Goal: Task Accomplishment & Management: Use online tool/utility

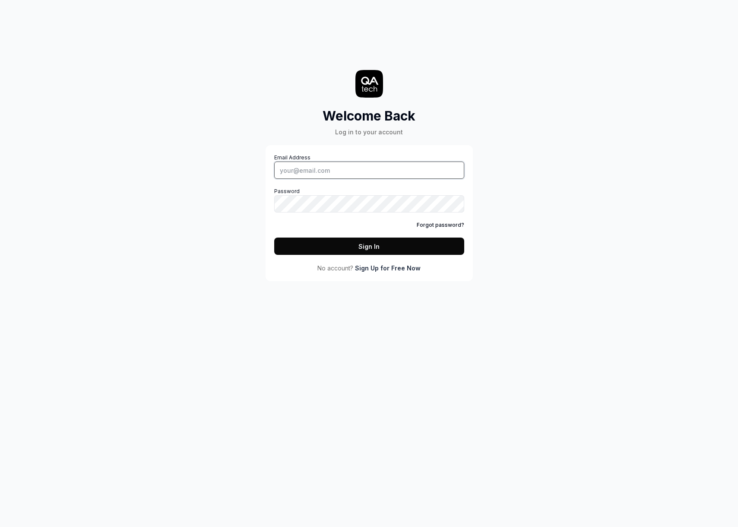
click at [317, 175] on input "Email Address" at bounding box center [369, 170] width 190 height 17
click at [0, 527] on com-1password-button at bounding box center [0, 527] width 0 height 0
type input "[PERSON_NAME][EMAIL_ADDRESS][DOMAIN_NAME]"
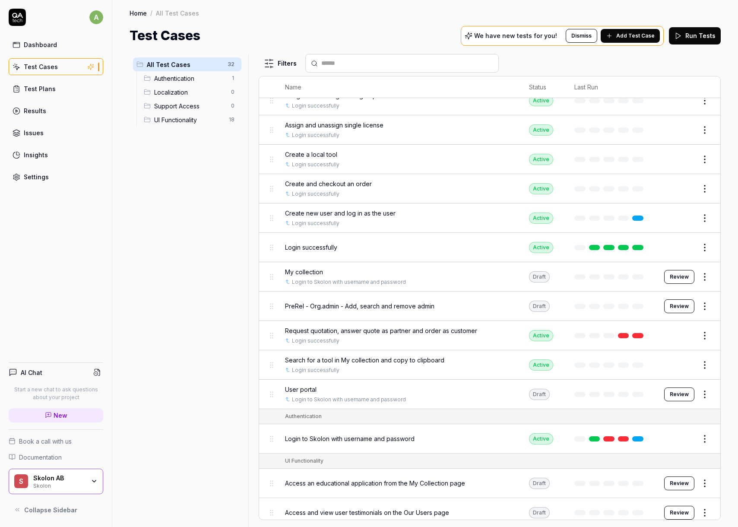
scroll to position [71, 0]
click at [705, 306] on html "a Dashboard Test Cases Test Plans Results Issues Insights Settings AI Chat Star…" at bounding box center [369, 263] width 738 height 527
click at [658, 419] on div "Duplicate" at bounding box center [669, 419] width 82 height 19
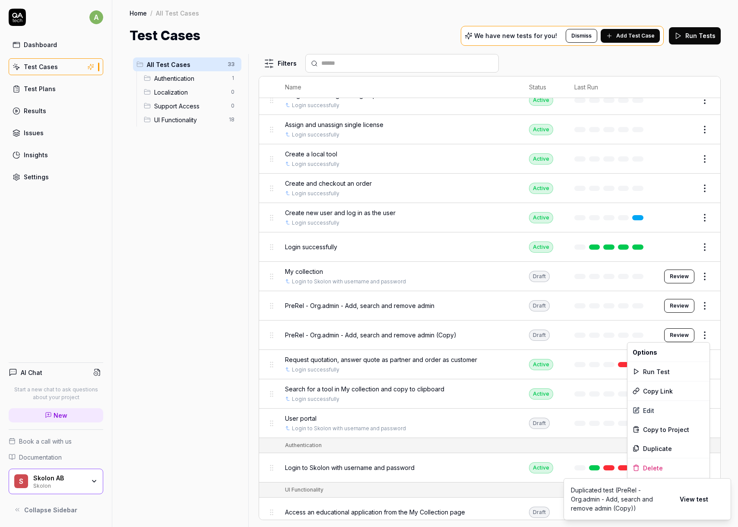
click at [710, 334] on html "a Dashboard Test Cases Test Plans Results Issues Insights Settings AI Chat Star…" at bounding box center [369, 263] width 738 height 527
click at [655, 413] on div "Edit" at bounding box center [669, 410] width 82 height 19
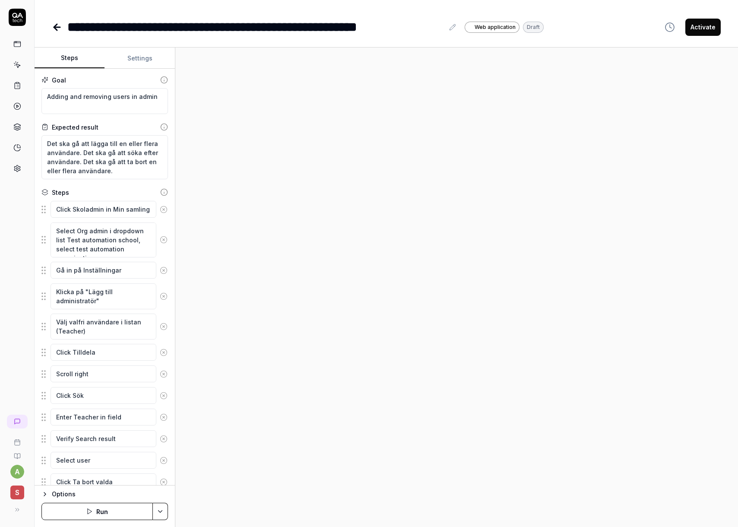
type textarea "*"
click at [452, 27] on icon at bounding box center [452, 27] width 7 height 7
click at [409, 87] on div at bounding box center [456, 288] width 563 height 480
click at [120, 97] on textarea "Adding and removing users in admin" at bounding box center [104, 101] width 127 height 26
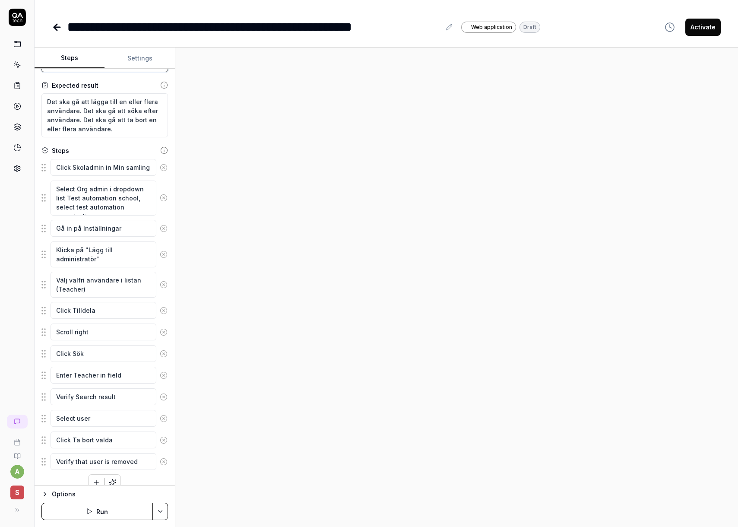
scroll to position [54, 0]
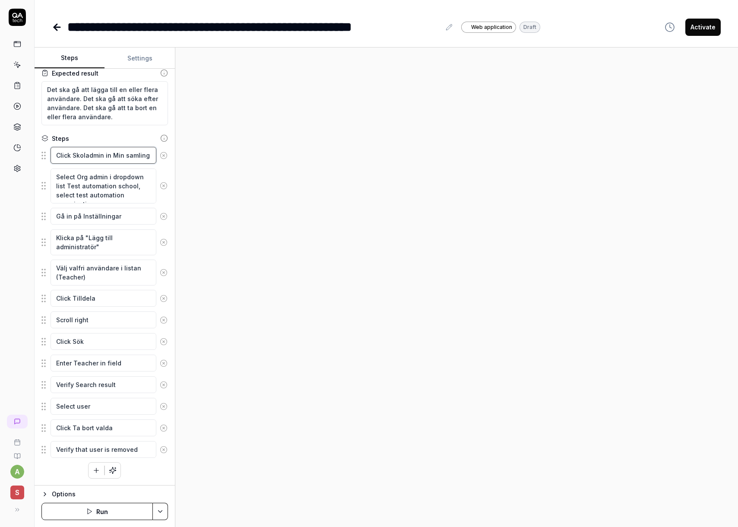
click at [91, 158] on textarea "Click Skoladmin in Min samling" at bounding box center [104, 155] width 106 height 17
drag, startPoint x: 76, startPoint y: 178, endPoint x: 83, endPoint y: 186, distance: 10.7
click at [85, 177] on textarea "Select Org admin i dropdown list Test automation school, select test automation…" at bounding box center [104, 185] width 106 height 35
type textarea "*"
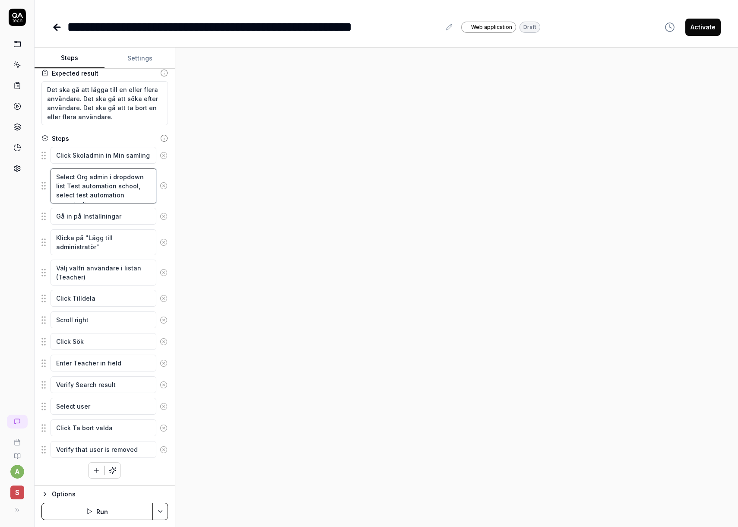
type textarea "Select S admin i dropdown list Test automation school, select test automation o…"
type textarea "*"
type textarea "Select Sc admin i dropdown list Test automation school, select test automation …"
type textarea "*"
type textarea "Select Sch admin i dropdown list Test automation school, select test automation…"
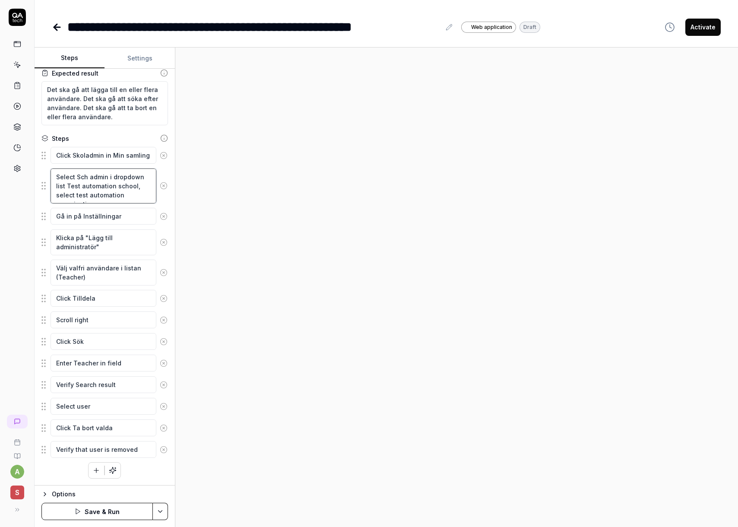
type textarea "*"
type textarea "Select Scho admin i dropdown list Test automation school, select test automatio…"
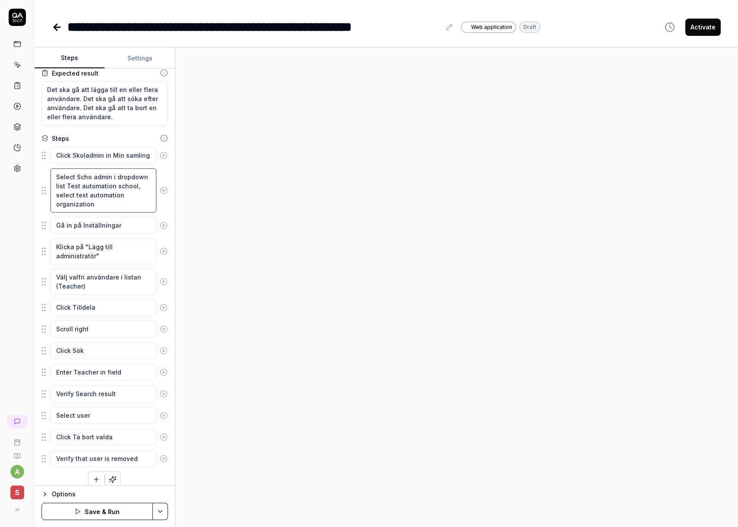
type textarea "*"
type textarea "Select Schoo admin i dropdown list Test automation school, select test automati…"
type textarea "*"
type textarea "Select School admin i dropdown list Test automation school, select test automat…"
click at [100, 516] on button "Save & Run" at bounding box center [96, 511] width 111 height 17
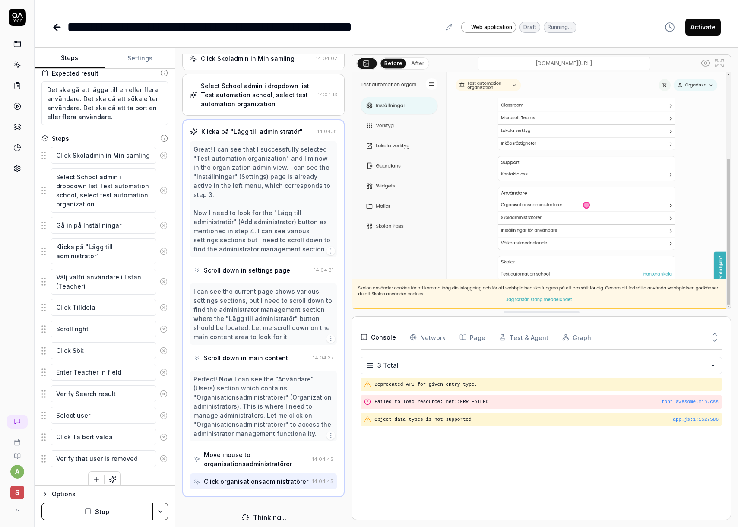
scroll to position [153, 0]
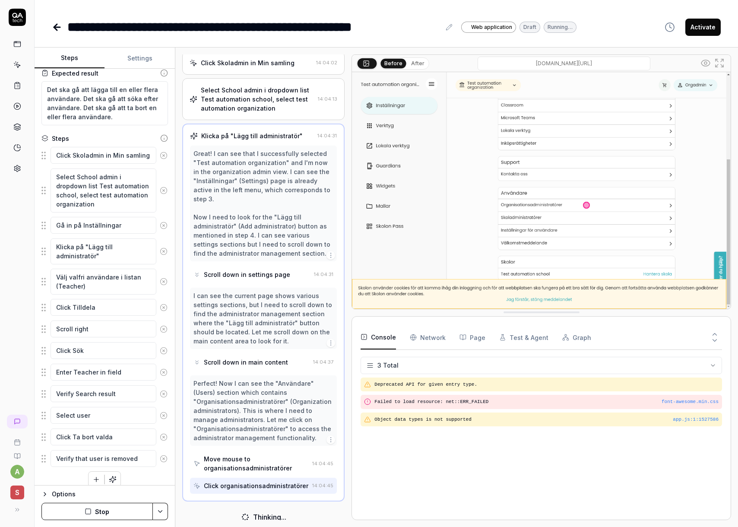
click at [90, 512] on icon "button" at bounding box center [88, 511] width 7 height 7
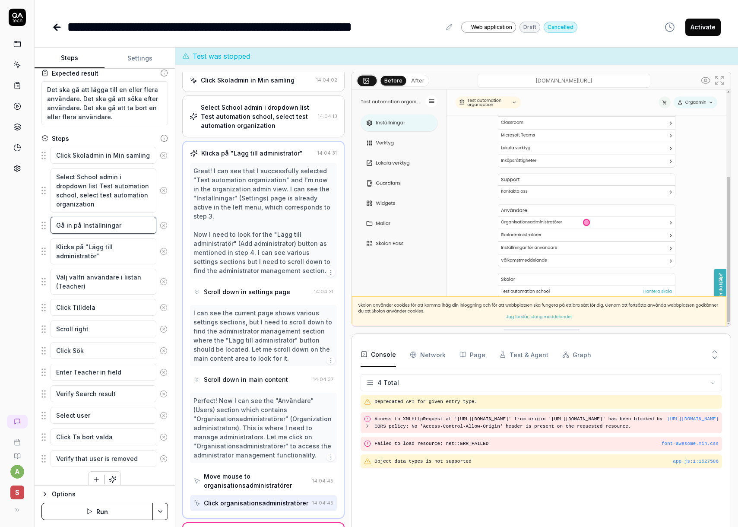
click at [119, 225] on textarea "Gå in på Inställningar" at bounding box center [104, 225] width 106 height 17
type textarea "*"
type textarea "Gå in på Inställningar,"
type textarea "*"
type textarea "Gå in på Inställningar,"
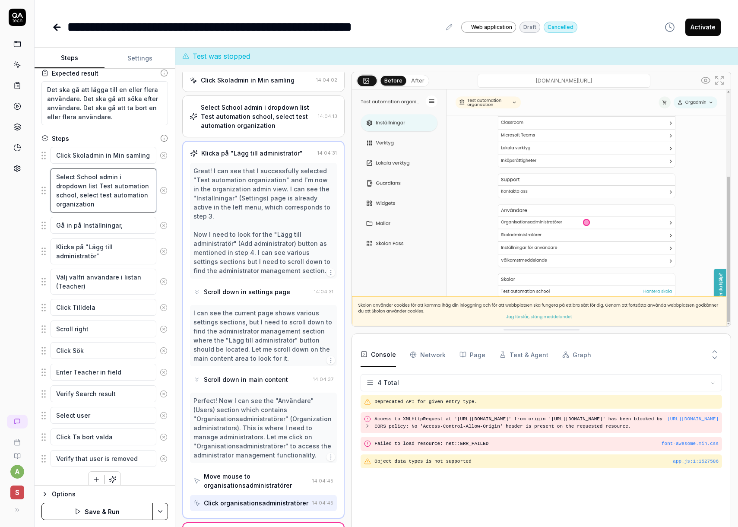
click at [63, 207] on textarea "Select School admin i dropdown list Test automation school, select test automat…" at bounding box center [104, 190] width 106 height 44
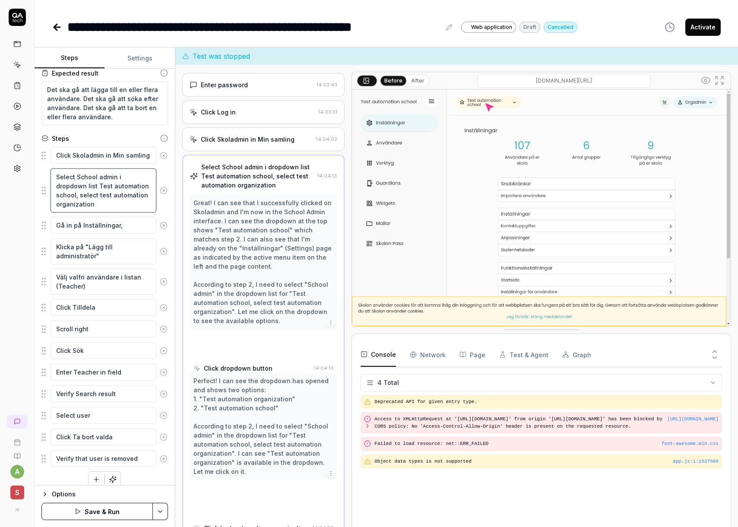
scroll to position [82, 0]
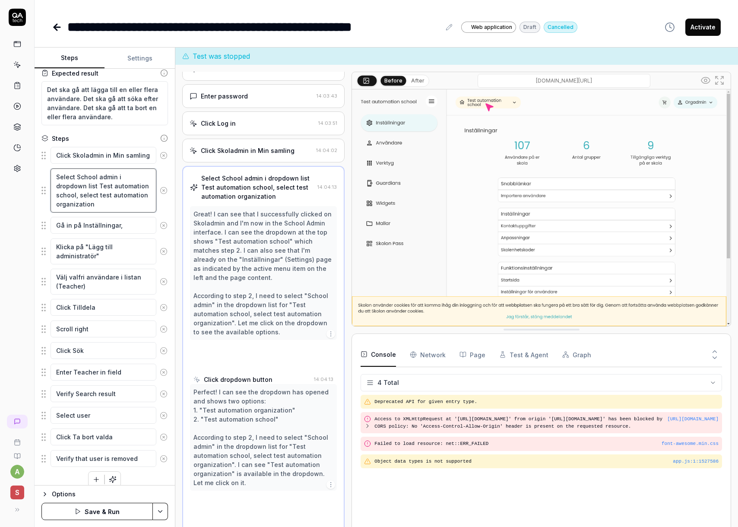
click at [63, 207] on textarea "Select School admin i dropdown list Test automation school, select test automat…" at bounding box center [104, 190] width 106 height 44
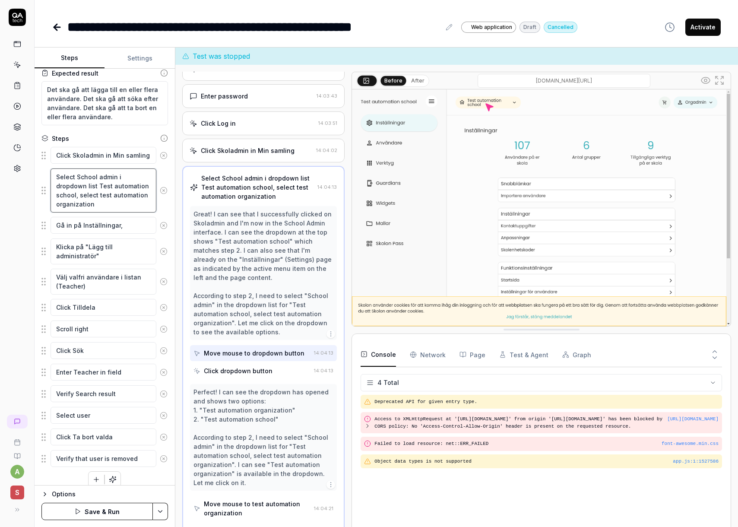
type textarea "*"
type textarea "Select School admin i dropdown list Test automation school, select test automat…"
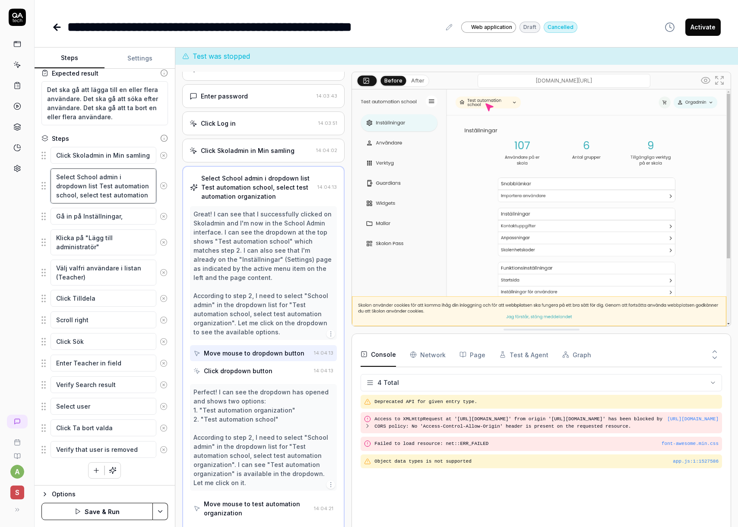
type textarea "*"
type textarea "Select School admin i dropdown list Test automation school, select test automat…"
type textarea "*"
type textarea "Select School admin i dropdown list Test automation school, select test automat…"
type textarea "*"
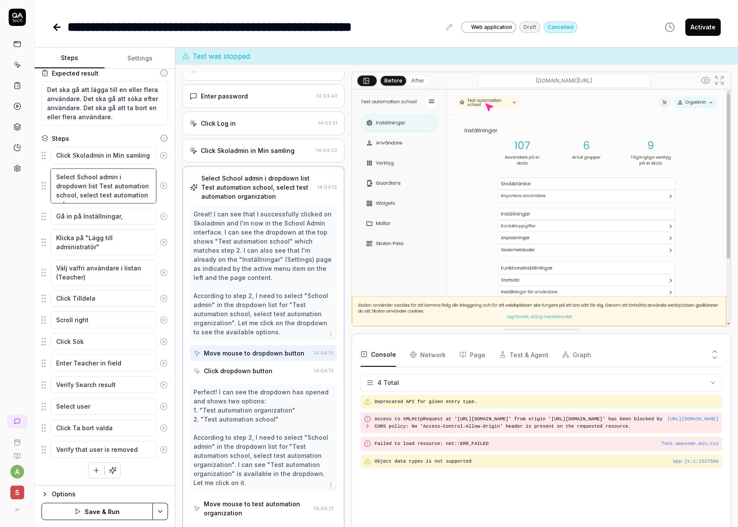
type textarea "Select School admin i dropdown list Test automation school, select test automat…"
type textarea "*"
type textarea "Select School admin i dropdown list Test automation school, select test automat…"
type textarea "*"
type textarea "Select School admin i dropdown list Test automation school, select test automat…"
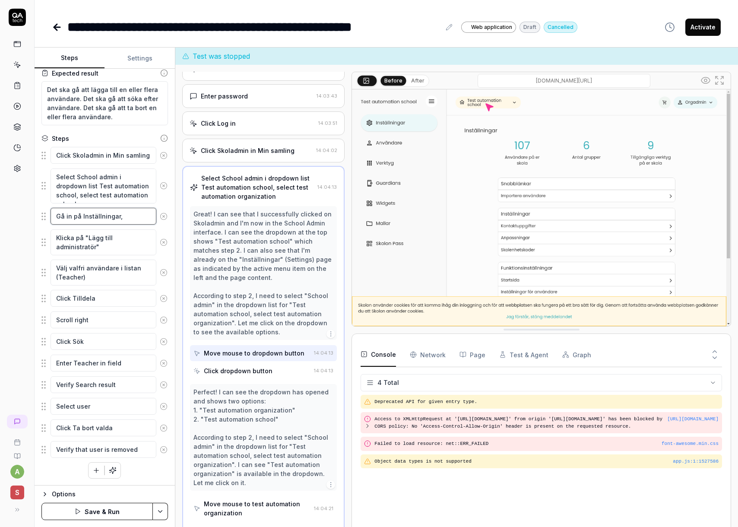
click at [132, 216] on textarea "Gå in på Inställningar," at bounding box center [104, 216] width 106 height 17
type textarea "*"
type textarea "Gå in på Inställningar, S"
type textarea "*"
type textarea "Gå in på Inställningar, Sk"
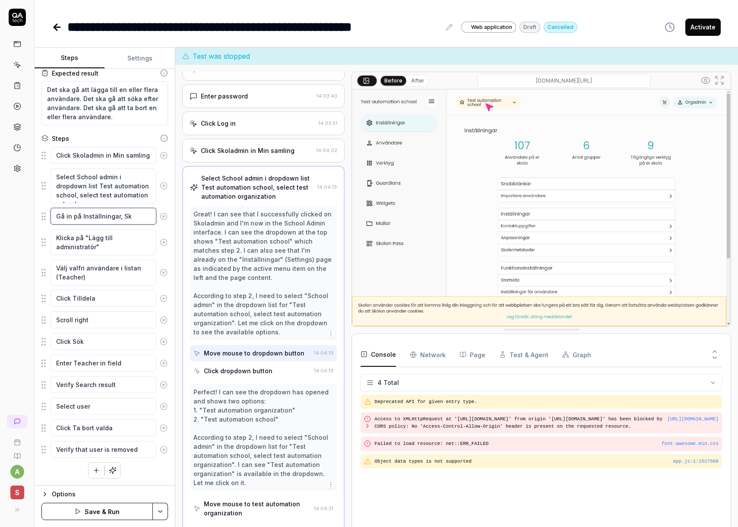
type textarea "*"
type textarea "Gå in på Inställningar, Sko"
type textarea "*"
type textarea "Gå in på Inställningar, Skol"
type textarea "*"
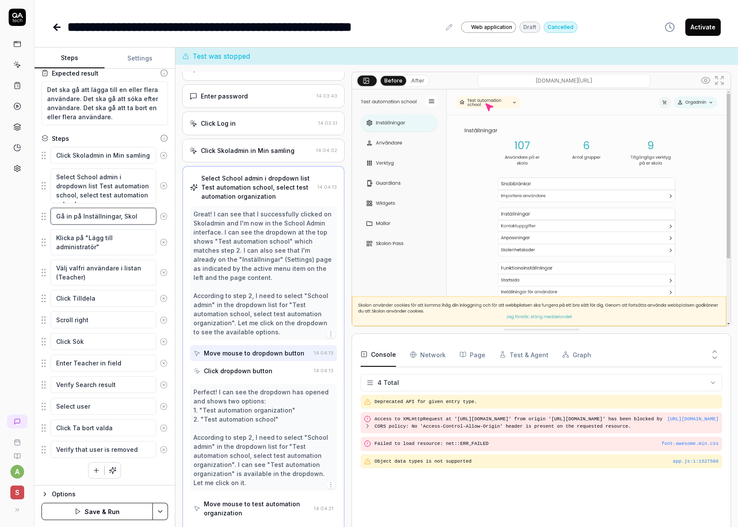
type textarea "Gå in på Inställningar, Skola"
type textarea "*"
type textarea "Gå in på Inställningar, Skolad"
type textarea "*"
type textarea "Gå in på Inställningar, Skoladm"
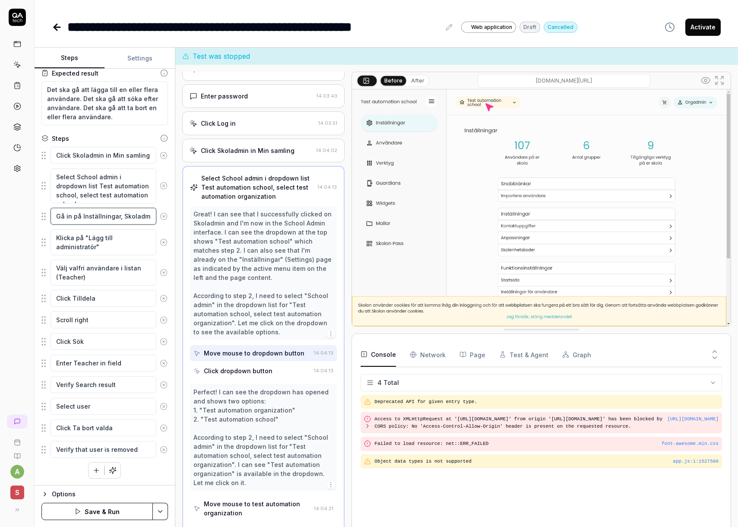
type textarea "*"
type textarea "Gå in på Inställningar, Skoladmi"
type textarea "*"
type textarea "Gå in på Inställningar, Skoladmin"
type textarea "*"
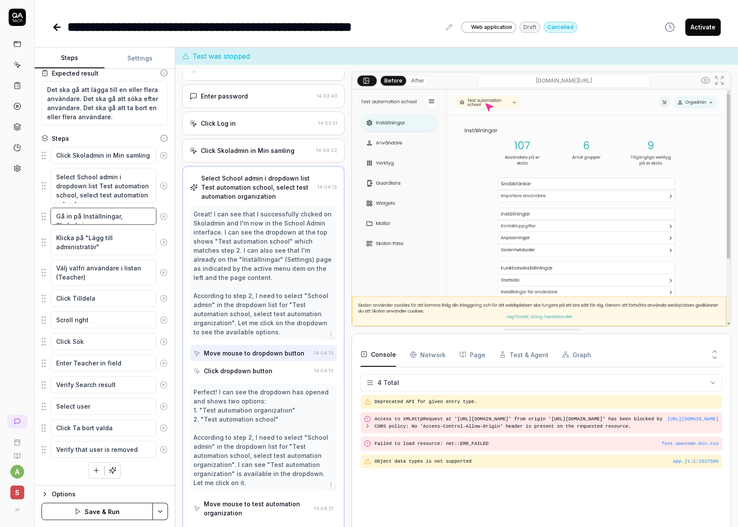
type textarea "Gå in på Inställningar, Skoladmini"
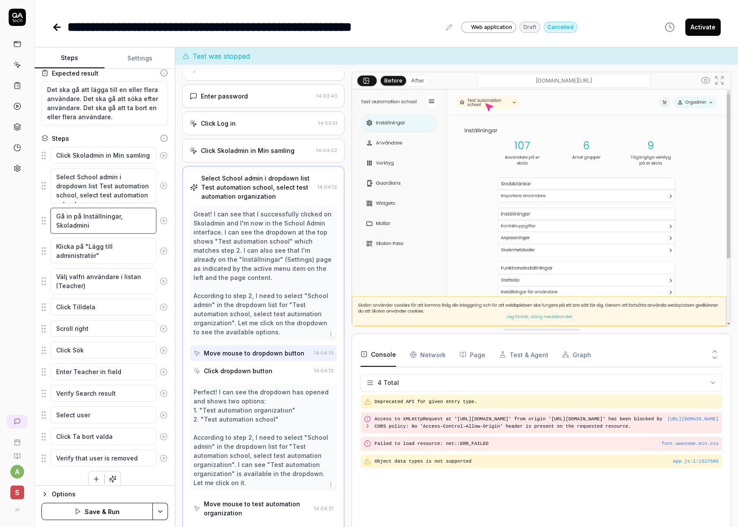
type textarea "*"
type textarea "Gå in på Inställningar, Skoladminist"
type textarea "*"
type textarea "Gå in på Inställningar, Skoladministr"
type textarea "*"
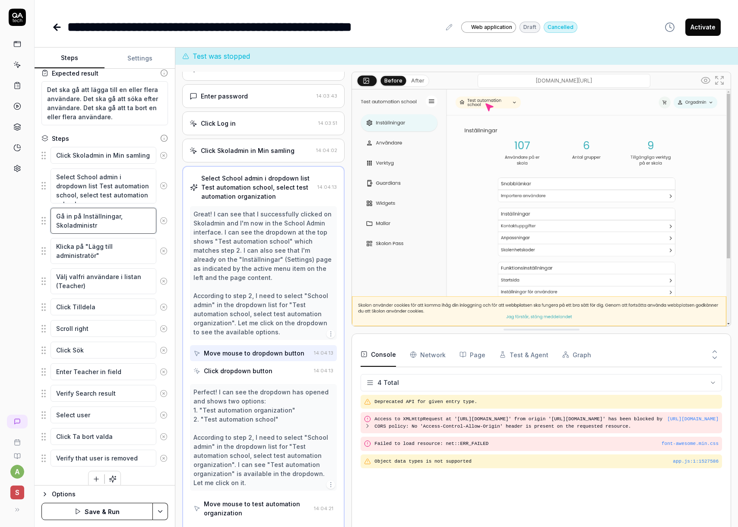
type textarea "Gå in på Inställningar, Skoladministra"
type textarea "*"
type textarea "Gå in på Inställningar, Skoladministrat"
type textarea "*"
type textarea "Gå in på Inställningar, Skoladministratö"
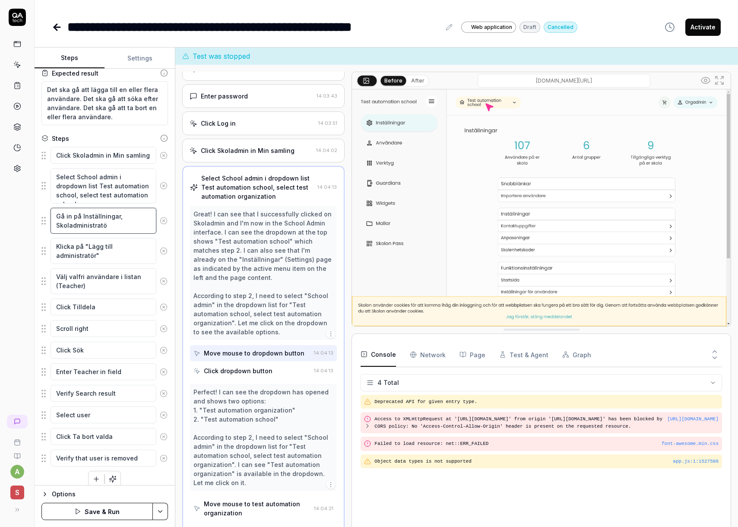
type textarea "*"
type textarea "Gå in på Inställningar, Skoladministratör"
type textarea "*"
type textarea "Gå in på Inställningar, Skoladministratörr"
type textarea "*"
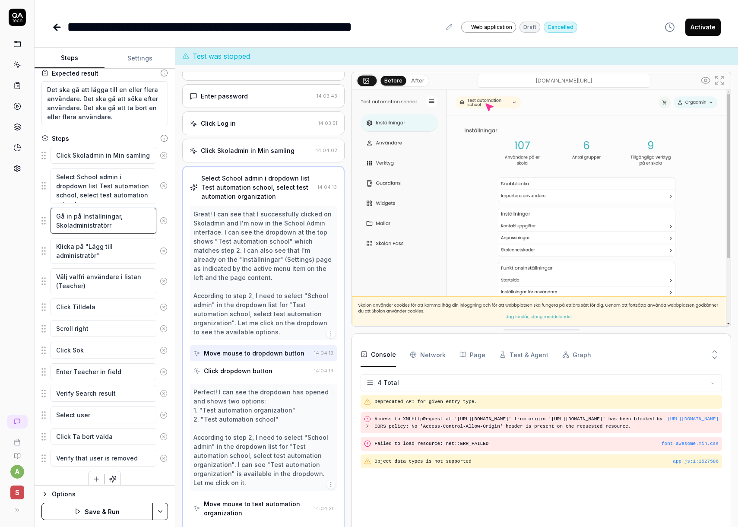
type textarea "Gå in på Inställningar, Skoladministratörre"
type textarea "*"
type textarea "Gå in på Inställningar, Skoladministratörrer"
type textarea "*"
type textarea "Gå in på Inställningar, Skoladministratörre"
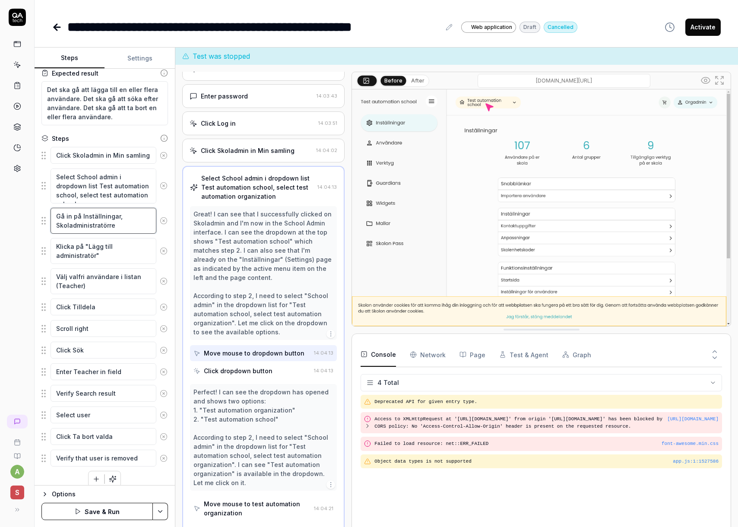
type textarea "*"
type textarea "Gå in på Inställningar, Skoladministratörr"
type textarea "*"
type textarea "Gå in på Inställningar, Skoladministratör"
type textarea "*"
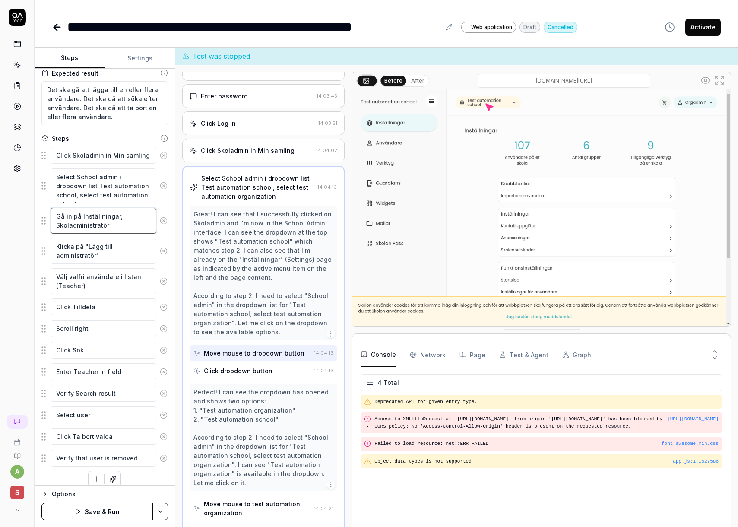
type textarea "Gå in på Inställningar, Skoladministratöre"
type textarea "*"
type textarea "Gå in på Inställningar, Skoladministratörer"
click at [111, 515] on button "Save & Run" at bounding box center [96, 511] width 111 height 17
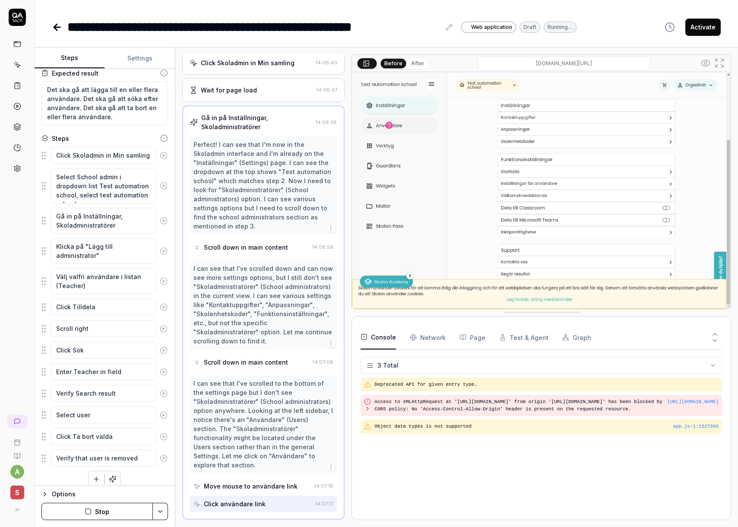
scroll to position [153, 0]
click at [125, 509] on button "Stop" at bounding box center [96, 511] width 111 height 17
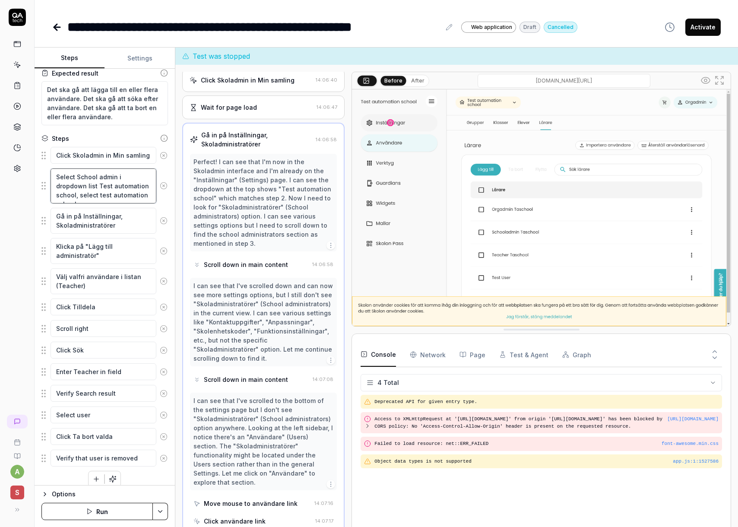
drag, startPoint x: 76, startPoint y: 178, endPoint x: 114, endPoint y: 178, distance: 38.0
click at [114, 177] on textarea "Select School admin i dropdown list Test automation school, select test automat…" at bounding box center [104, 185] width 106 height 35
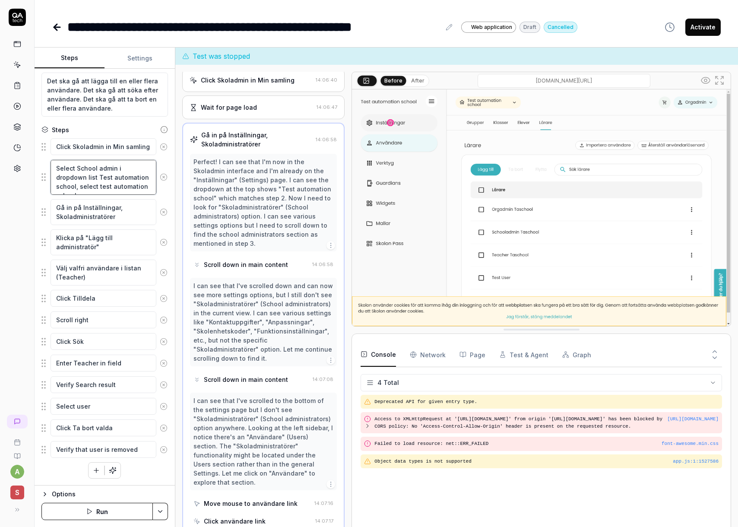
drag, startPoint x: 146, startPoint y: 188, endPoint x: 28, endPoint y: 156, distance: 122.2
click at [28, 156] on div "**********" at bounding box center [369, 263] width 738 height 527
type textarea "*"
type textarea "C"
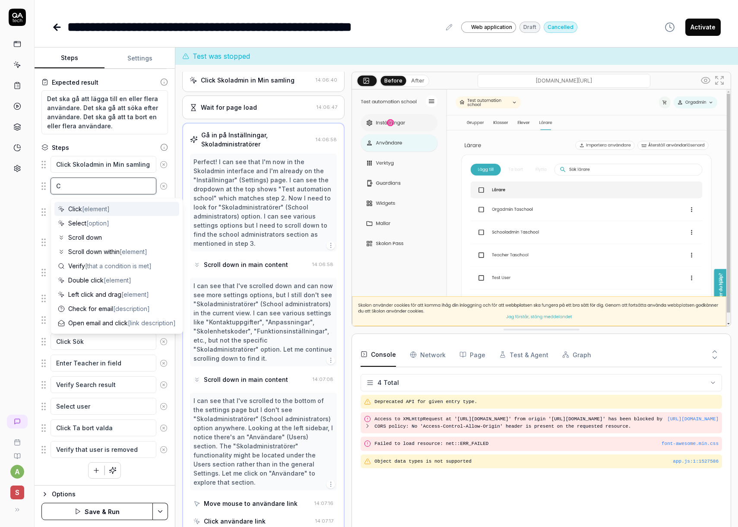
type textarea "*"
type textarea "Cl"
type textarea "*"
type textarea "Cli"
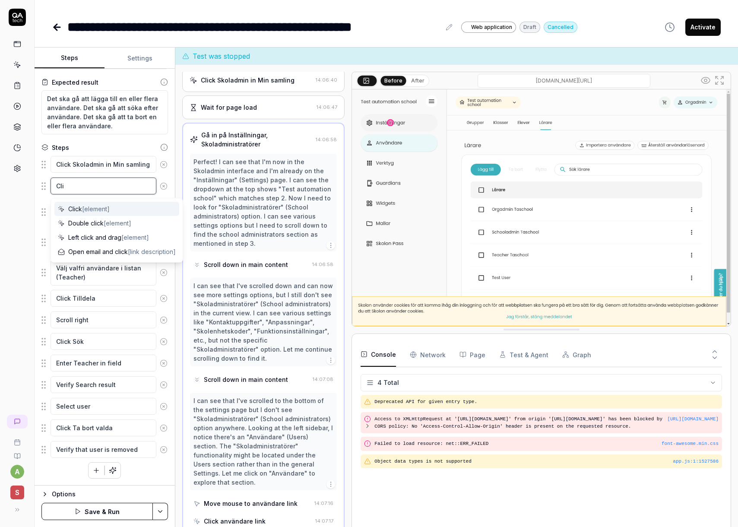
type textarea "*"
type textarea "Clic"
type textarea "*"
type textarea "Click"
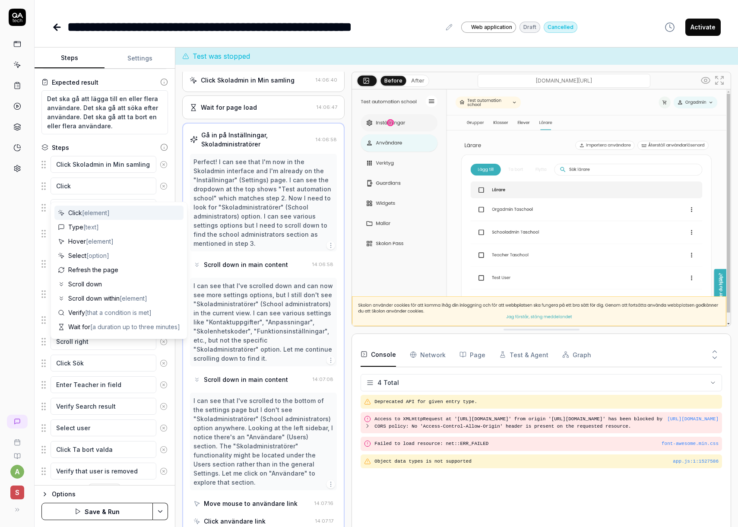
scroll to position [63, 0]
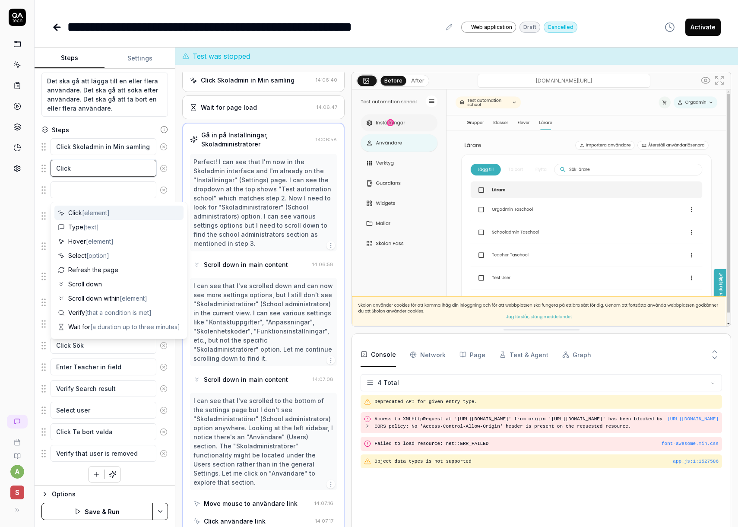
click at [100, 168] on textarea "Click" at bounding box center [104, 168] width 106 height 17
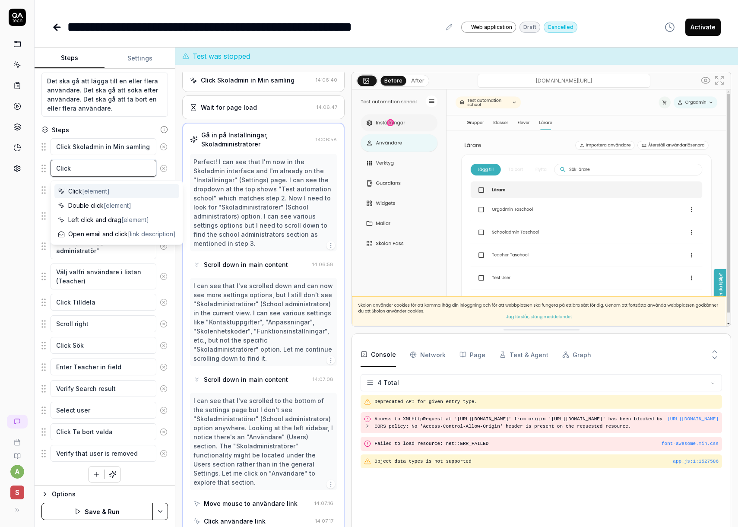
type textarea "*"
type textarea "Click"
type textarea "*"
type textarea "Click T"
type textarea "*"
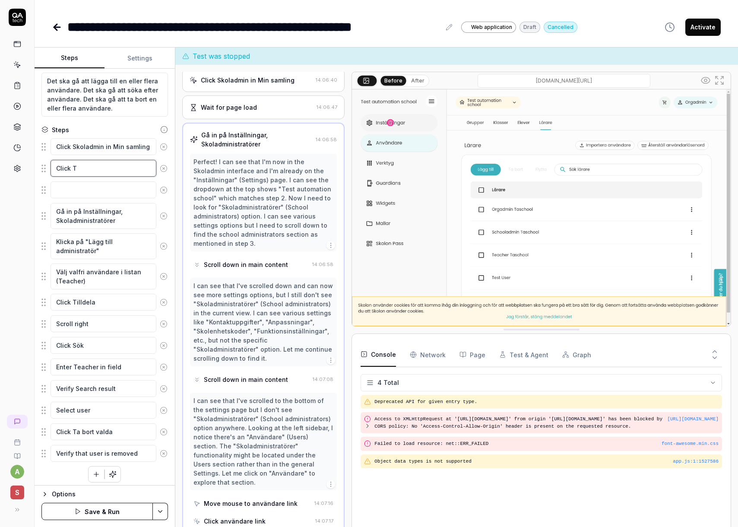
type textarea "Click Te"
type textarea "*"
type textarea "Click T"
type textarea "*"
type textarea "Click"
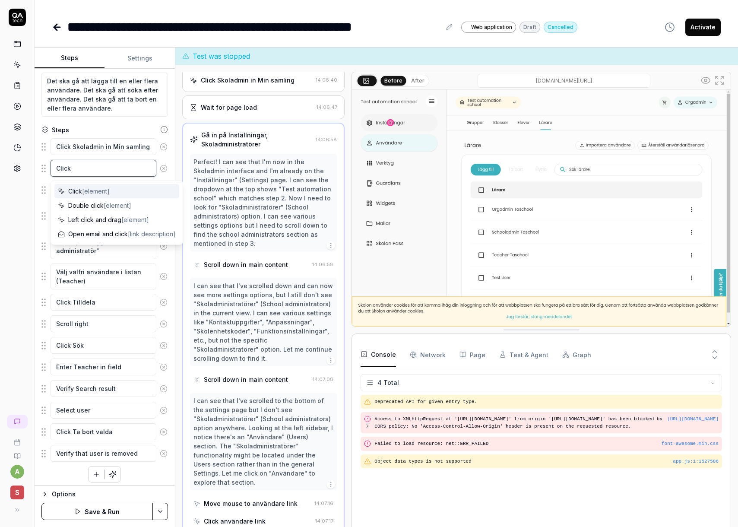
type textarea "*"
type textarea "Click O"
type textarea "*"
type textarea "Click Or"
type textarea "*"
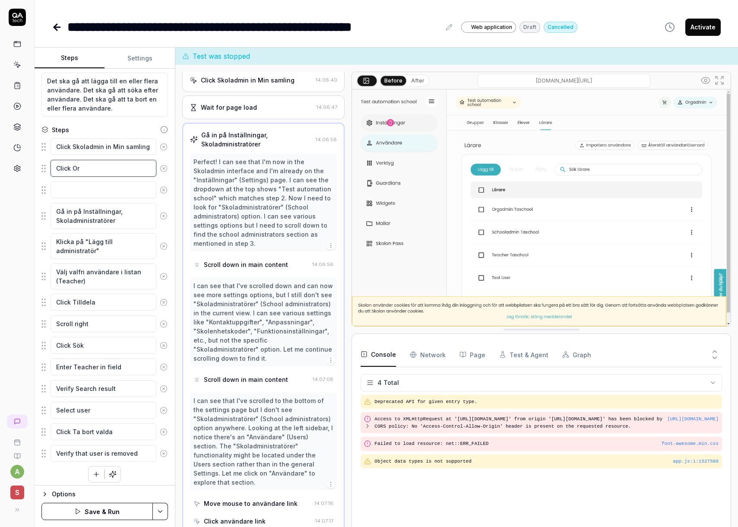
type textarea "Click Org"
type textarea "*"
type textarea "Click Orga"
type textarea "*"
type textarea "Click Organi"
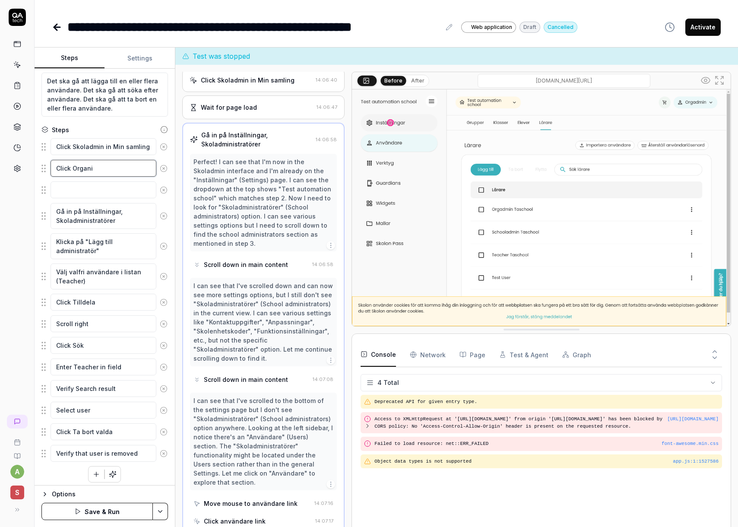
type textarea "*"
type textarea "Click Organiz"
type textarea "*"
type textarea "Click Organiza"
type textarea "*"
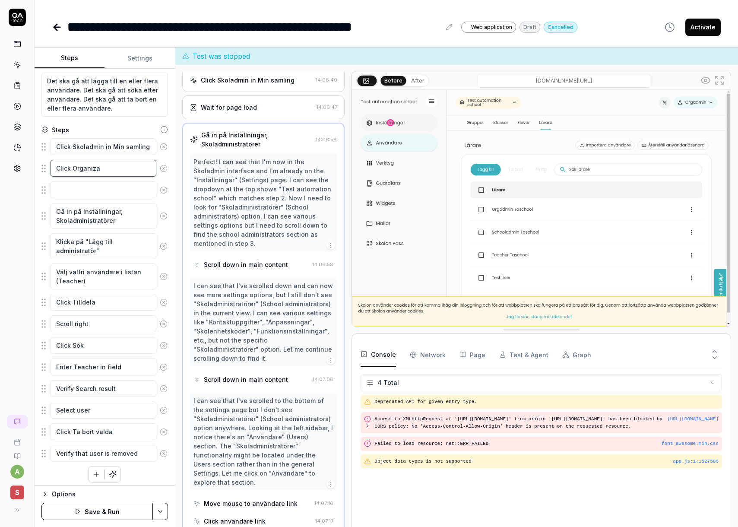
type textarea "Click Organizat"
type textarea "*"
type textarea "Click Organizati"
type textarea "*"
type textarea "Click Organizatio"
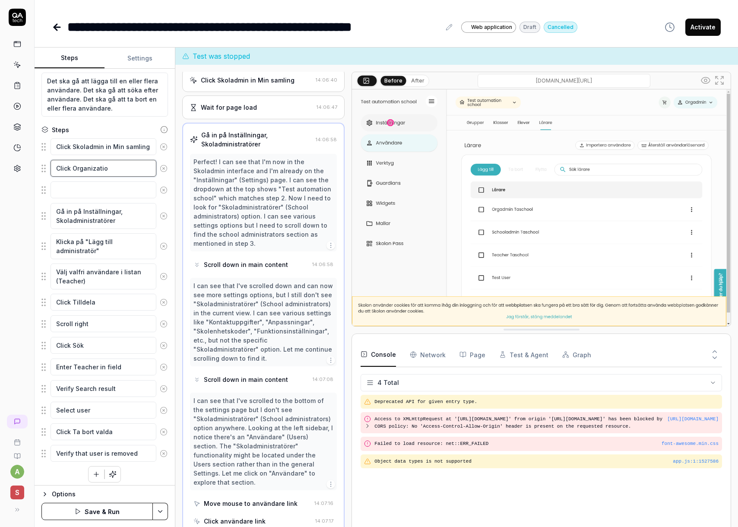
type textarea "*"
type textarea "Click Organization"
type textarea "*"
type textarea "Click Organization"
type textarea "*"
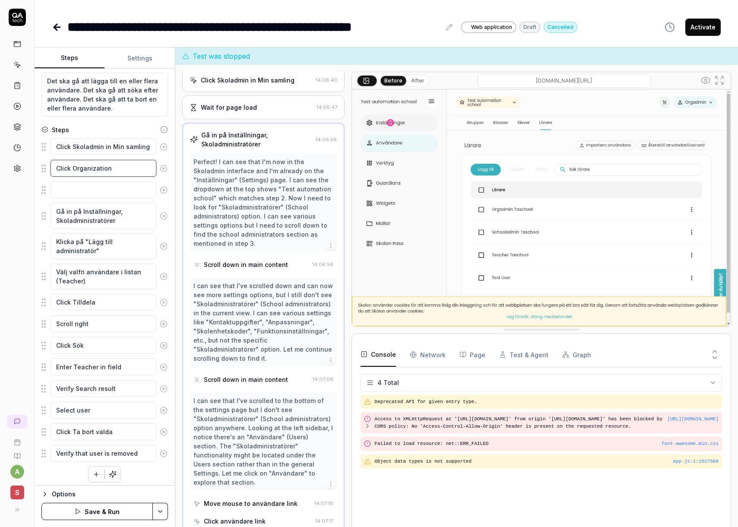
type textarea "Click Organization d"
type textarea "*"
type textarea "Click Organization dro"
type textarea "*"
type textarea "Click Organization drop"
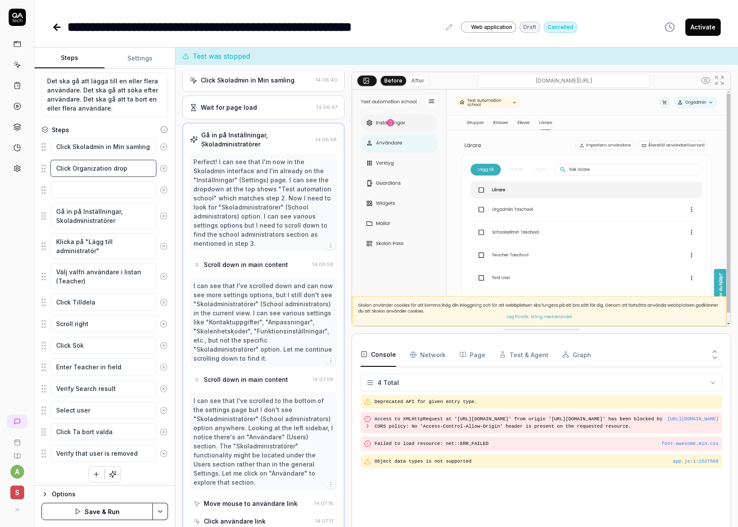
type textarea "*"
type textarea "Click Organization drop d"
type textarea "*"
type textarea "Click Organization drop do"
type textarea "*"
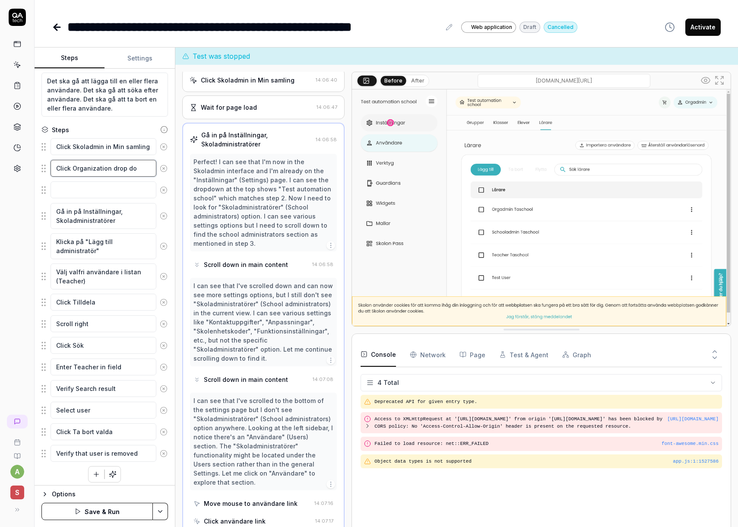
type textarea "Click Organization drop dow"
type textarea "*"
type textarea "Click Organization drop down"
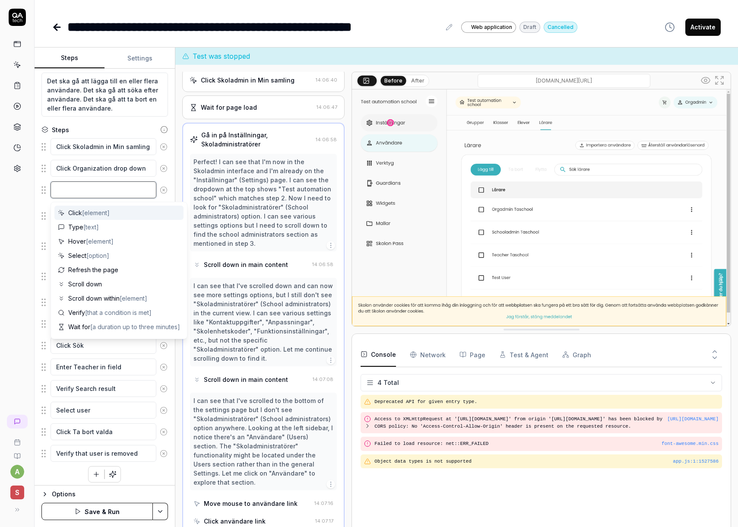
click at [73, 192] on textarea at bounding box center [104, 189] width 106 height 17
click at [96, 256] on span "[option]" at bounding box center [97, 255] width 23 height 7
type textarea "*"
type textarea "Select"
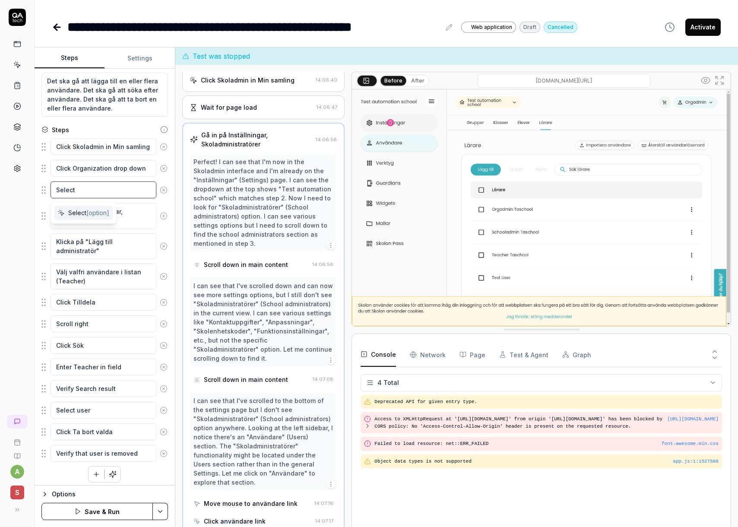
type textarea "*"
type textarea "Select T"
type textarea "*"
type textarea "Select Te"
type textarea "*"
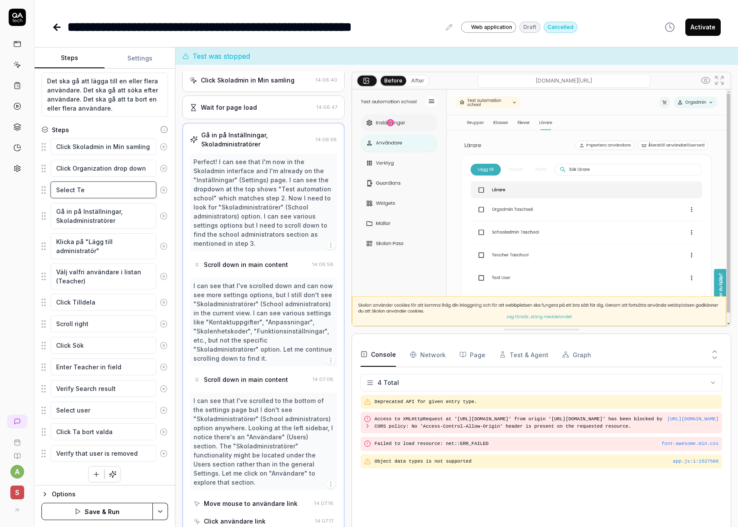
type textarea "Select Tes"
type textarea "*"
type textarea "Select Test"
type textarea "*"
type textarea "Select Test"
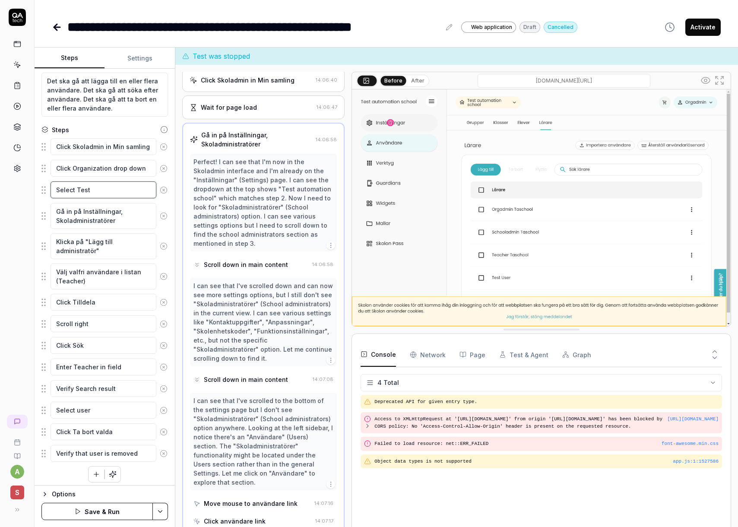
type textarea "*"
type textarea "Select Test O"
type textarea "*"
type textarea "Select Test Or"
type textarea "*"
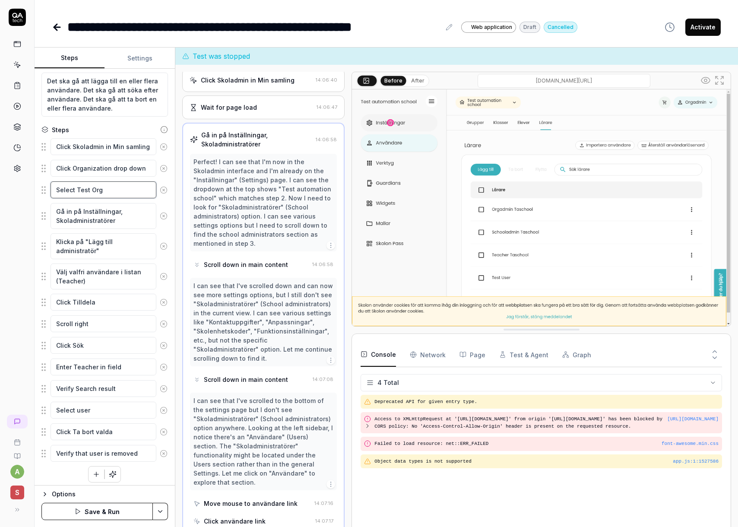
type textarea "Select Test Orga"
type textarea "*"
type textarea "Select Test Organ"
type textarea "*"
type textarea "Select Test Organi"
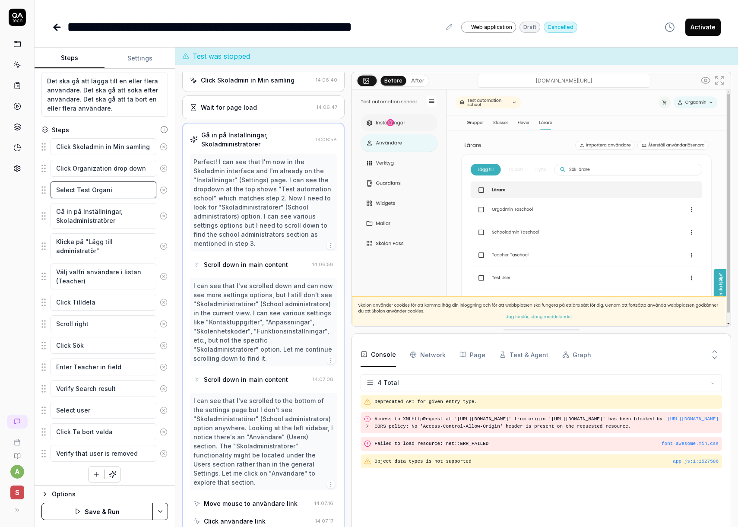
type textarea "*"
type textarea "Select Test Organiz"
type textarea "*"
type textarea "Select Test Organiza"
type textarea "*"
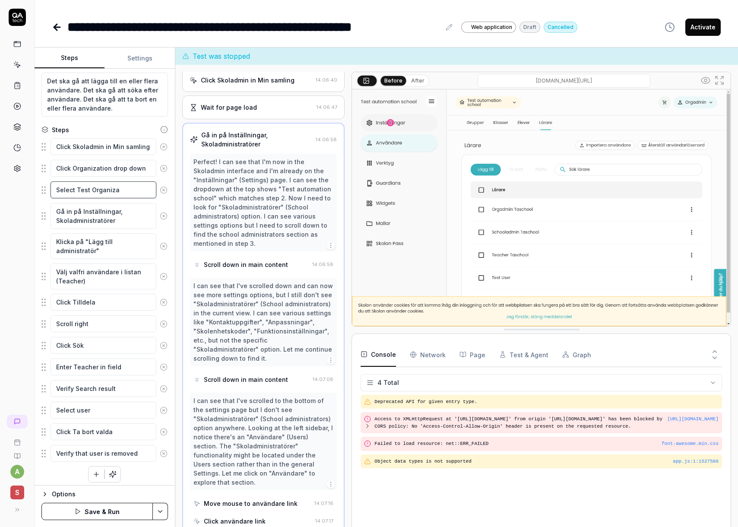
type textarea "Select Test Organizat"
type textarea "*"
type textarea "Select Test Organizati"
type textarea "*"
type textarea "Select Test Organizatio"
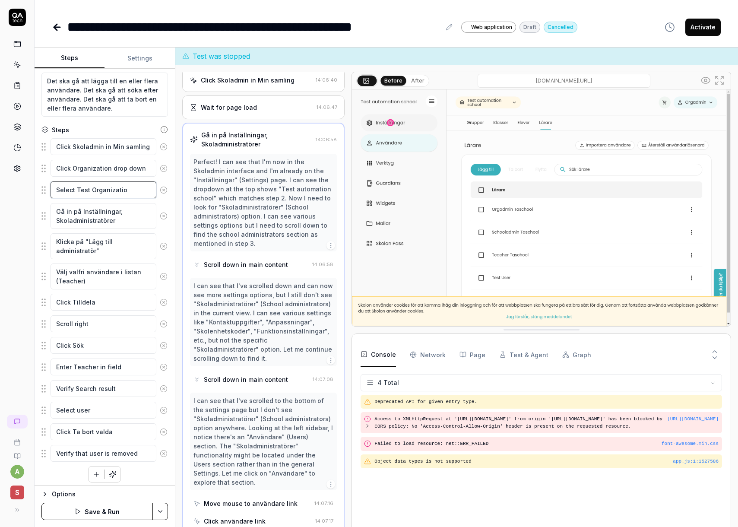
type textarea "*"
type textarea "Select Test Organization"
click at [127, 226] on textarea "Gå in på Inställningar, Skoladministratörer" at bounding box center [104, 216] width 106 height 26
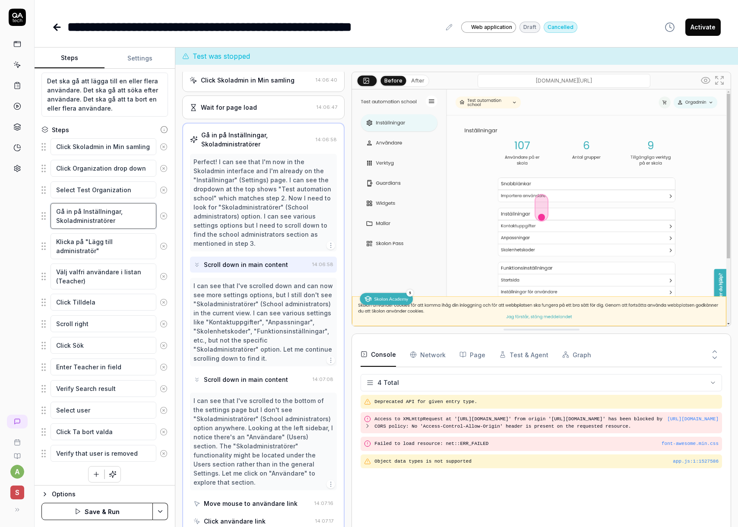
drag, startPoint x: 51, startPoint y: 212, endPoint x: 36, endPoint y: 211, distance: 15.1
click at [36, 211] on div "Goal Adding and removing users in admin Expected result Det ska gå att lägga ti…" at bounding box center [105, 277] width 140 height 417
type textarea "*"
type textarea "C Inställningar, Skoladministratörer"
type textarea "*"
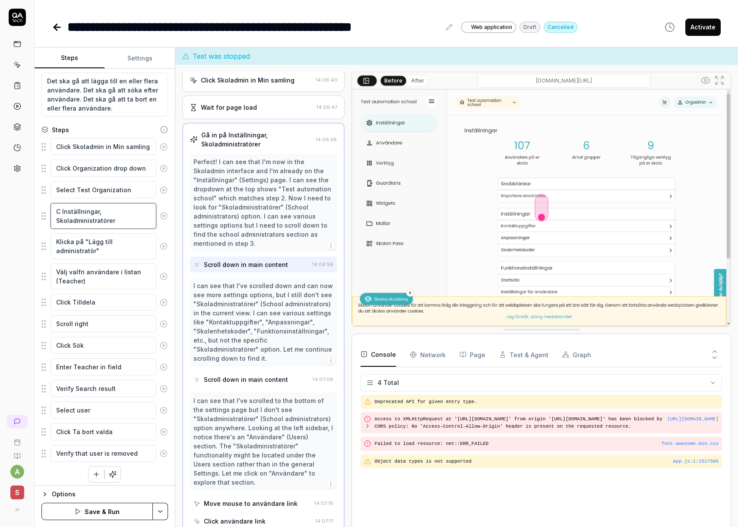
type textarea "Cl Inställningar, Skoladministratörer"
type textarea "*"
type textarea "Cli Inställningar, Skoladministratörer"
type textarea "*"
type textarea "Clic Inställningar, Skoladministratörer"
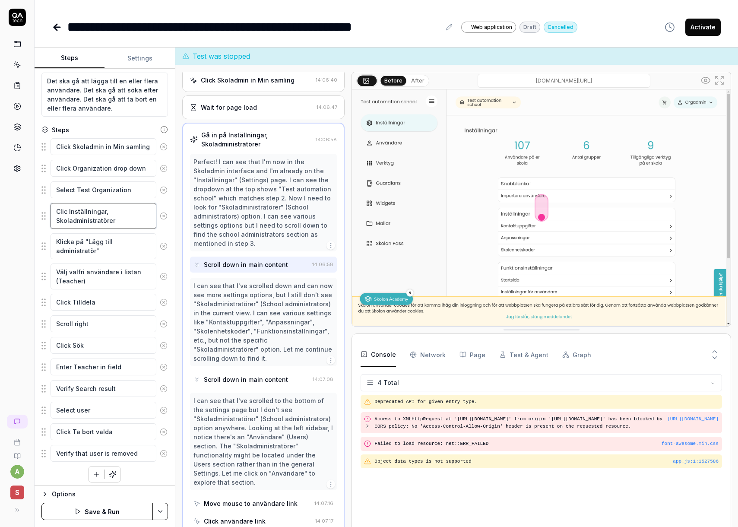
type textarea "*"
type textarea "Click Inställningar, Skoladministratörer"
type textarea "*"
type textarea "Click Inställningar,Skoladministratörer"
type textarea "*"
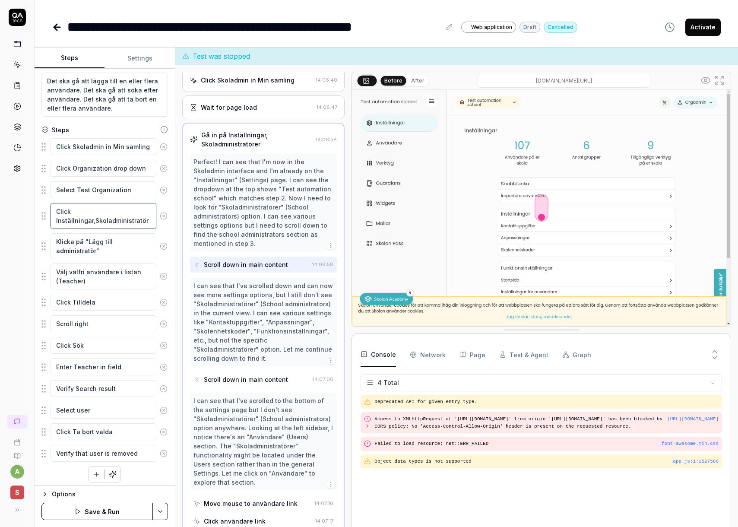
type textarea "Click InställningarSkoladministratörer"
type textarea "*"
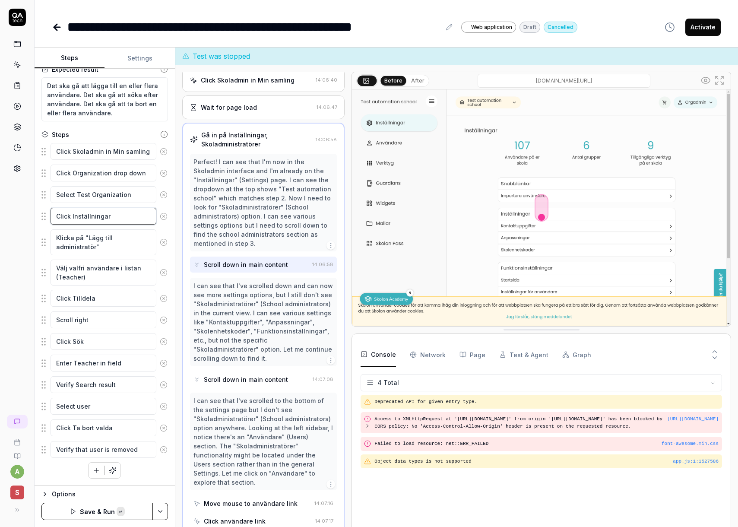
scroll to position [58, 0]
type textarea "Click Inställningar"
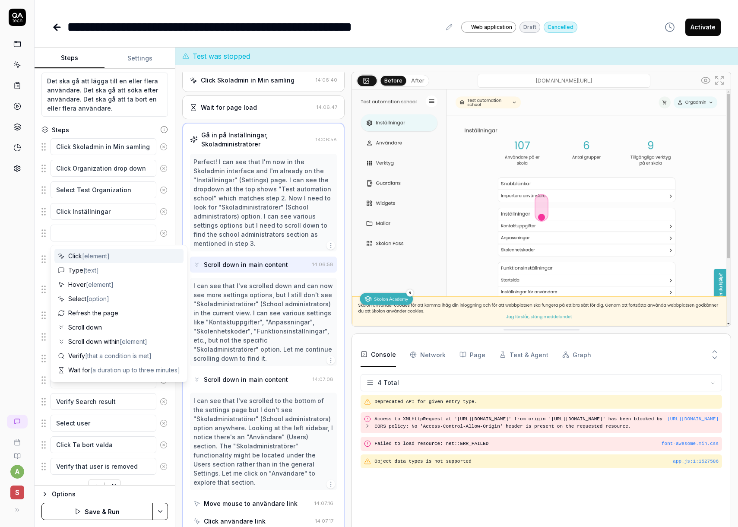
type textarea "*"
type textarea "C"
type textarea "*"
type textarea "Cl"
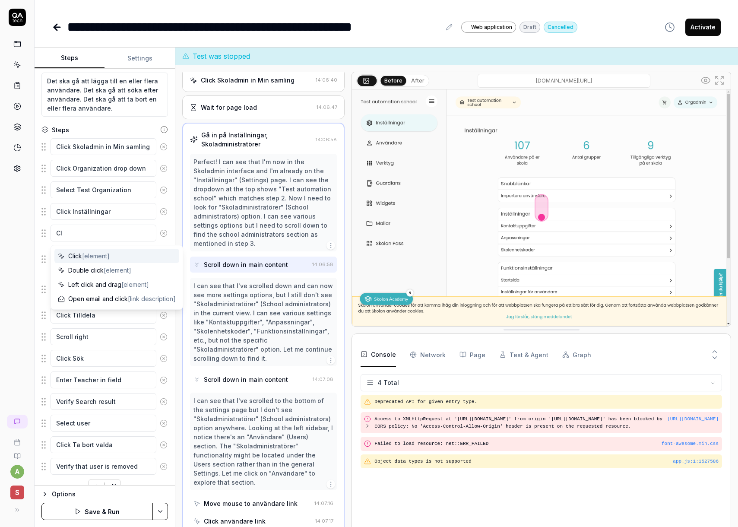
type textarea "*"
type textarea "Cli"
type textarea "*"
type textarea "Clic"
type textarea "*"
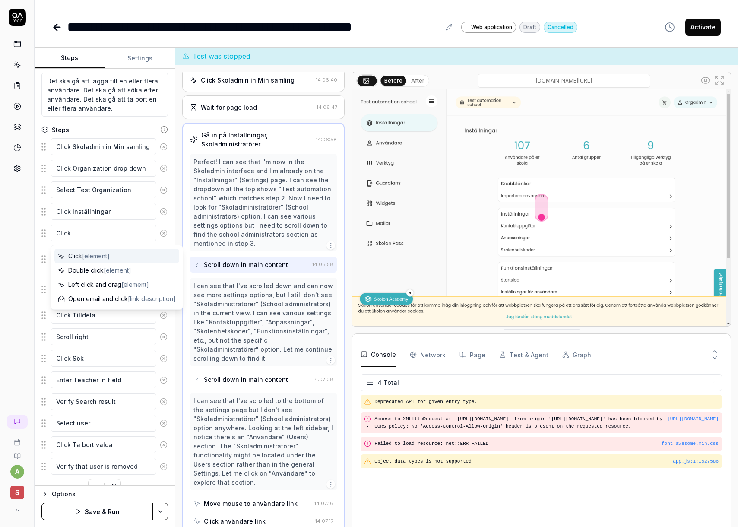
type textarea "Click"
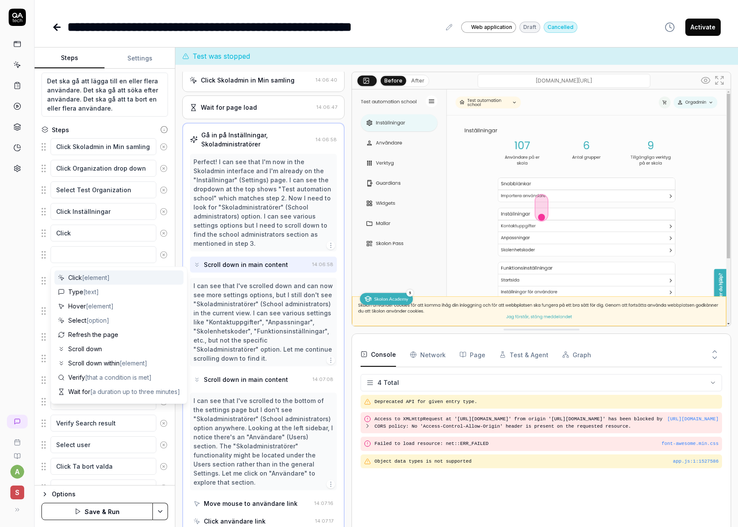
click at [162, 257] on icon at bounding box center [164, 255] width 8 height 8
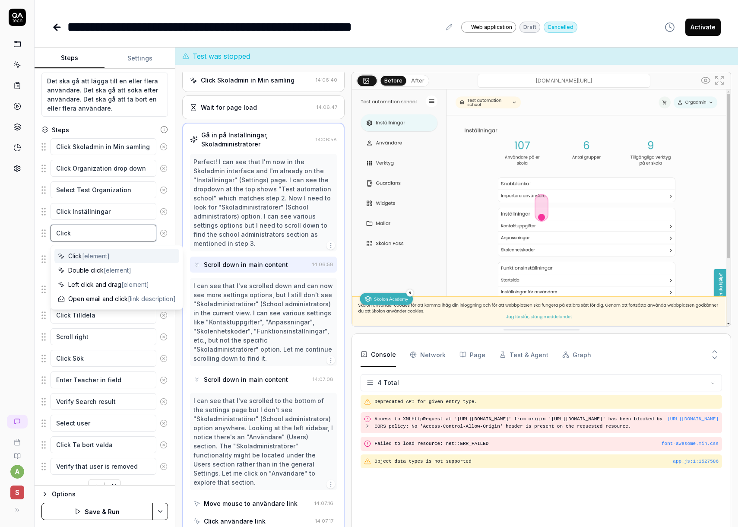
click at [104, 239] on textarea "Click" at bounding box center [104, 233] width 106 height 17
type textarea "*"
type textarea "Click"
paste textarea "Skoladministratörer"
type textarea "*"
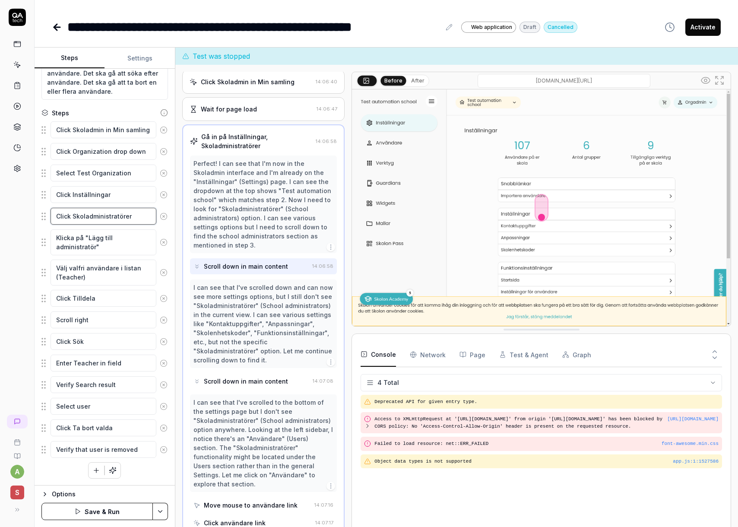
scroll to position [150, 0]
click at [127, 508] on button "Save & Run" at bounding box center [96, 511] width 111 height 17
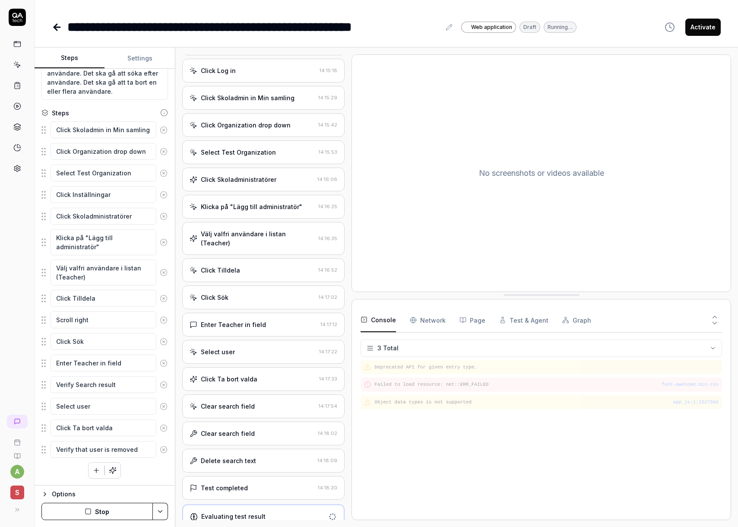
scroll to position [116, 0]
click at [56, 27] on icon at bounding box center [57, 27] width 6 height 0
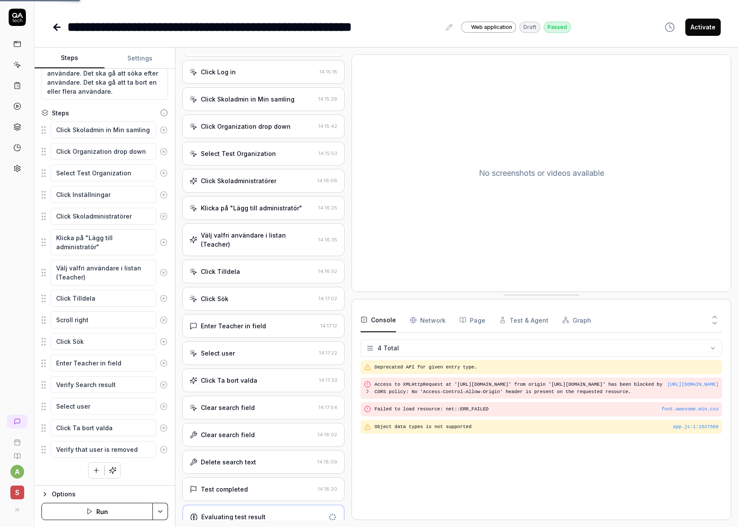
scroll to position [319, 0]
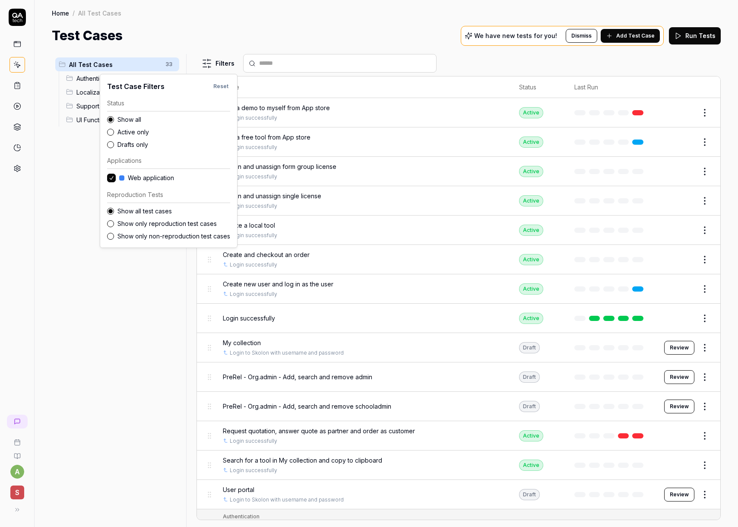
click at [219, 64] on html "a S Home / All Test Cases Home / All Test Cases Test Cases We have new tests fo…" at bounding box center [369, 263] width 738 height 527
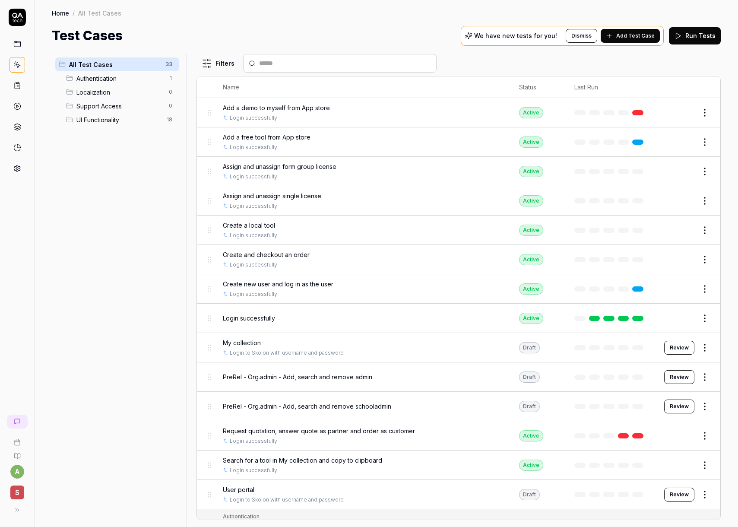
click at [219, 64] on html "a S Home / All Test Cases Home / All Test Cases Test Cases We have new tests fo…" at bounding box center [369, 263] width 738 height 527
click at [98, 166] on div "All Test Cases 33 Authentication 1 Localization 0 Support Access 0 UI Functiona…" at bounding box center [117, 285] width 131 height 463
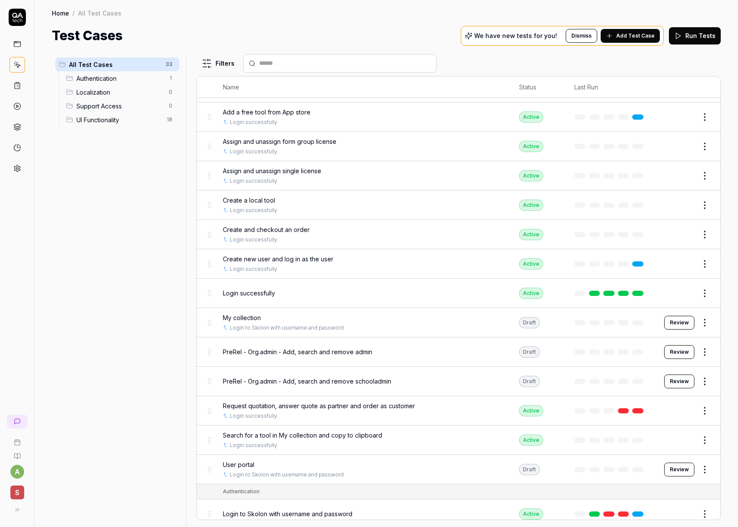
scroll to position [33, 0]
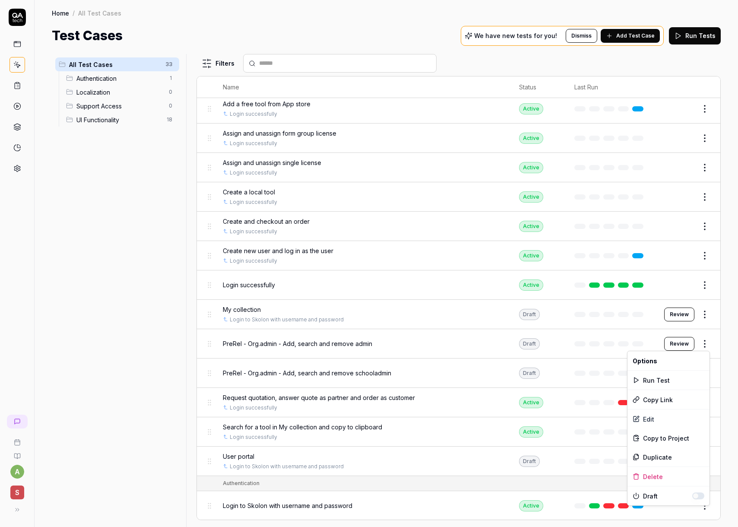
click at [706, 344] on html "a S Home / All Test Cases Home / All Test Cases Test Cases We have new tests fo…" at bounding box center [369, 263] width 738 height 527
click at [674, 439] on span "Copy to Project" at bounding box center [666, 438] width 46 height 9
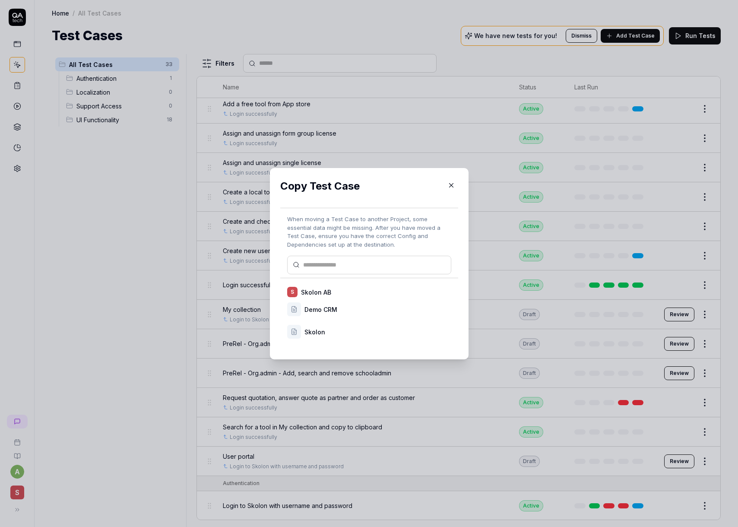
click at [453, 184] on icon "button" at bounding box center [452, 185] width 8 height 8
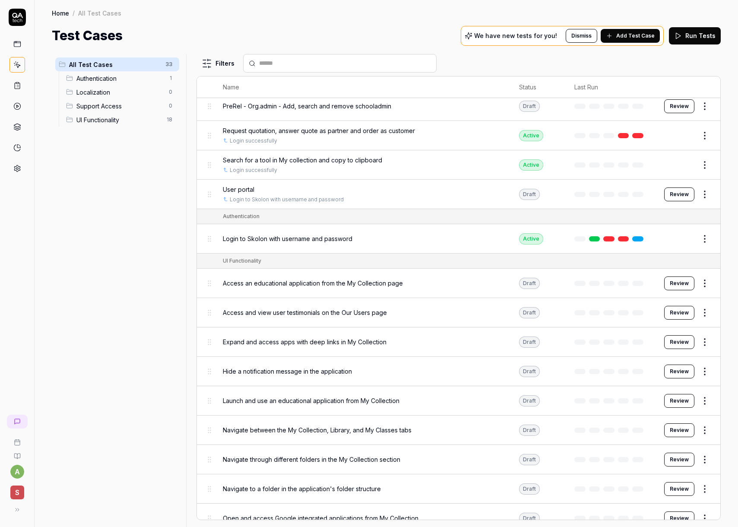
scroll to position [0, 0]
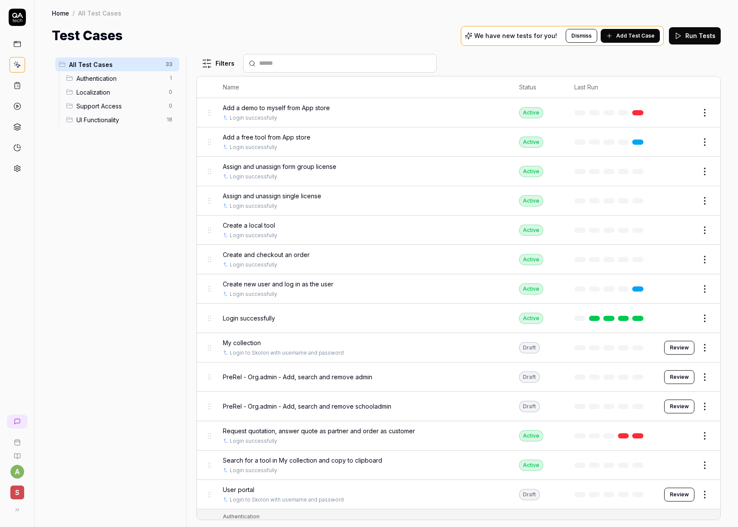
click at [704, 379] on html "a S Home / All Test Cases Home / All Test Cases Test Cases We have new tests fo…" at bounding box center [369, 263] width 738 height 527
click at [668, 282] on div "Edit" at bounding box center [669, 283] width 82 height 19
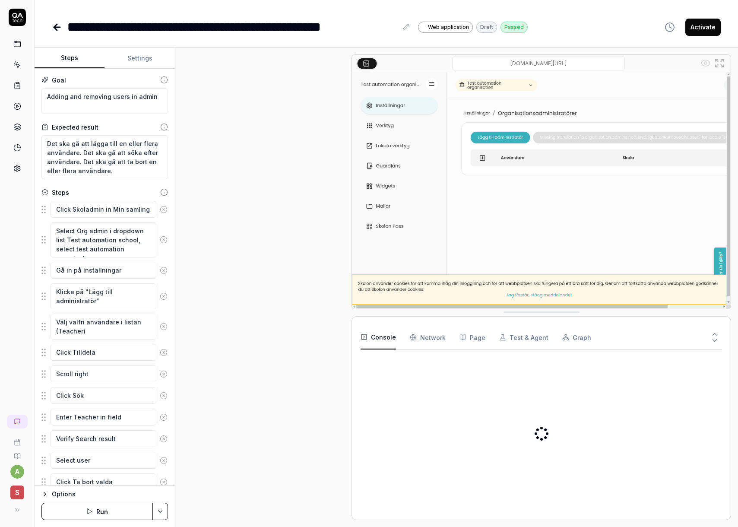
scroll to position [304, 0]
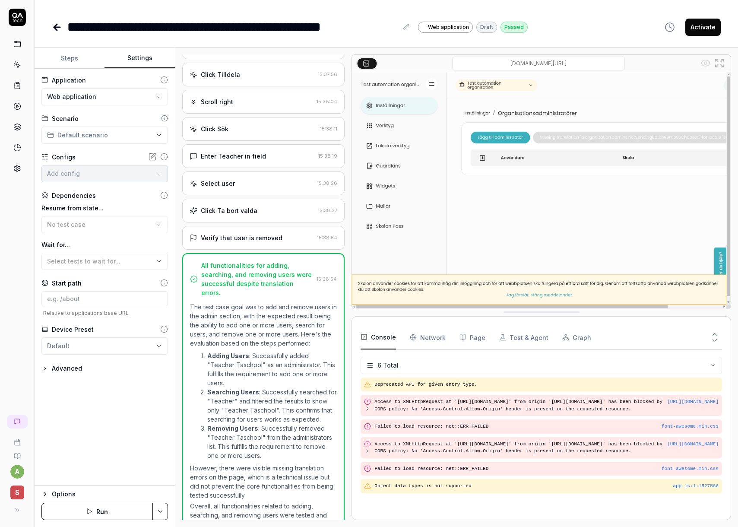
click at [145, 54] on button "Settings" at bounding box center [140, 58] width 70 height 21
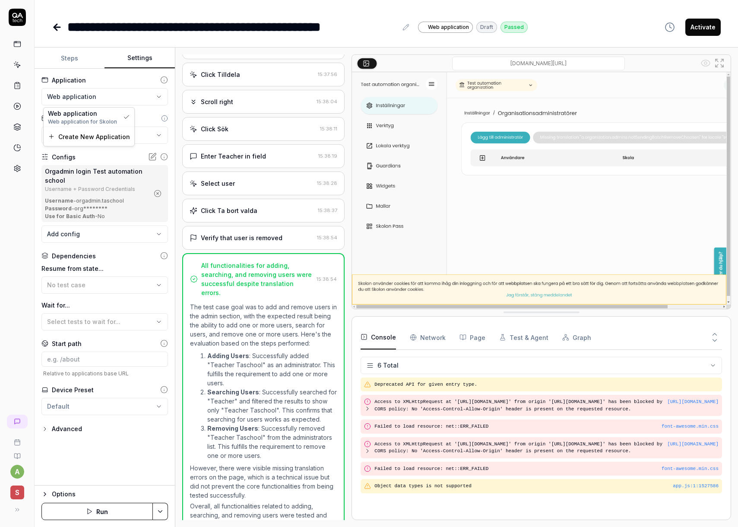
click at [117, 96] on html "**********" at bounding box center [369, 263] width 738 height 527
click at [114, 95] on html "**********" at bounding box center [369, 263] width 738 height 527
click at [104, 133] on html "**********" at bounding box center [369, 263] width 738 height 527
click at [16, 166] on icon at bounding box center [17, 168] width 6 height 6
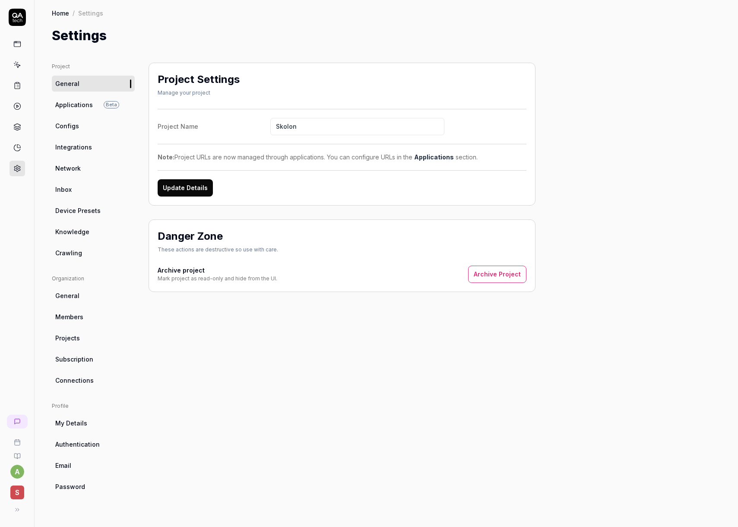
click at [79, 103] on span "Applications" at bounding box center [74, 104] width 38 height 9
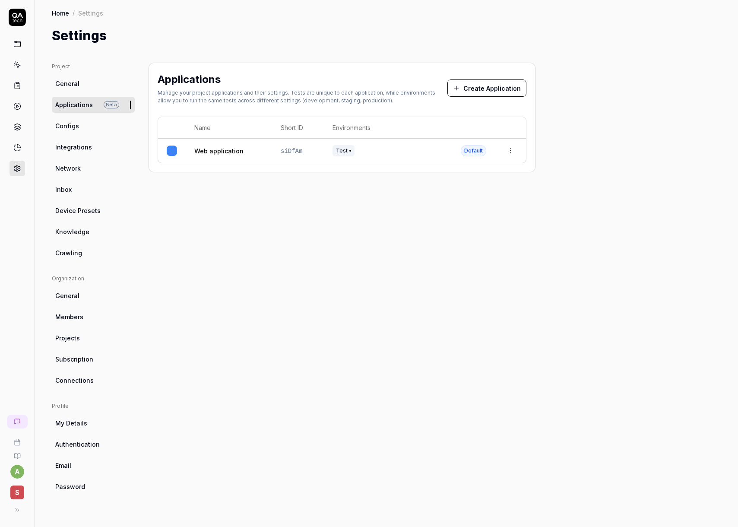
click at [69, 193] on span "Inbox" at bounding box center [63, 189] width 16 height 9
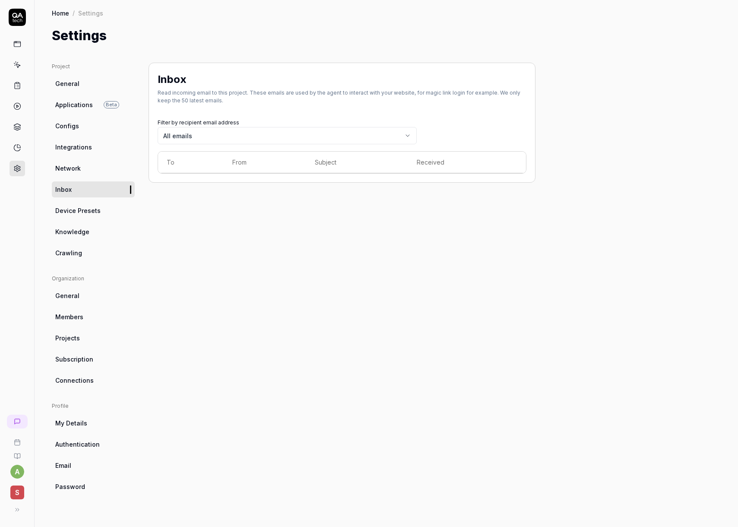
click at [80, 213] on span "Device Presets" at bounding box center [77, 210] width 45 height 9
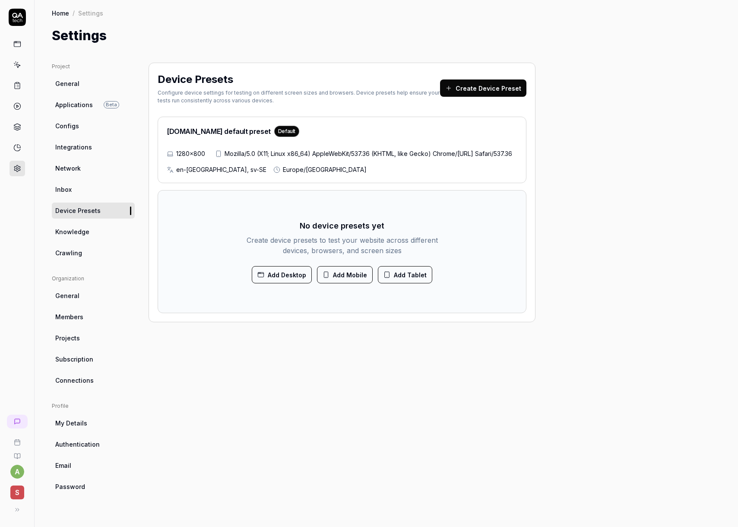
click at [17, 62] on icon at bounding box center [17, 65] width 8 height 8
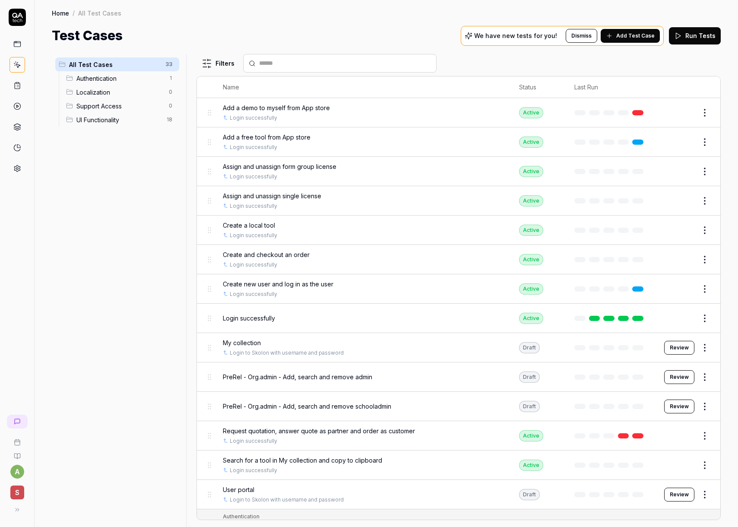
click at [213, 62] on html "a S Home / All Test Cases Home / All Test Cases Test Cases We have new tests fo…" at bounding box center [369, 263] width 738 height 527
click at [78, 160] on div "All Test Cases 33 Authentication 1 Localization 0 Support Access 0 UI Functiona…" at bounding box center [117, 285] width 131 height 463
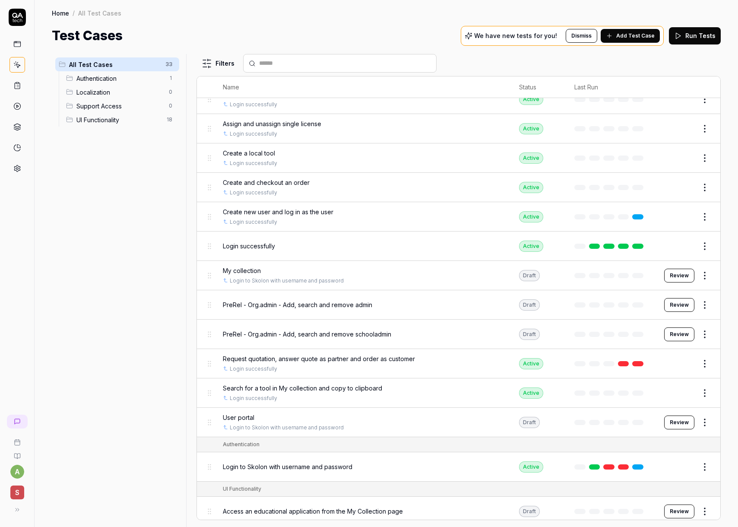
scroll to position [72, 0]
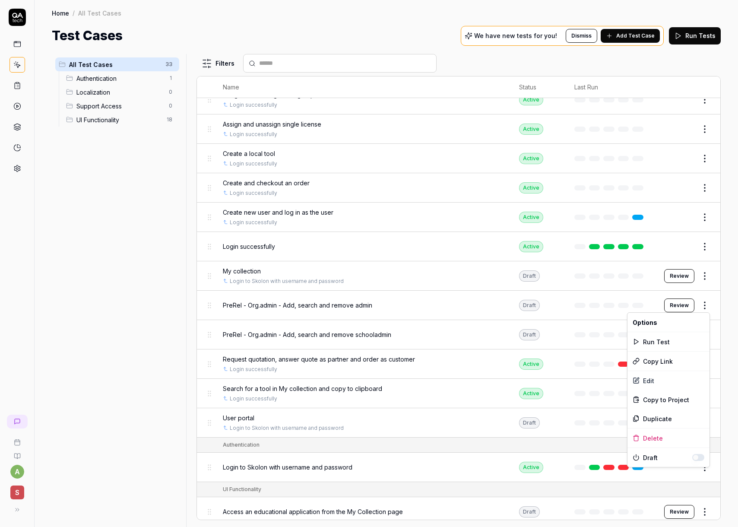
click at [702, 309] on html "a S Home / All Test Cases Home / All Test Cases Test Cases We have new tests fo…" at bounding box center [369, 263] width 738 height 527
click at [660, 385] on div "Edit" at bounding box center [669, 380] width 82 height 19
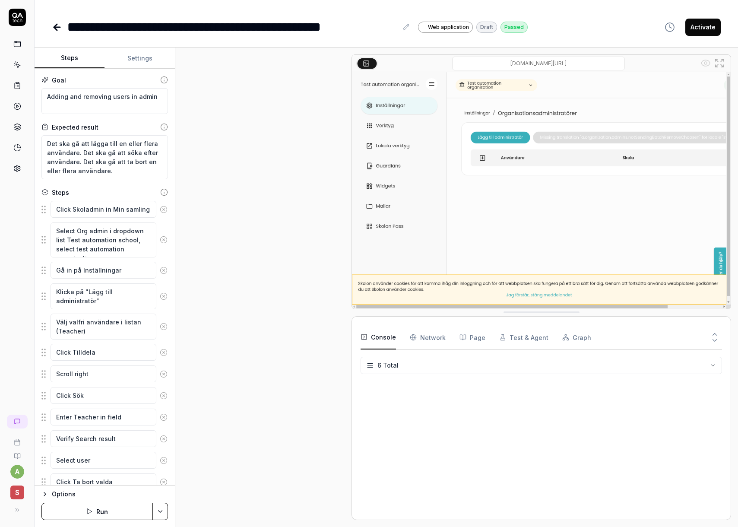
scroll to position [304, 0]
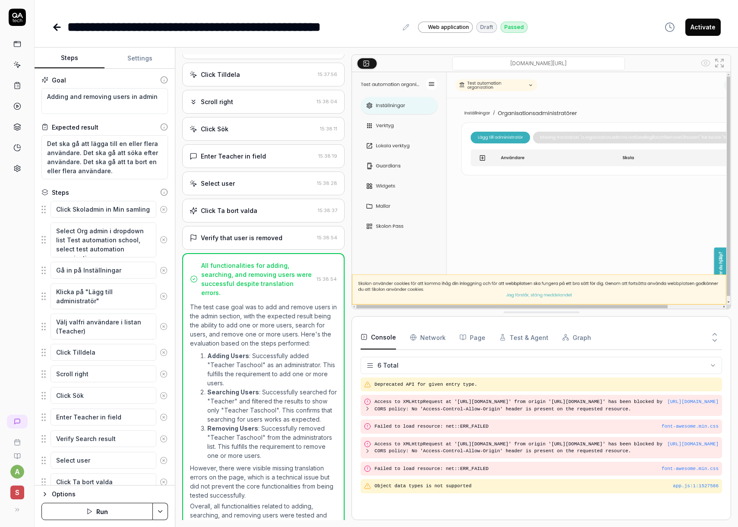
click at [122, 64] on button "Settings" at bounding box center [140, 58] width 70 height 21
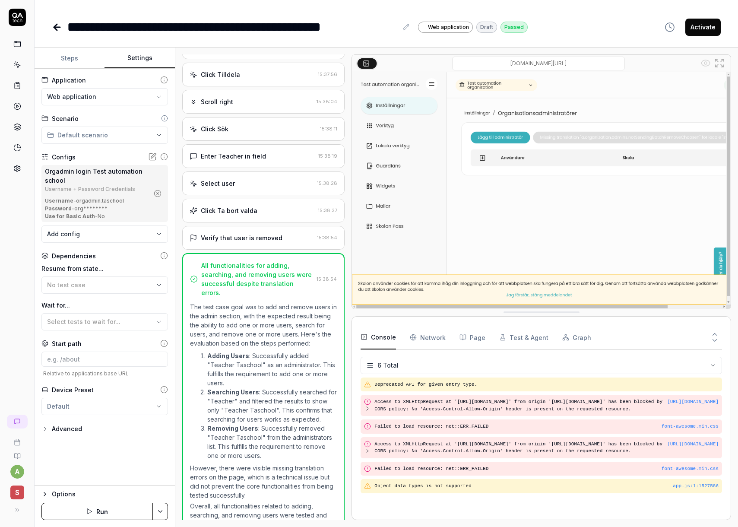
click at [73, 136] on html "**********" at bounding box center [369, 263] width 738 height 527
click at [165, 121] on html "**********" at bounding box center [369, 263] width 738 height 527
click at [164, 119] on icon at bounding box center [164, 118] width 7 height 7
click at [165, 118] on icon at bounding box center [164, 118] width 7 height 7
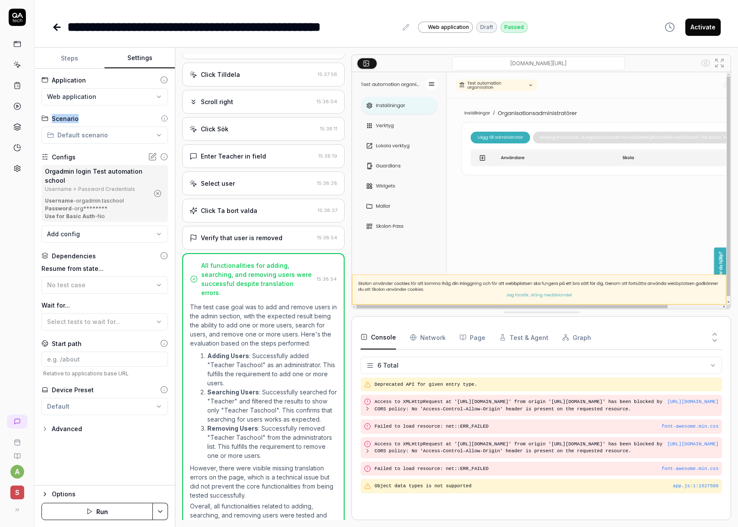
click at [165, 118] on icon at bounding box center [164, 118] width 7 height 7
click at [165, 119] on icon at bounding box center [165, 118] width 0 height 1
click at [140, 120] on div "Scenario" at bounding box center [104, 118] width 127 height 9
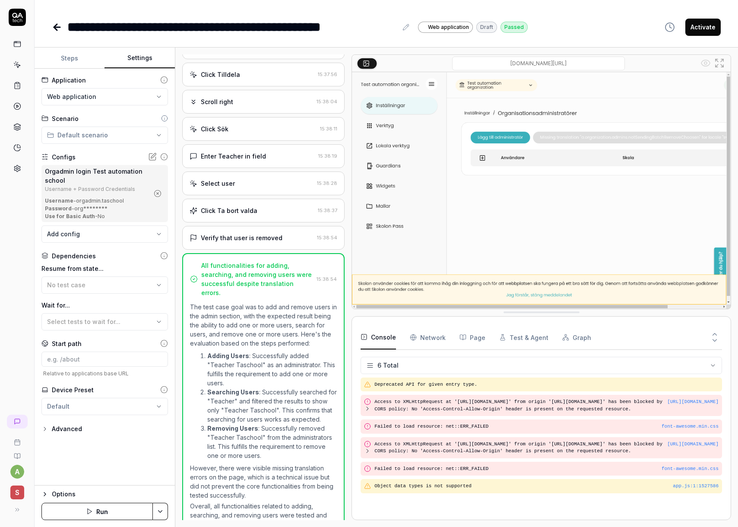
click at [165, 119] on icon at bounding box center [164, 118] width 7 height 7
click at [60, 430] on div "Advanced" at bounding box center [67, 429] width 30 height 10
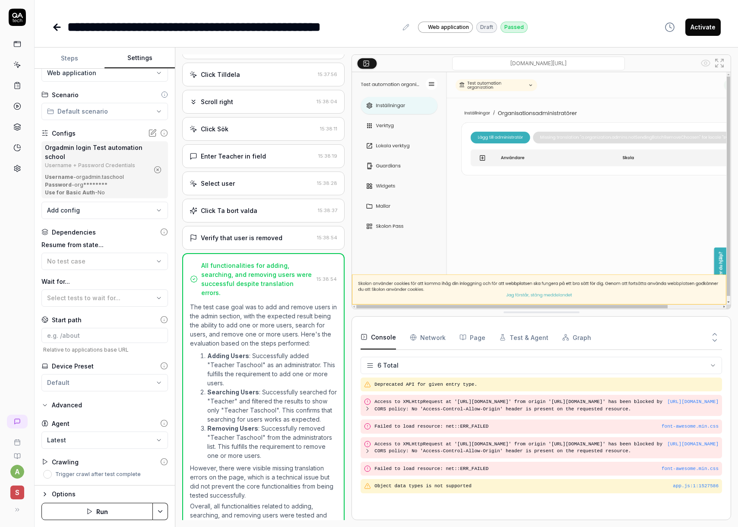
click at [65, 496] on div "Options" at bounding box center [110, 494] width 116 height 10
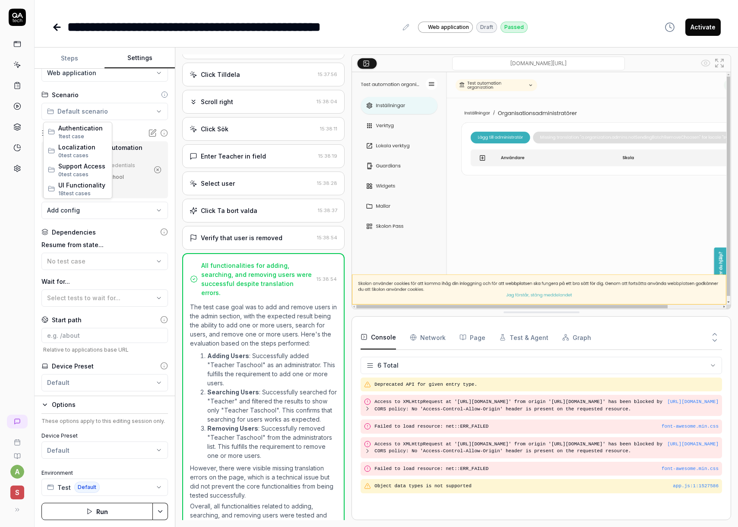
click at [128, 116] on html "**********" at bounding box center [369, 263] width 738 height 527
click at [117, 120] on html "**********" at bounding box center [369, 263] width 738 height 527
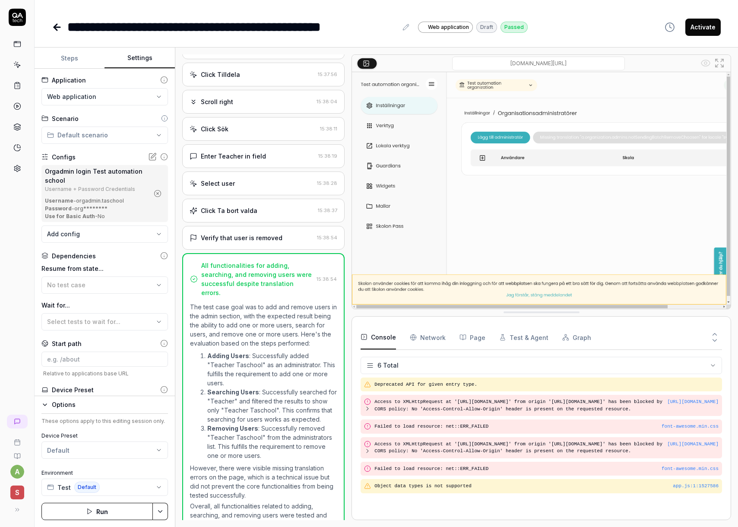
click at [78, 57] on button "Steps" at bounding box center [70, 58] width 70 height 21
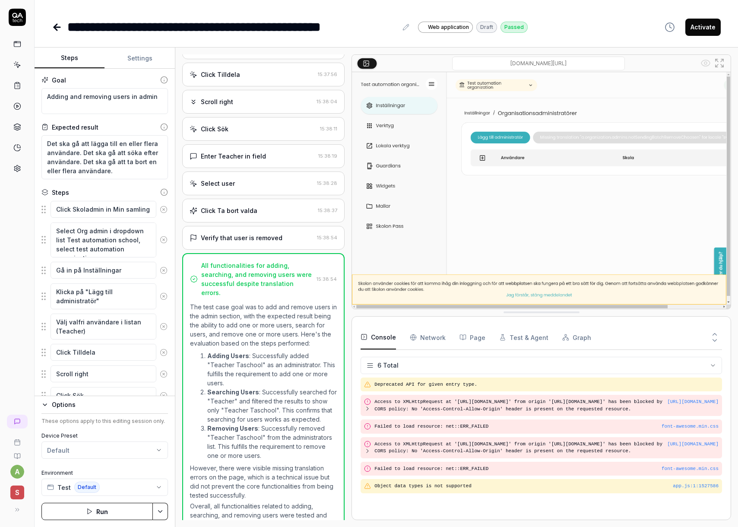
click at [121, 62] on button "Settings" at bounding box center [140, 58] width 70 height 21
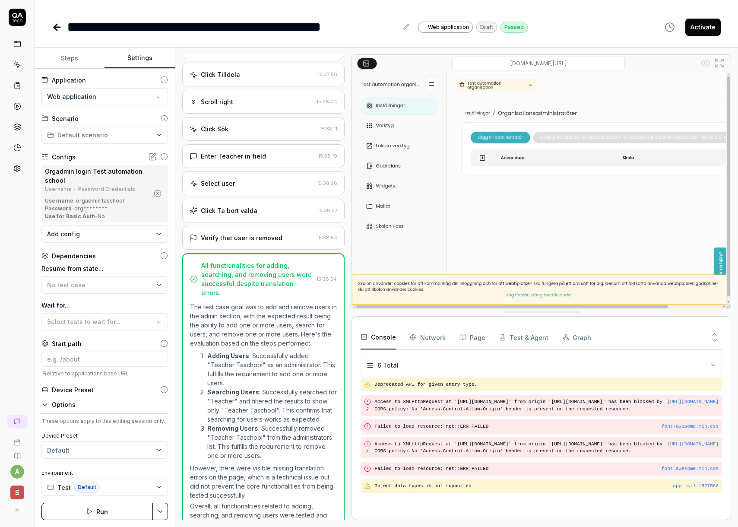
click at [15, 46] on icon at bounding box center [17, 44] width 8 height 8
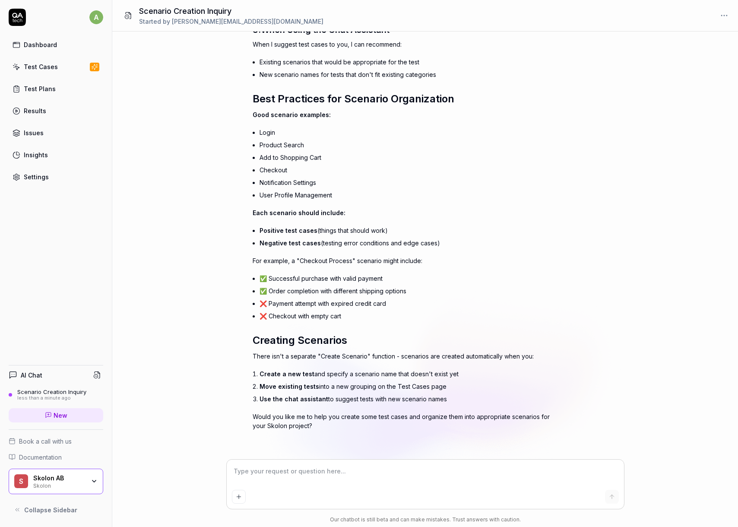
scroll to position [318, 0]
click at [44, 73] on link "Test Cases" at bounding box center [56, 66] width 95 height 17
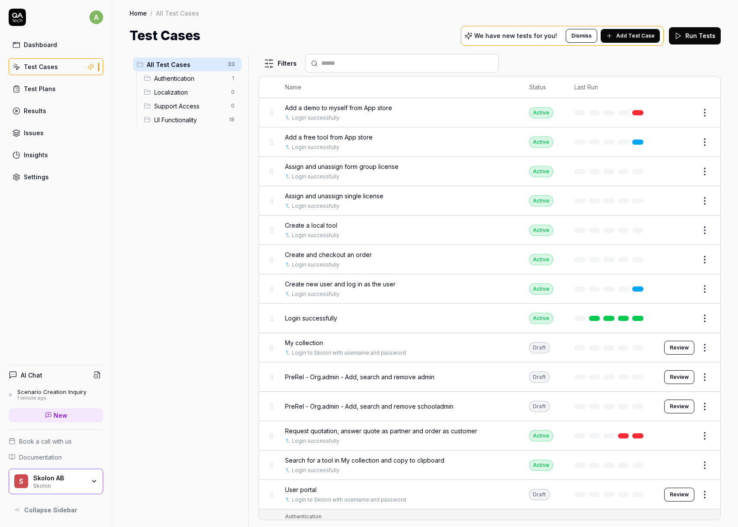
click at [707, 377] on html "a Dashboard Test Cases Test Plans Results Issues Insights Settings AI Chat Scen…" at bounding box center [369, 263] width 738 height 527
click at [659, 287] on div "Edit" at bounding box center [669, 283] width 82 height 19
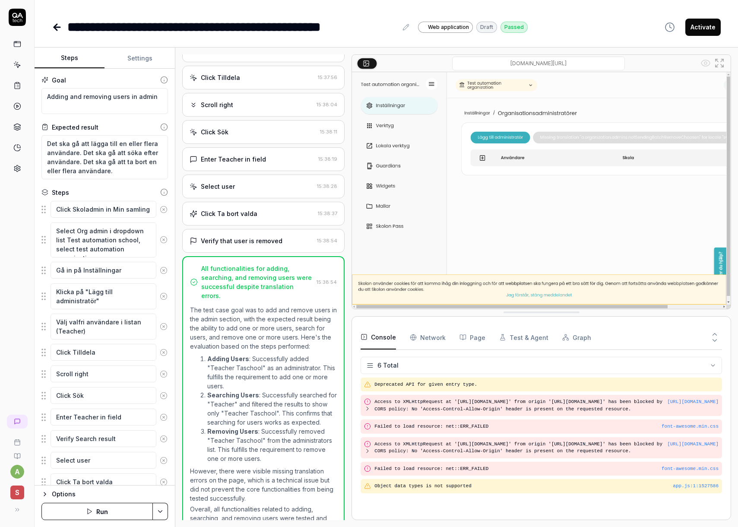
scroll to position [304, 0]
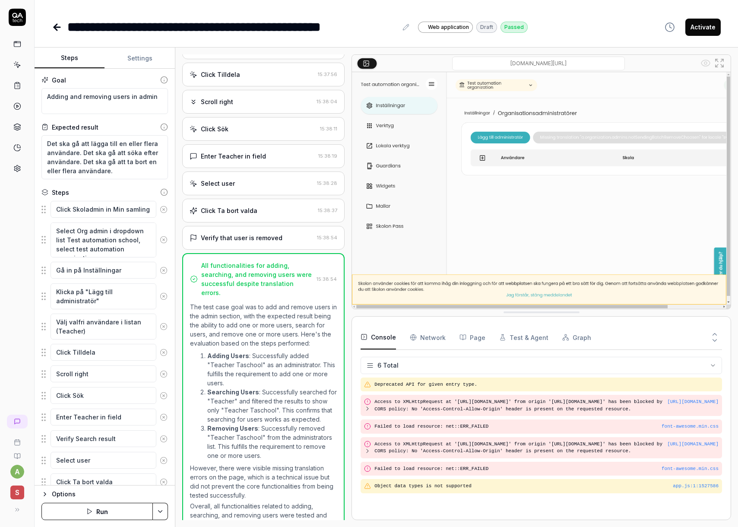
drag, startPoint x: 129, startPoint y: 47, endPoint x: 127, endPoint y: 54, distance: 8.0
click at [129, 47] on hr at bounding box center [387, 47] width 704 height 0
click at [126, 59] on button "Settings" at bounding box center [140, 58] width 70 height 21
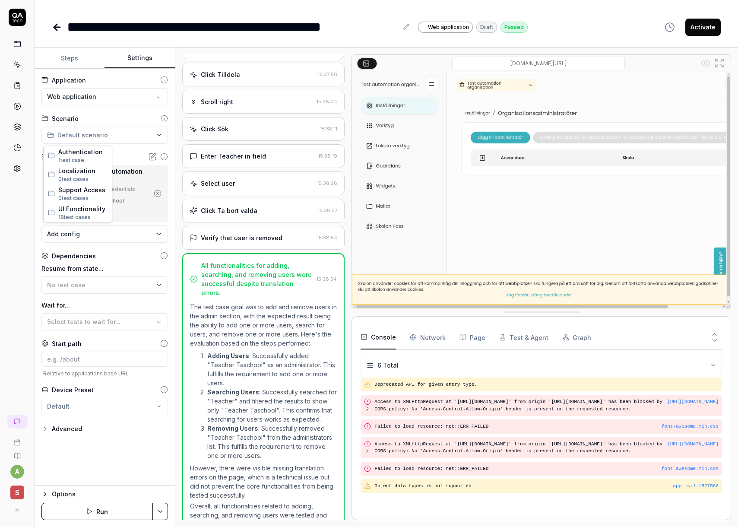
click at [92, 133] on html "**********" at bounding box center [369, 263] width 738 height 527
click at [95, 134] on html "**********" at bounding box center [369, 263] width 738 height 527
click at [92, 134] on html "**********" at bounding box center [369, 263] width 738 height 527
click at [87, 137] on html "**********" at bounding box center [369, 263] width 738 height 527
click at [67, 134] on html "**********" at bounding box center [369, 263] width 738 height 527
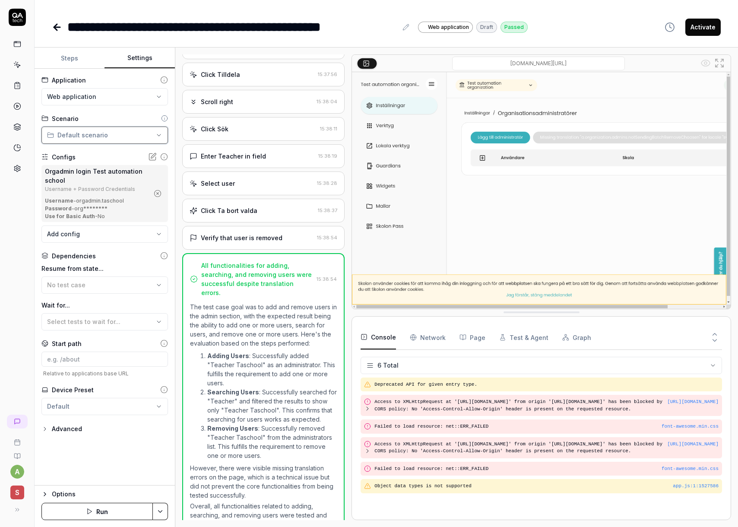
click at [67, 134] on html "**********" at bounding box center [369, 263] width 738 height 527
click at [14, 426] on link at bounding box center [17, 422] width 21 height 14
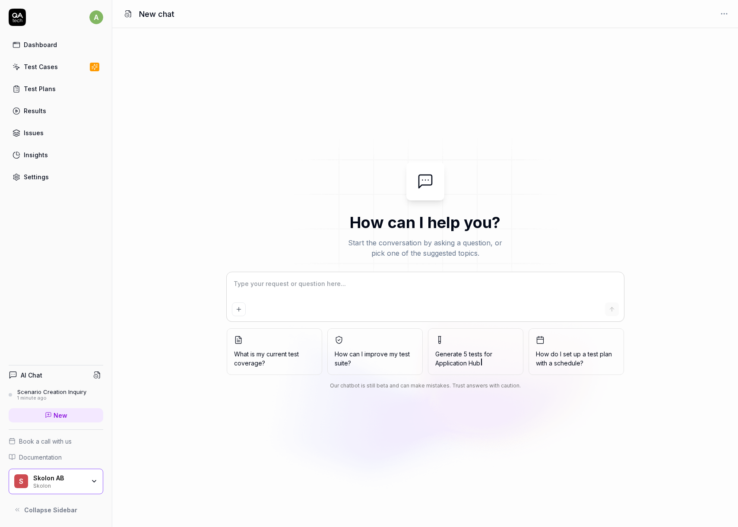
click at [48, 394] on div "Scenario Creation Inquiry" at bounding box center [51, 391] width 69 height 7
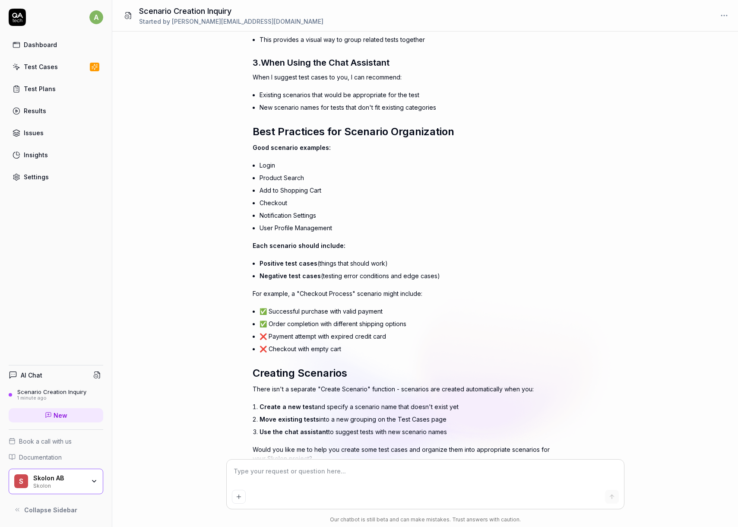
scroll to position [318, 0]
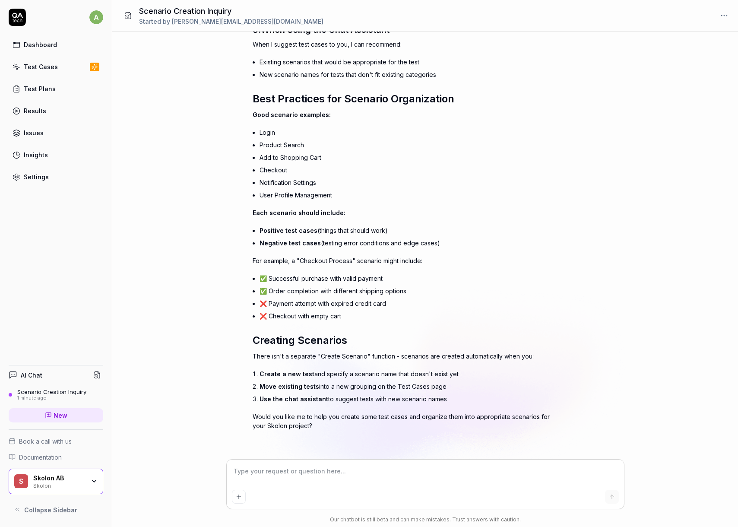
type textarea "*"
click at [43, 70] on div "Test Cases" at bounding box center [41, 66] width 34 height 9
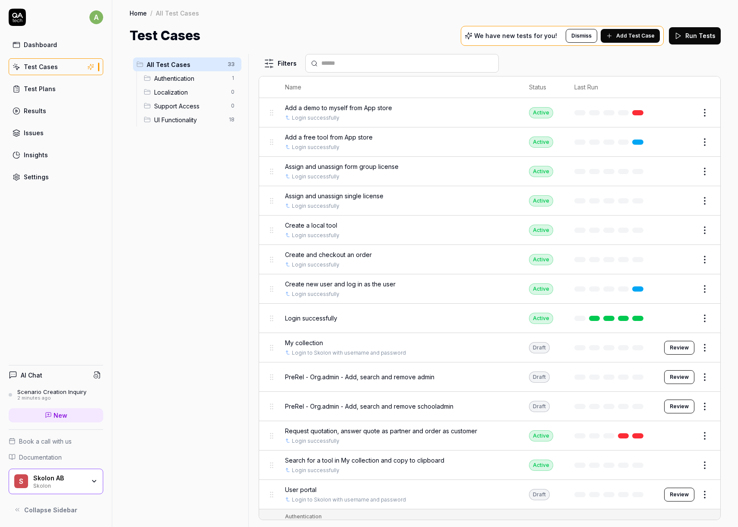
click at [642, 37] on span "Add Test Case" at bounding box center [635, 36] width 38 height 8
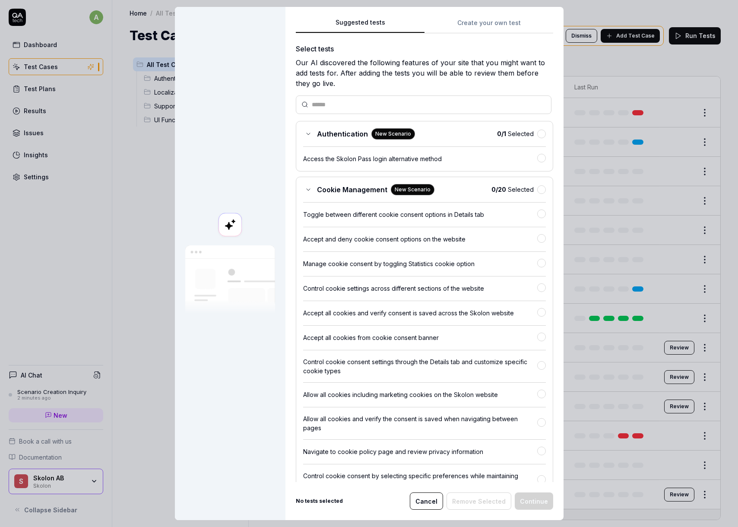
click at [477, 26] on div "Suggested tests Suggested tests Create your own test Select tests Our AI discov…" at bounding box center [369, 263] width 738 height 527
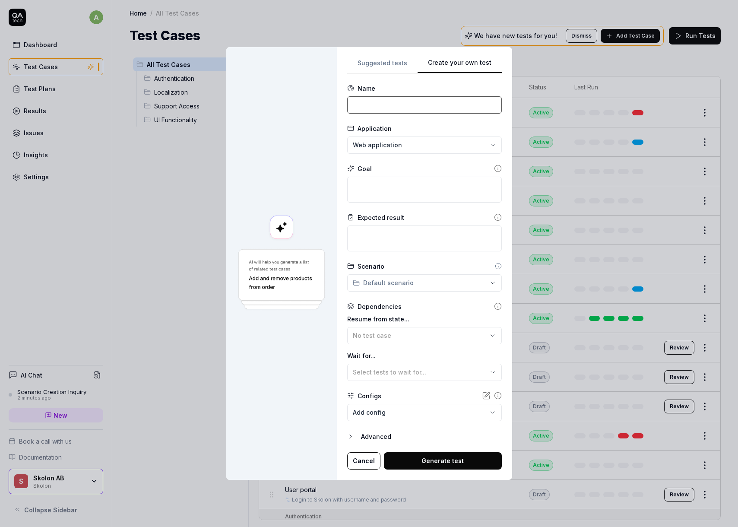
click at [423, 101] on input at bounding box center [424, 104] width 155 height 17
click at [309, 64] on div at bounding box center [281, 263] width 111 height 433
click at [375, 106] on input at bounding box center [424, 104] width 155 height 17
type input "Huvudman Test"
type textarea "*"
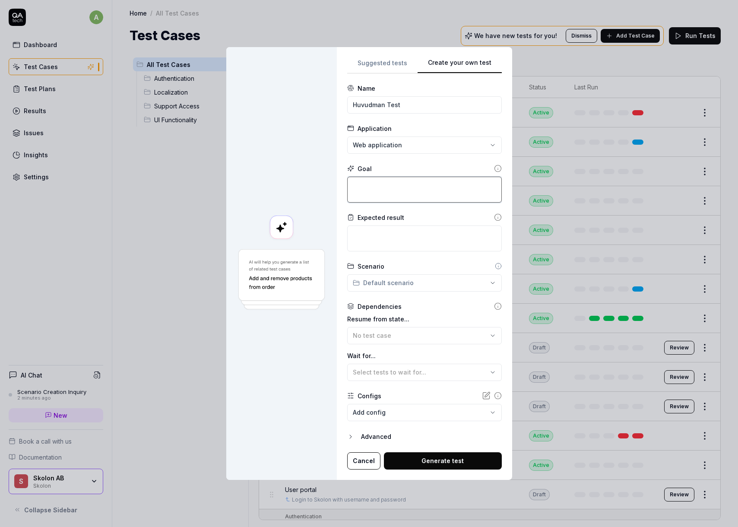
type textarea "T"
type textarea "*"
type textarea "Te"
type textarea "*"
type textarea "Tes"
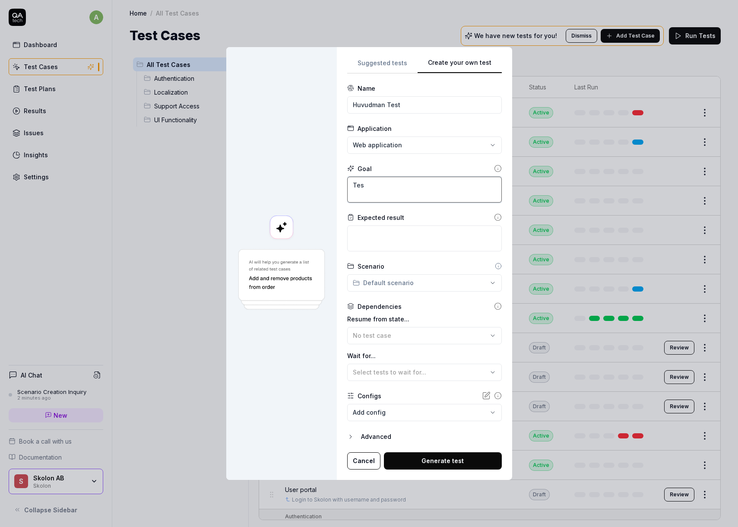
type textarea "*"
type textarea "Test"
type textarea "*"
type textarea "Test"
type textarea "*"
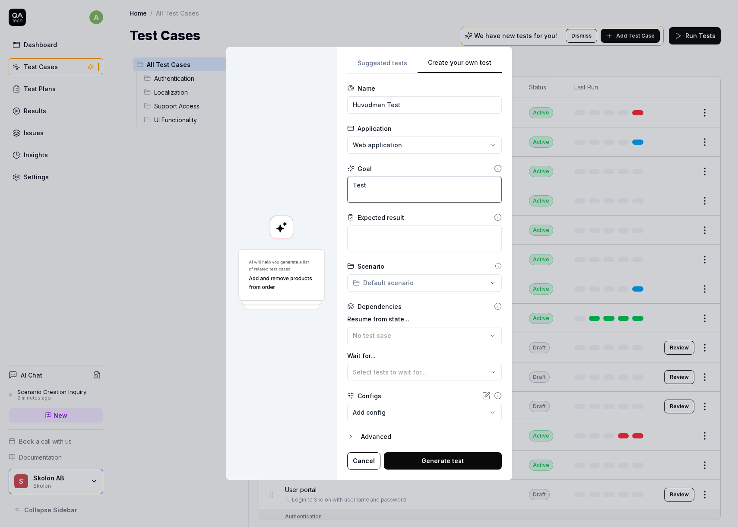
type textarea "Test e"
type textarea "*"
type textarea "Test"
type textarea "*"
type textarea "Test s"
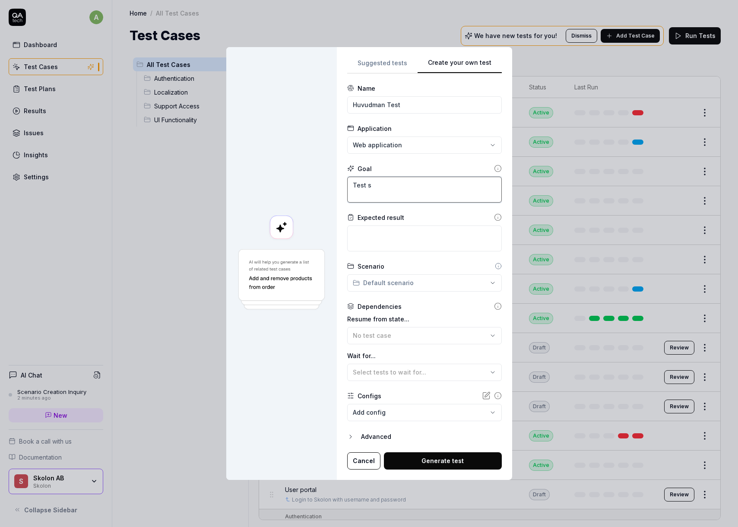
type textarea "*"
type textarea "Test seo"
type textarea "*"
type textarea "Test seom"
type textarea "*"
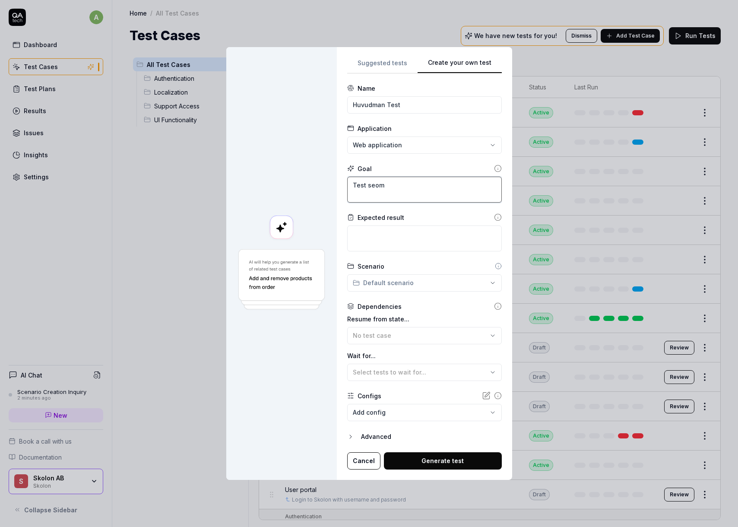
type textarea "Test seomt"
type textarea "*"
type textarea "Test seomth"
type textarea "*"
type textarea "Test seom"
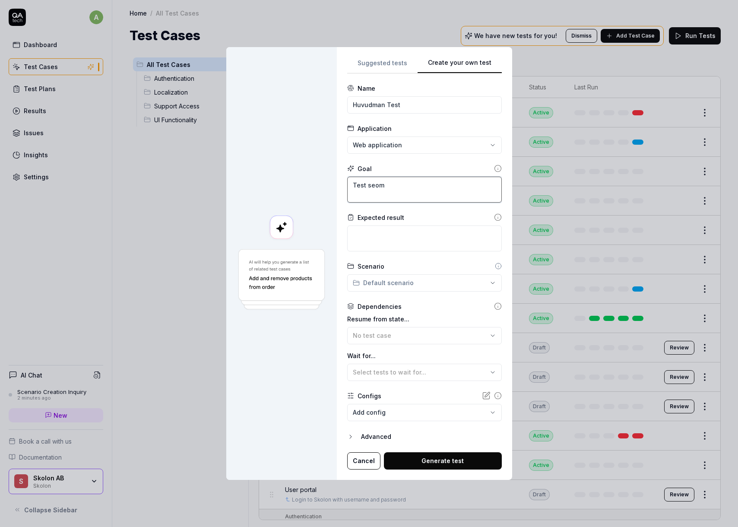
type textarea "*"
type textarea "Test seo"
type textarea "*"
type textarea "Test se"
type textarea "*"
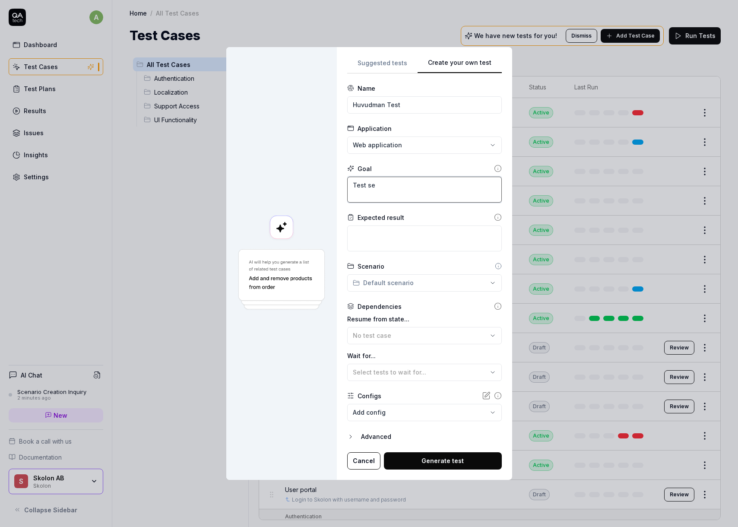
type textarea "Test s"
type textarea "*"
type textarea "Test so"
type textarea "*"
type textarea "Test som"
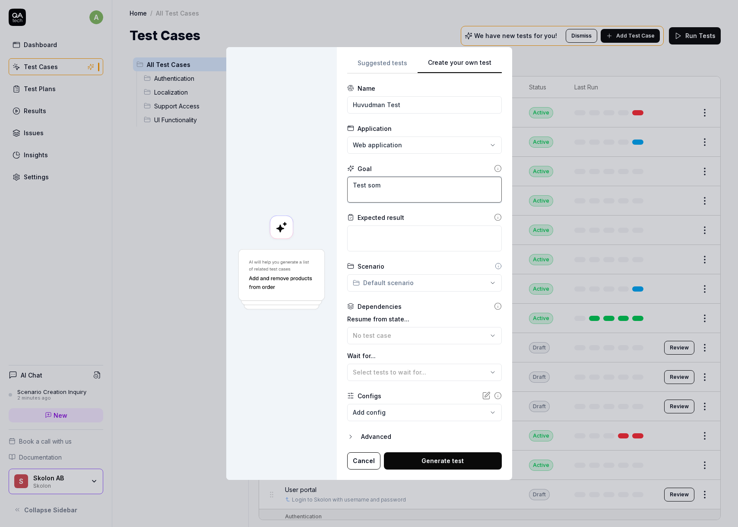
type textarea "*"
type textarea "Test some"
type textarea "*"
type textarea "Test somet"
type textarea "*"
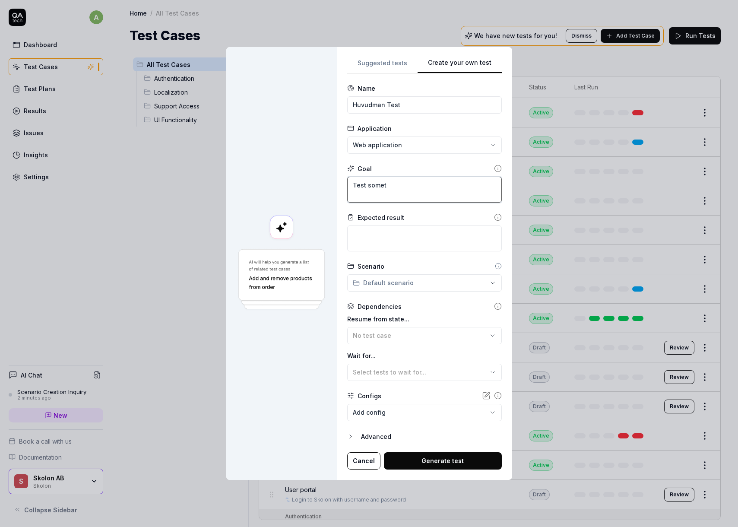
type textarea "Test someth"
type textarea "*"
type textarea "Test somethi"
type textarea "*"
type textarea "Test somethin"
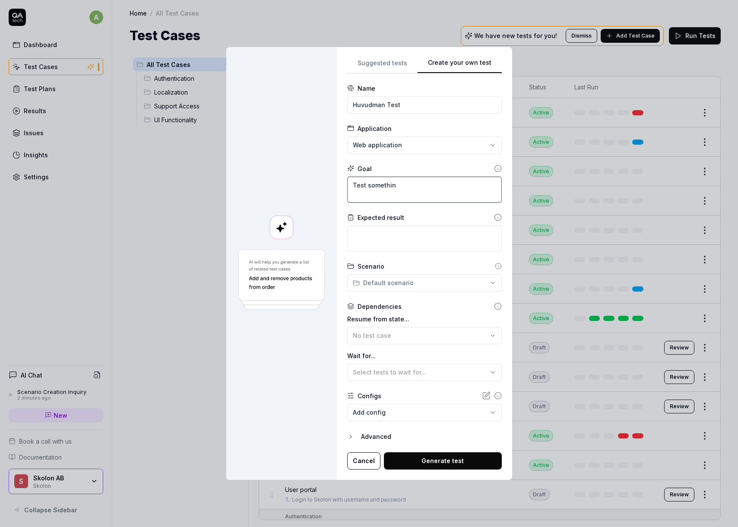
type textarea "*"
type textarea "Test something"
type textarea "*"
type textarea "g"
type textarea "*"
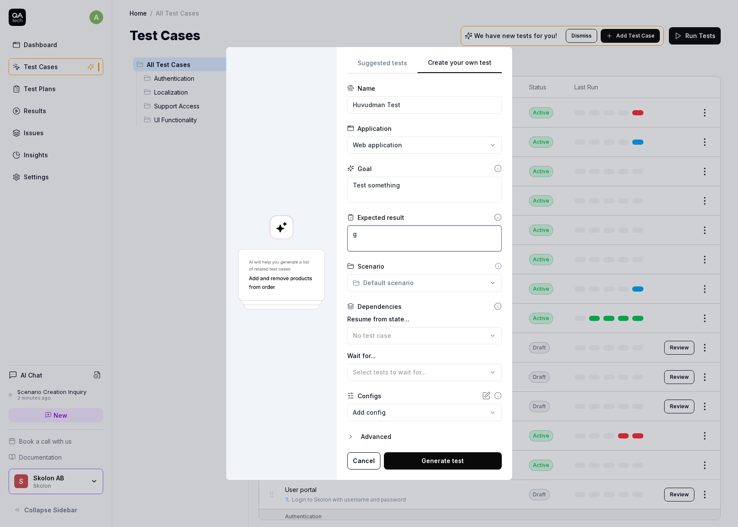
type textarea "ge"
type textarea "*"
type textarea "get"
type textarea "*"
type textarea "gett"
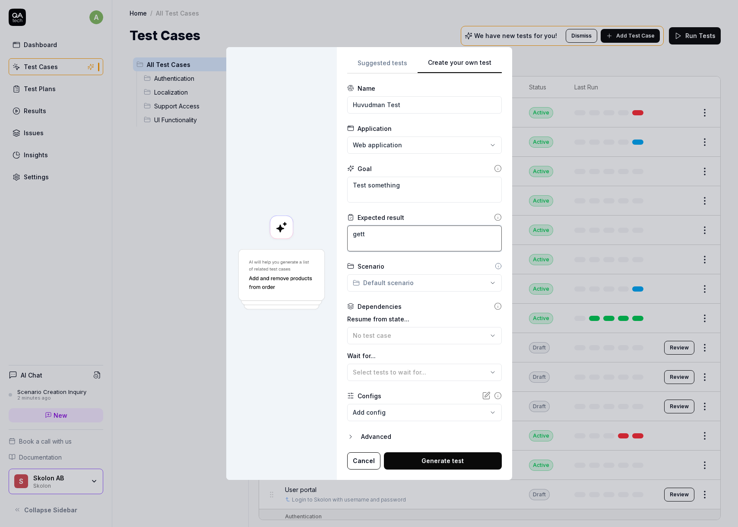
type textarea "*"
type textarea "getti"
type textarea "*"
type textarea "gettin"
type textarea "*"
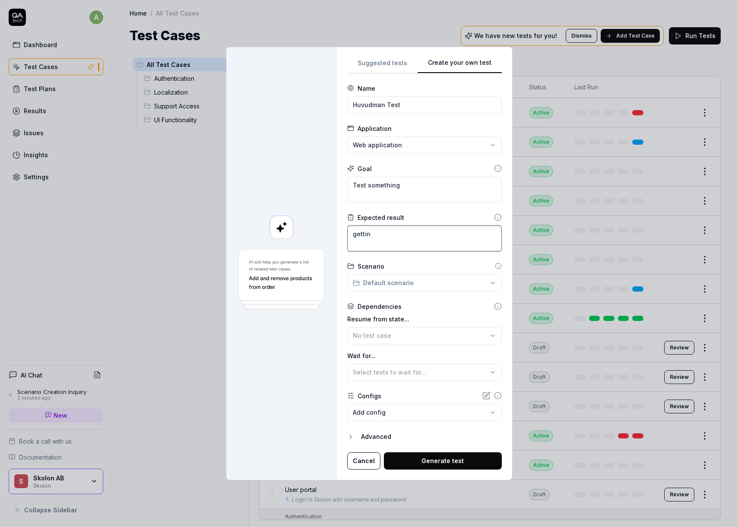
type textarea "gettin"
type textarea "*"
type textarea "gettin i"
type textarea "*"
type textarea "gettin it"
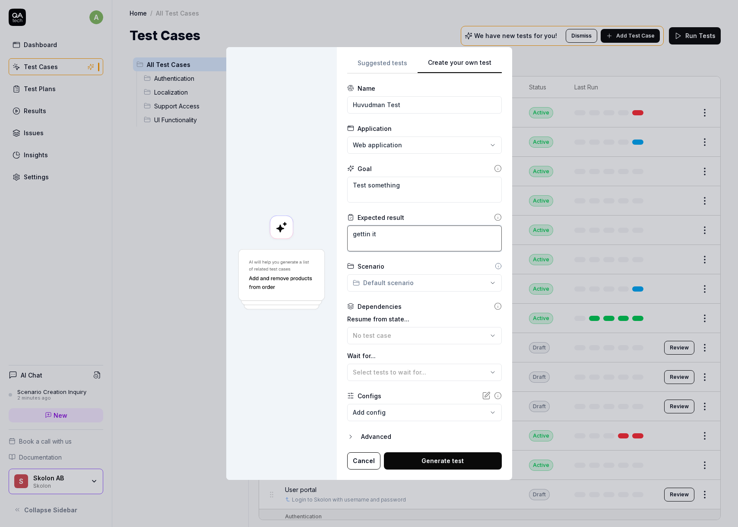
type textarea "*"
type textarea "gettin it"
type textarea "*"
type textarea "gettin it d"
type textarea "*"
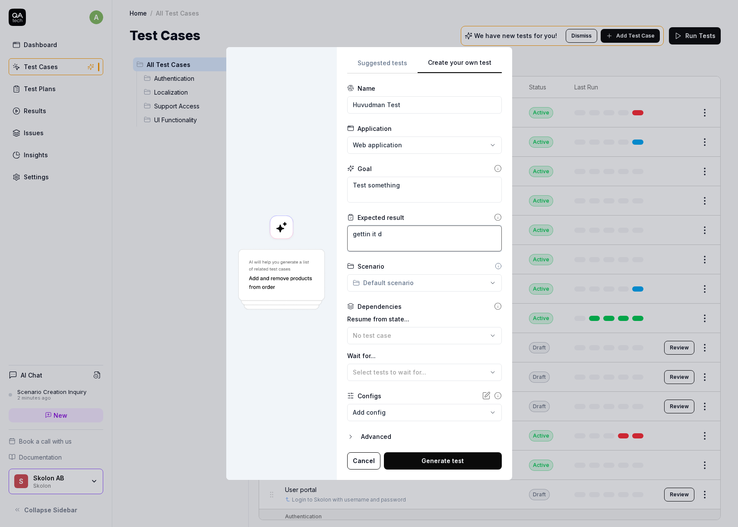
type textarea "gettin it do"
type textarea "*"
type textarea "gettin it don"
type textarea "*"
type textarea "gettin it done"
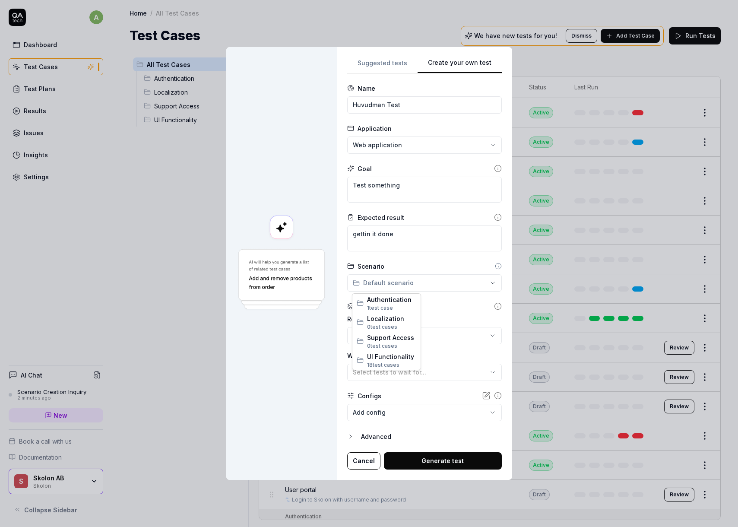
click at [414, 288] on div "**********" at bounding box center [369, 263] width 738 height 527
drag, startPoint x: 402, startPoint y: 285, endPoint x: 394, endPoint y: 284, distance: 7.8
click at [399, 285] on div "**********" at bounding box center [369, 263] width 738 height 527
click at [377, 280] on div "**********" at bounding box center [369, 263] width 738 height 527
click at [371, 283] on div "**********" at bounding box center [369, 263] width 738 height 527
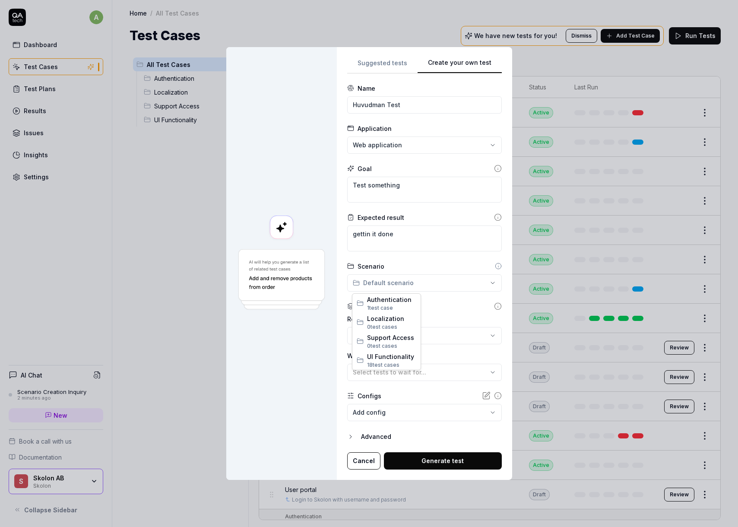
click at [360, 283] on div "**********" at bounding box center [369, 263] width 738 height 527
click at [356, 283] on div "**********" at bounding box center [369, 263] width 738 height 527
click at [375, 433] on div "Advanced" at bounding box center [431, 437] width 141 height 10
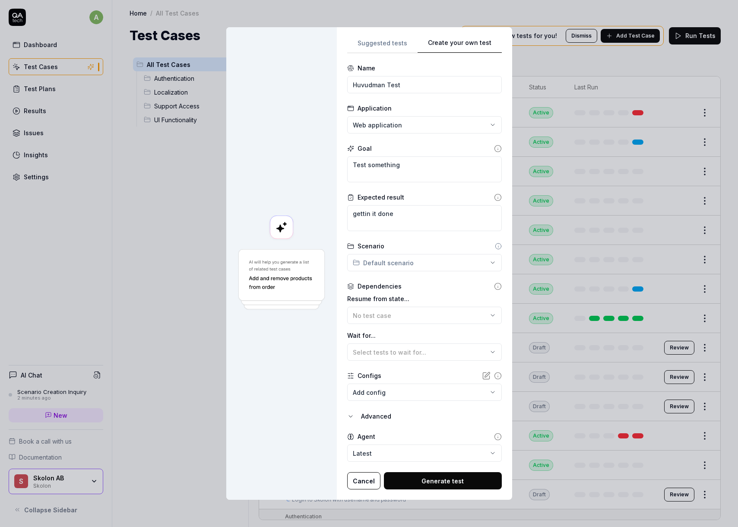
click at [375, 436] on div "Agent" at bounding box center [367, 436] width 18 height 9
click at [495, 247] on icon at bounding box center [498, 246] width 7 height 7
click at [499, 246] on icon at bounding box center [499, 246] width 0 height 1
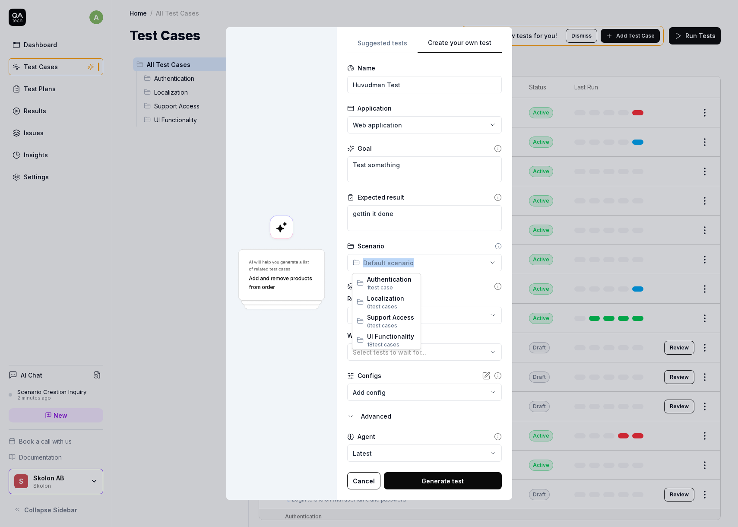
click at [435, 261] on div "**********" at bounding box center [369, 263] width 738 height 527
click at [387, 397] on body "a Dashboard Test Cases Test Plans Results Issues Insights Settings AI Chat Scen…" at bounding box center [369, 263] width 738 height 527
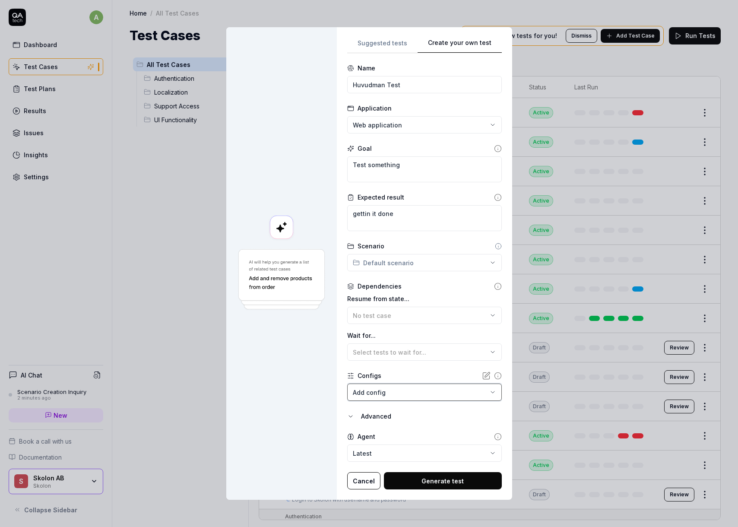
click at [302, 394] on div "**********" at bounding box center [369, 263] width 738 height 527
click at [474, 478] on button "Generate test" at bounding box center [443, 480] width 118 height 17
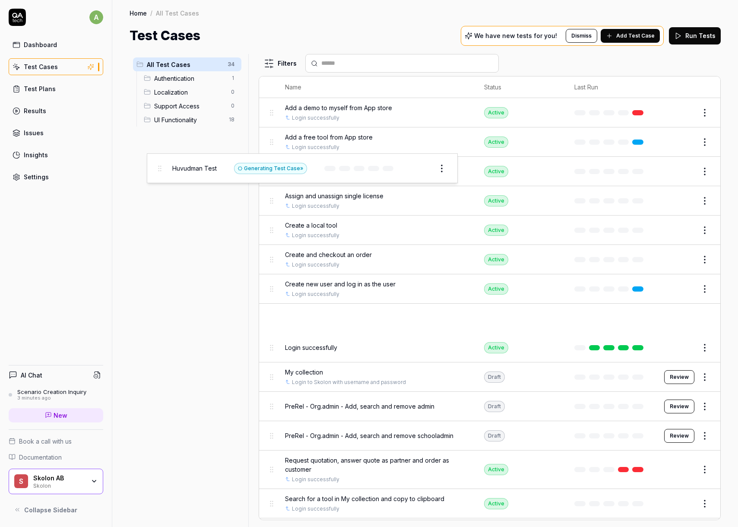
drag, startPoint x: 270, startPoint y: 318, endPoint x: 157, endPoint y: 168, distance: 187.3
click at [157, 168] on body "a Dashboard Test Cases Test Plans Results Issues Insights Settings AI Chat Scen…" at bounding box center [369, 263] width 738 height 527
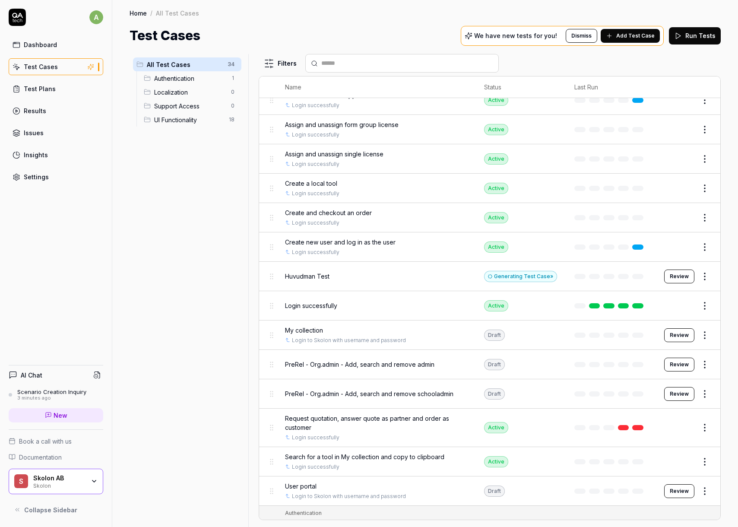
scroll to position [40, 0]
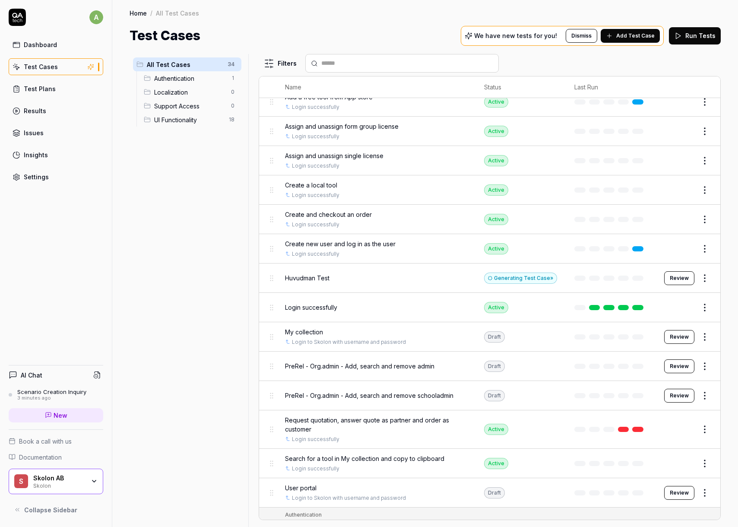
click at [709, 279] on html "a Dashboard Test Cases Test Plans Results Issues Insights Settings AI Chat Scen…" at bounding box center [369, 263] width 738 height 527
click at [655, 411] on div "Delete" at bounding box center [669, 410] width 82 height 19
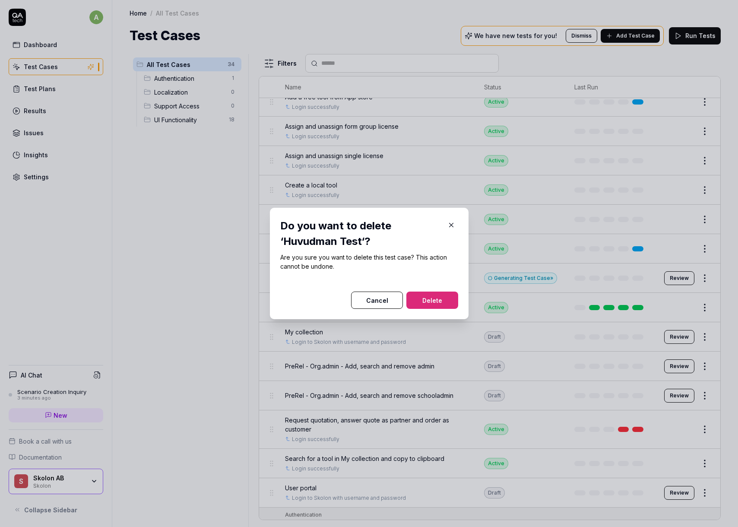
click at [429, 302] on button "Delete" at bounding box center [433, 300] width 52 height 17
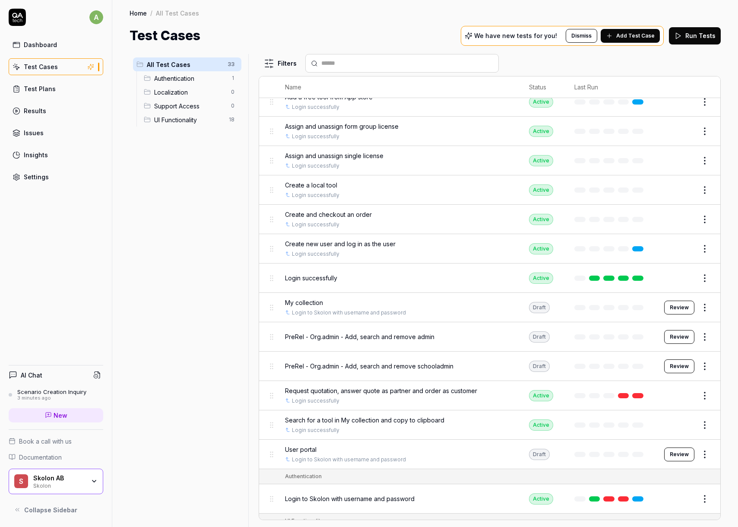
click at [343, 423] on span "Search for a tool in My collection and copy to clipboard" at bounding box center [364, 420] width 159 height 9
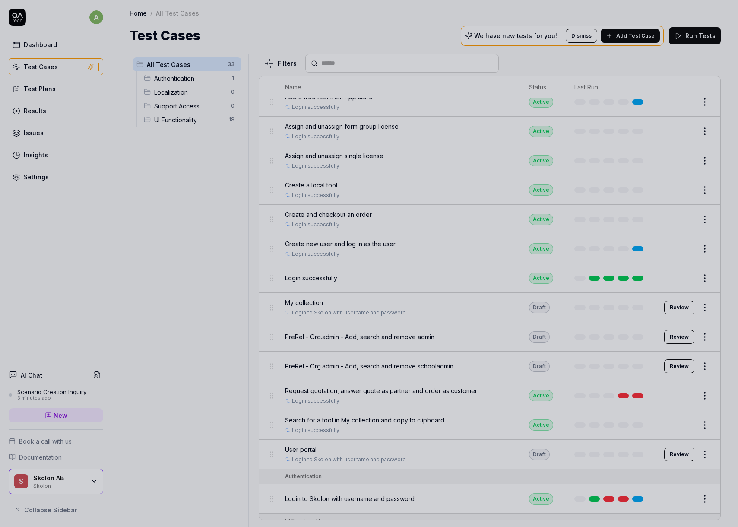
click at [233, 270] on div at bounding box center [369, 263] width 738 height 527
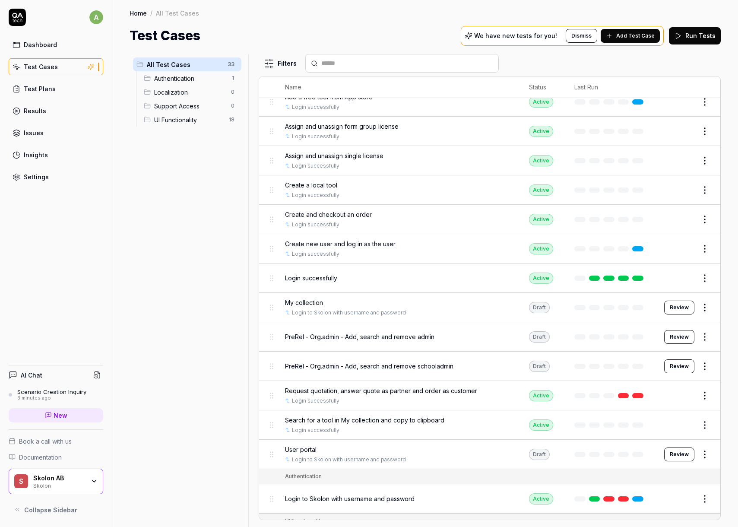
click at [333, 342] on div "PreRel - Org.admin - Add, search and remove admin" at bounding box center [398, 336] width 226 height 19
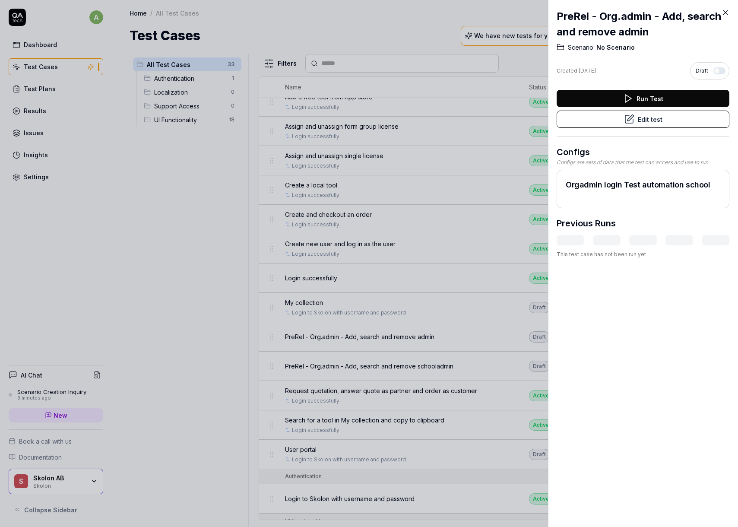
click at [605, 118] on button "Edit test" at bounding box center [643, 119] width 173 height 17
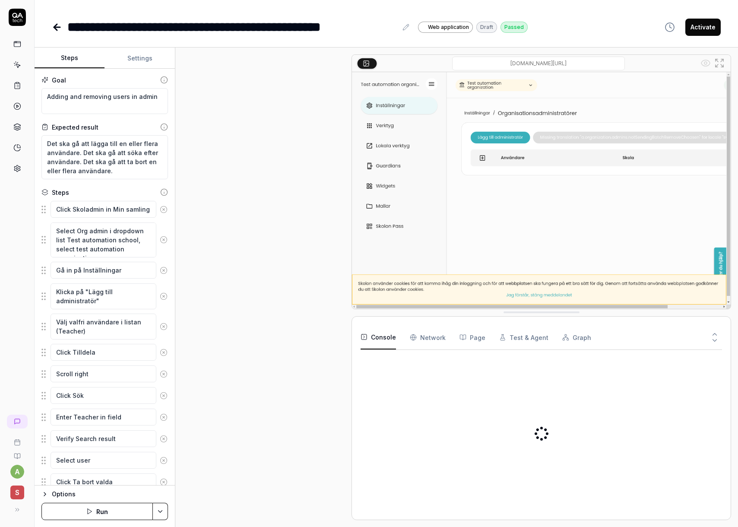
scroll to position [304, 0]
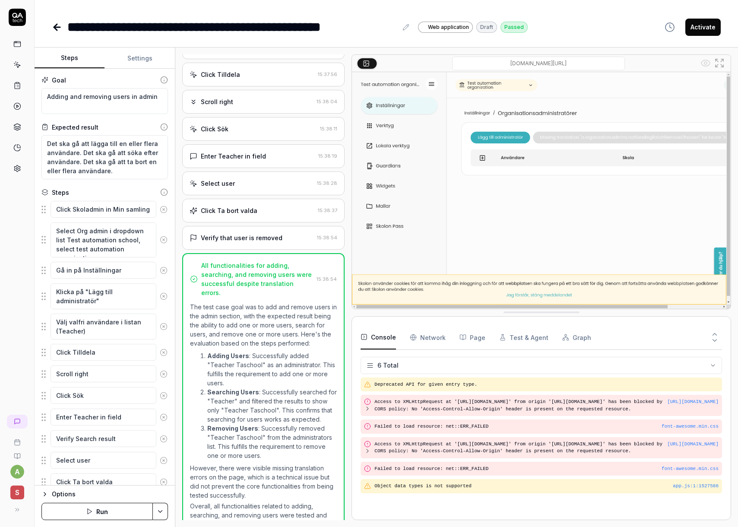
click at [124, 56] on button "Settings" at bounding box center [140, 58] width 70 height 21
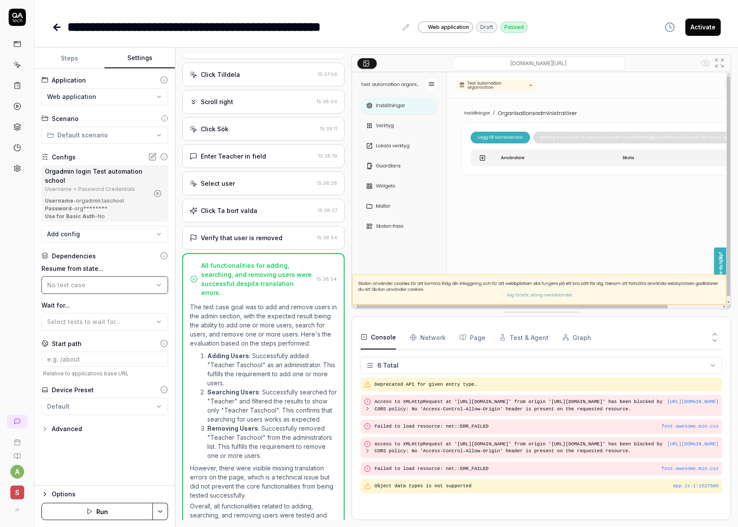
click at [103, 287] on div "No test case" at bounding box center [100, 284] width 107 height 9
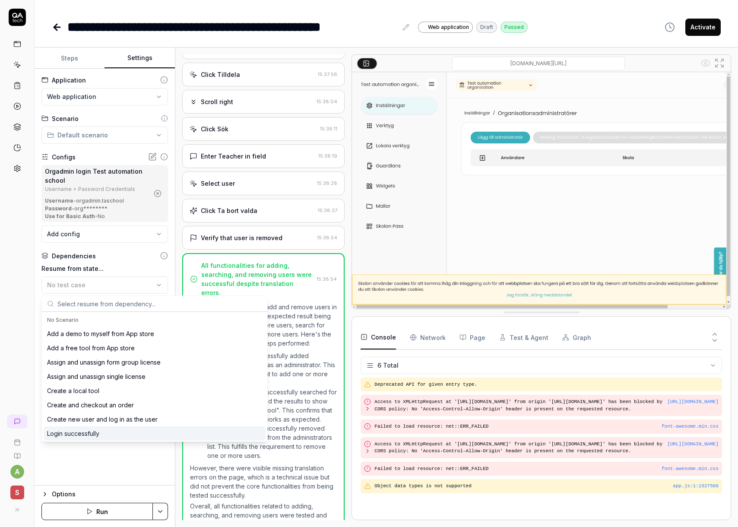
click at [90, 430] on div "Login successfully" at bounding box center [73, 433] width 52 height 9
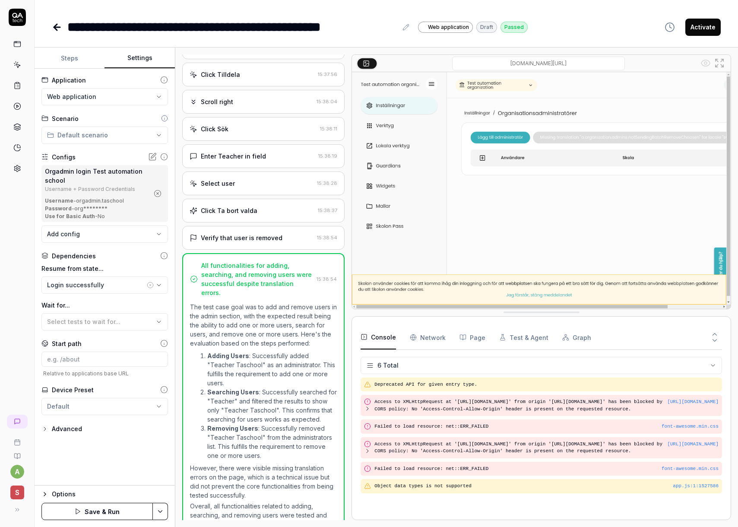
click at [73, 59] on button "Steps" at bounding box center [70, 58] width 70 height 21
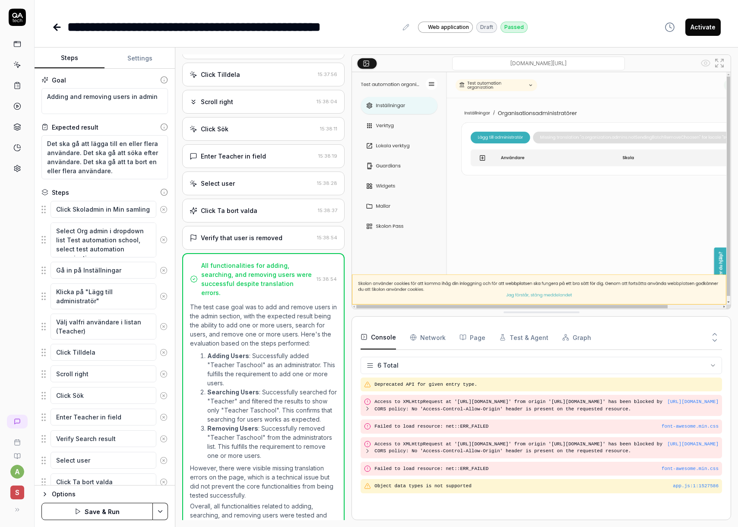
click at [54, 25] on icon at bounding box center [57, 27] width 10 height 10
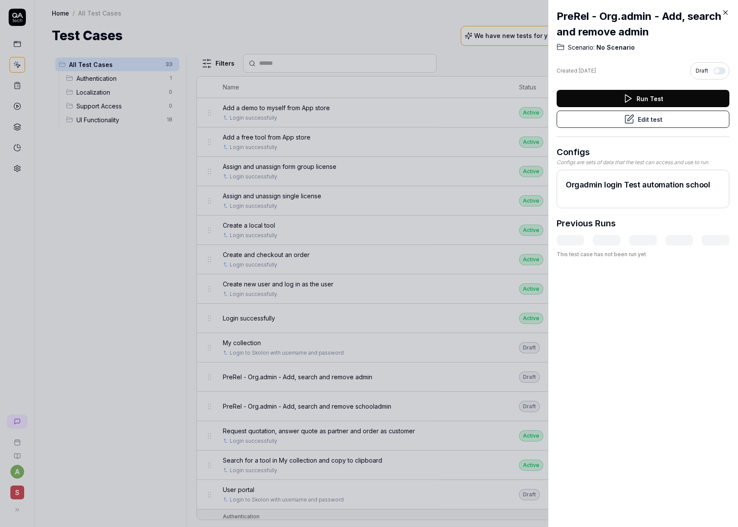
click at [728, 13] on icon at bounding box center [726, 13] width 8 height 8
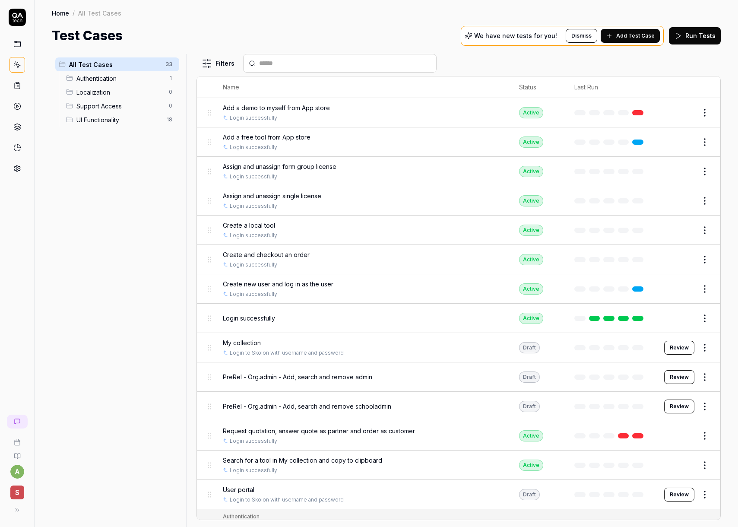
click at [370, 407] on span "PreRel - Org.admin - Add, search and remove schooladmin" at bounding box center [307, 406] width 168 height 9
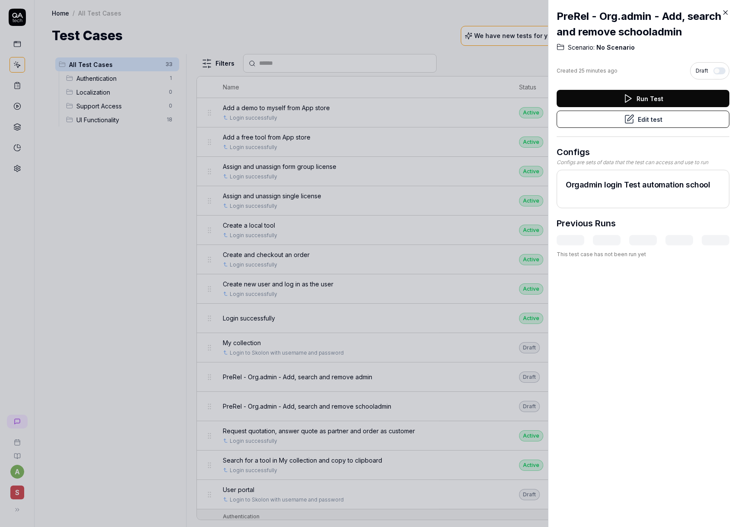
click at [642, 123] on button "Edit test" at bounding box center [643, 119] width 173 height 17
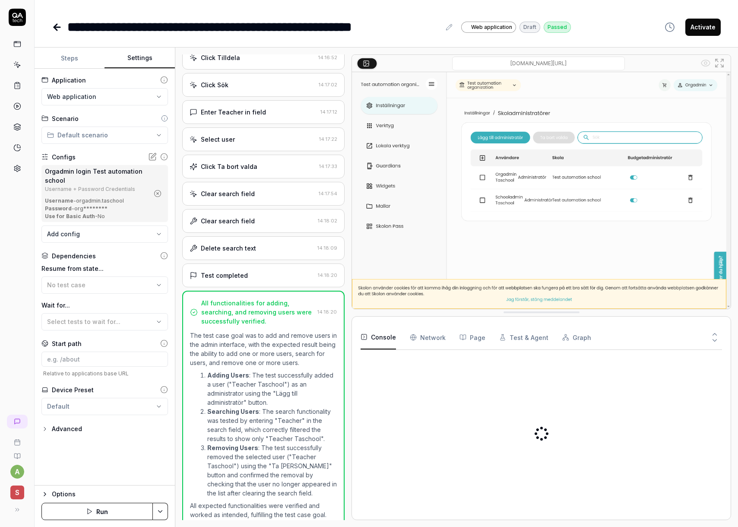
scroll to position [330, 0]
click at [146, 51] on button "Settings" at bounding box center [140, 58] width 70 height 21
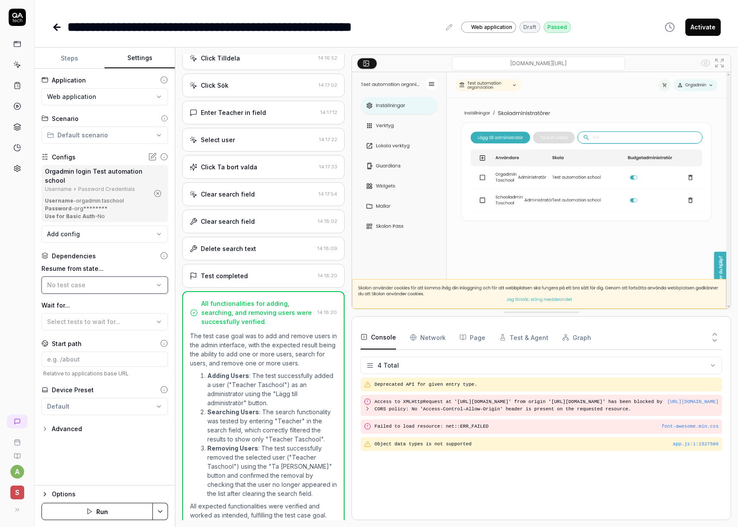
click at [89, 288] on div "No test case" at bounding box center [100, 284] width 107 height 9
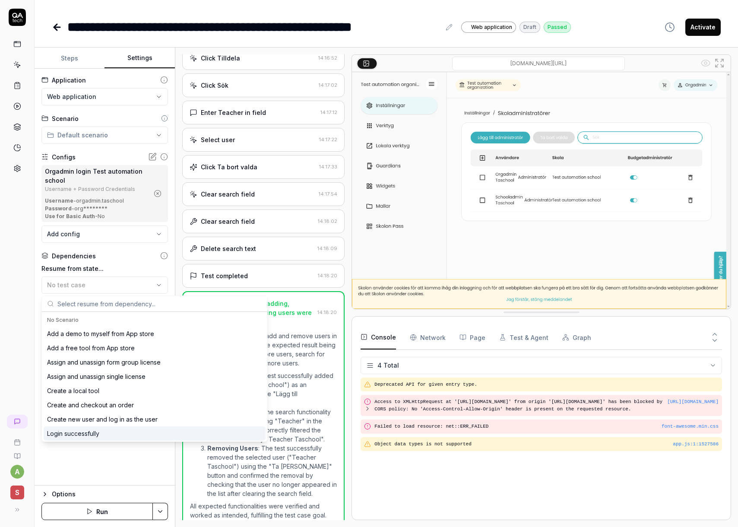
click at [99, 435] on div "Login successfully" at bounding box center [73, 433] width 52 height 9
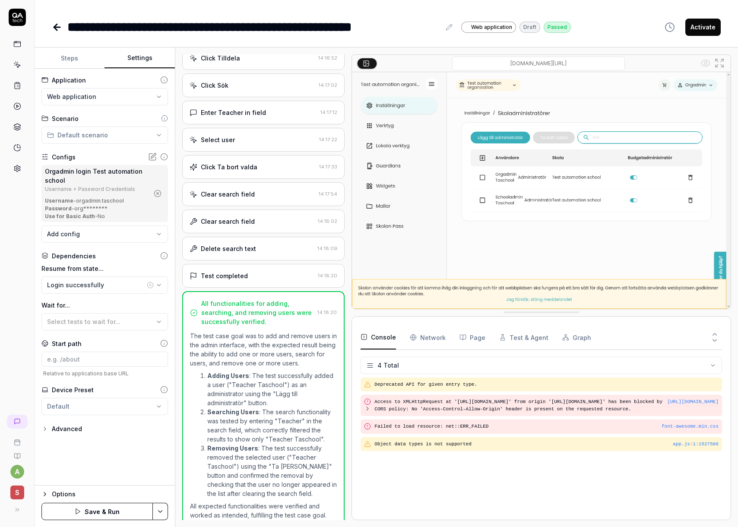
click at [96, 511] on button "Save & Run" at bounding box center [96, 511] width 111 height 17
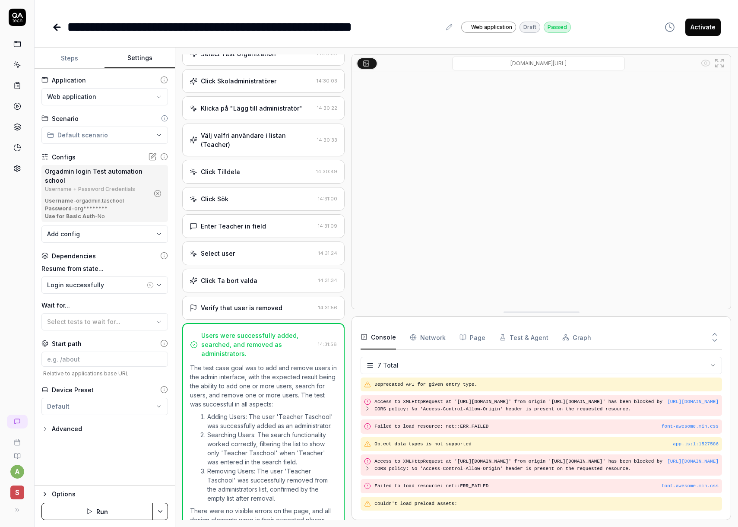
scroll to position [130, 0]
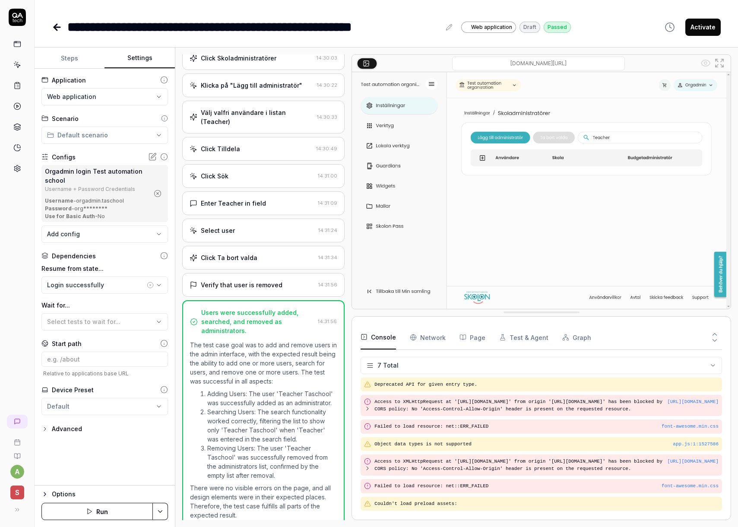
click at [59, 31] on icon at bounding box center [57, 27] width 10 height 10
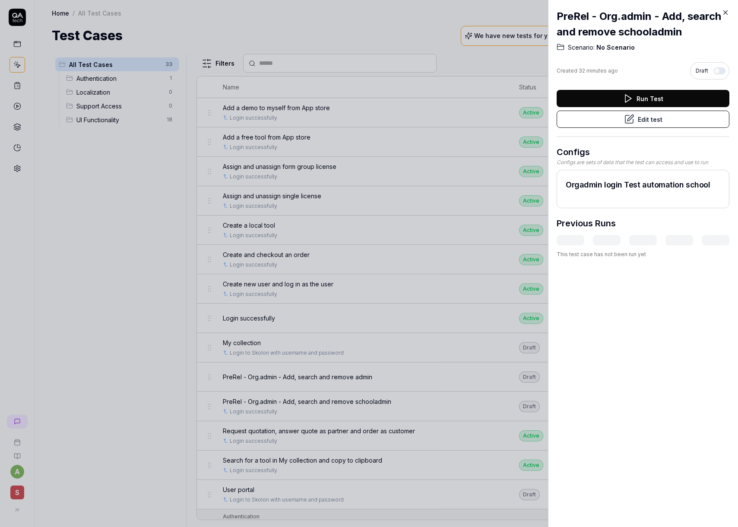
click at [727, 10] on icon at bounding box center [726, 13] width 8 height 8
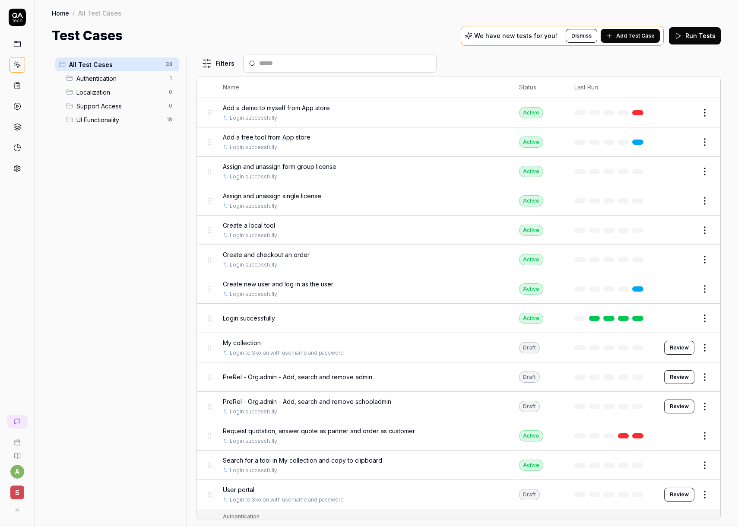
click at [353, 380] on span "PreRel - Org.admin - Add, search and remove admin" at bounding box center [297, 376] width 149 height 9
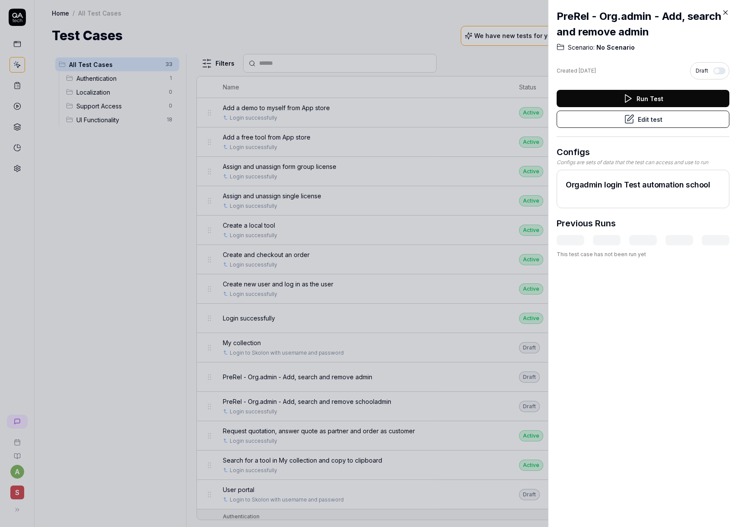
click at [610, 124] on button "Edit test" at bounding box center [643, 119] width 173 height 17
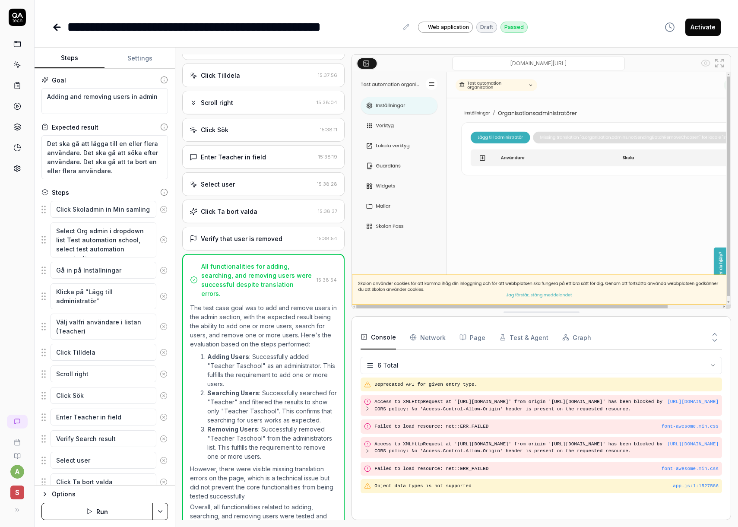
scroll to position [304, 0]
click at [145, 59] on button "Settings" at bounding box center [140, 58] width 70 height 21
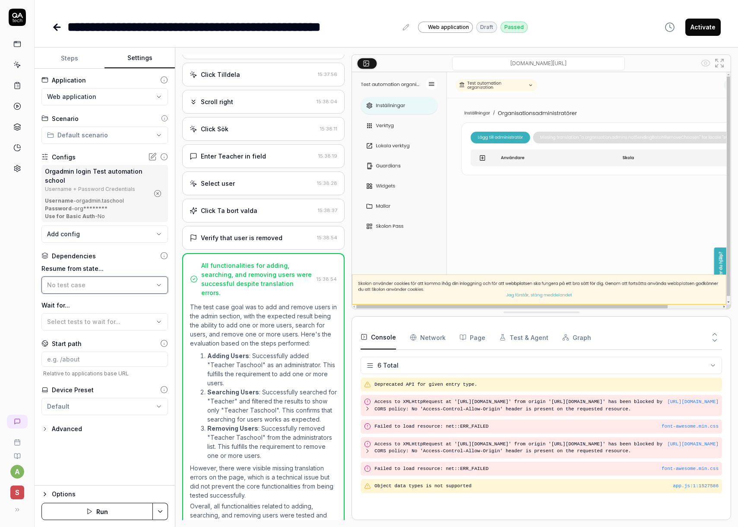
click at [91, 290] on button "No test case" at bounding box center [104, 284] width 127 height 17
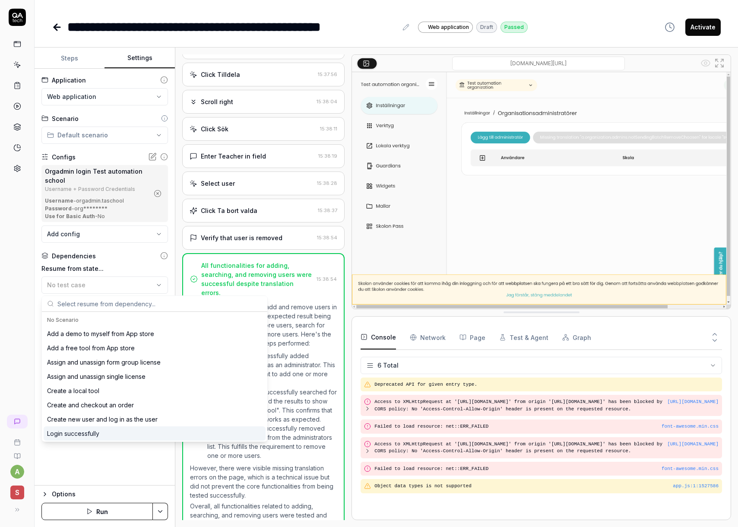
click at [77, 435] on div "Login successfully" at bounding box center [73, 433] width 52 height 9
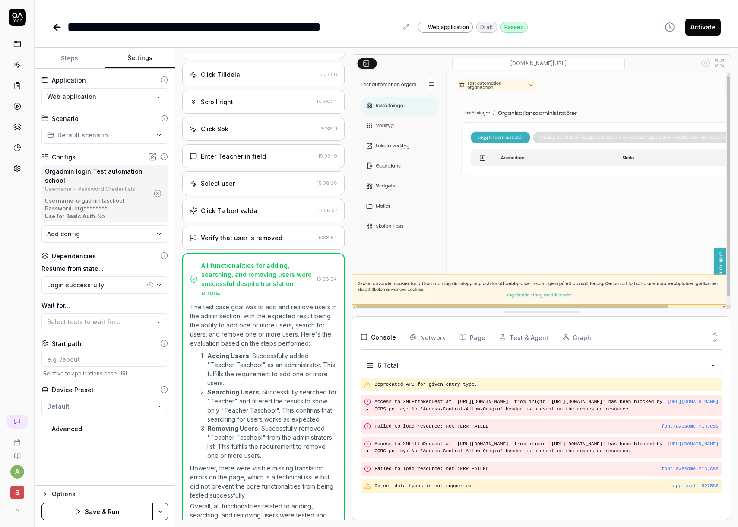
click at [92, 514] on button "Save & Run" at bounding box center [96, 511] width 111 height 17
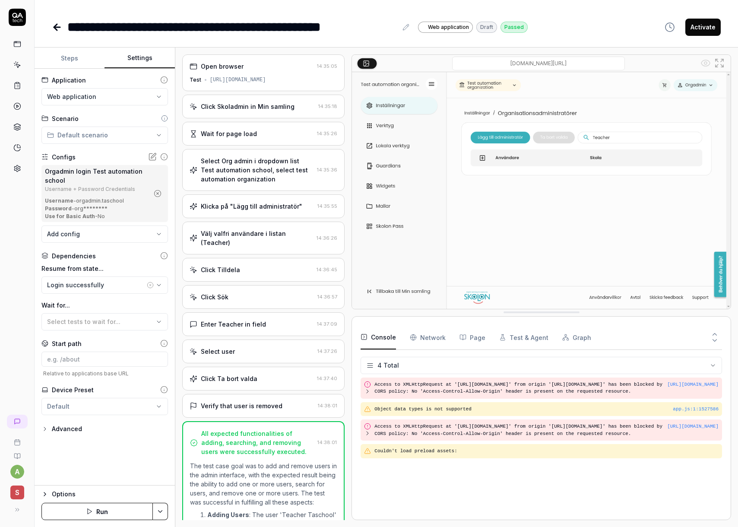
click at [57, 31] on icon at bounding box center [57, 27] width 10 height 10
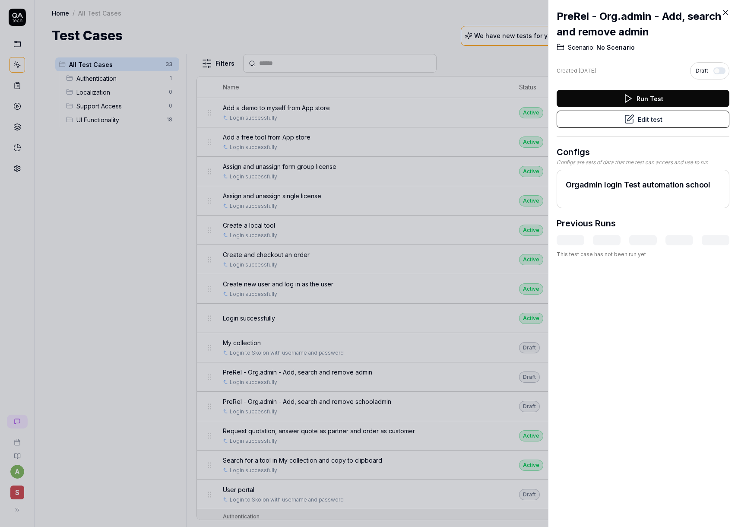
click at [726, 11] on icon at bounding box center [726, 13] width 4 height 4
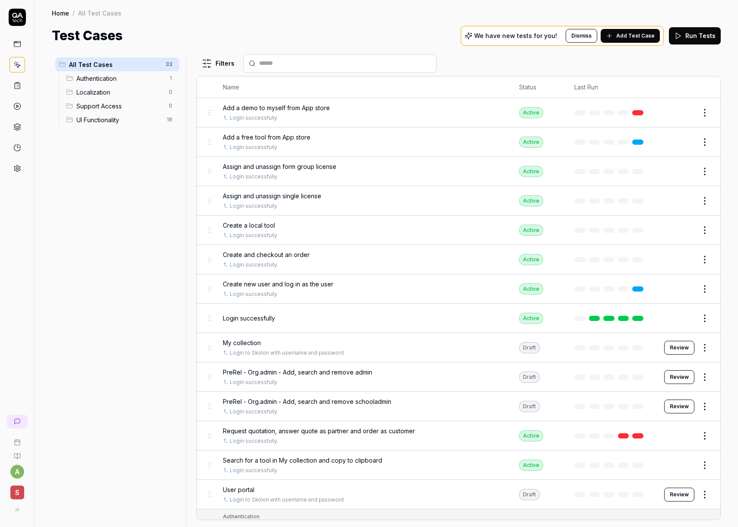
click at [534, 377] on div "Draft" at bounding box center [529, 377] width 21 height 11
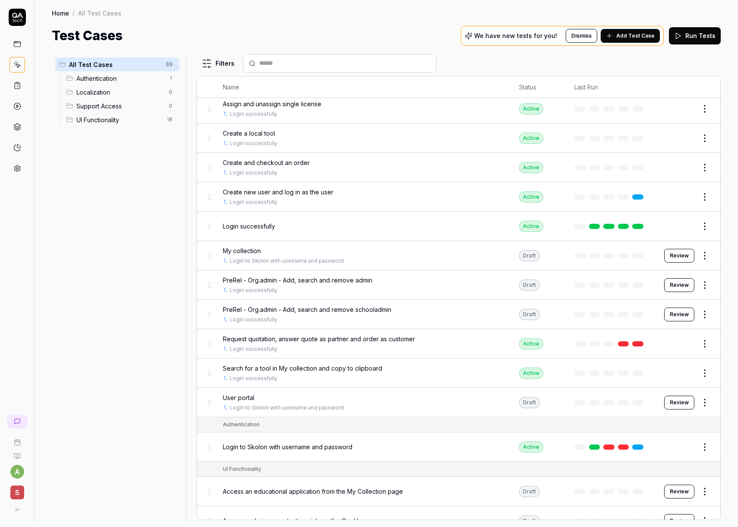
scroll to position [95, 0]
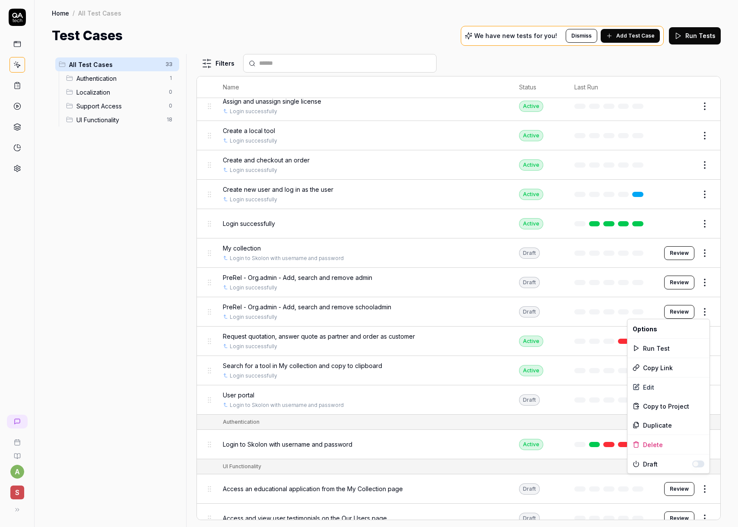
click at [708, 314] on html "a S Home / All Test Cases Home / All Test Cases Test Cases We have new tests fo…" at bounding box center [369, 263] width 738 height 527
click at [667, 428] on div "Duplicate" at bounding box center [669, 425] width 82 height 19
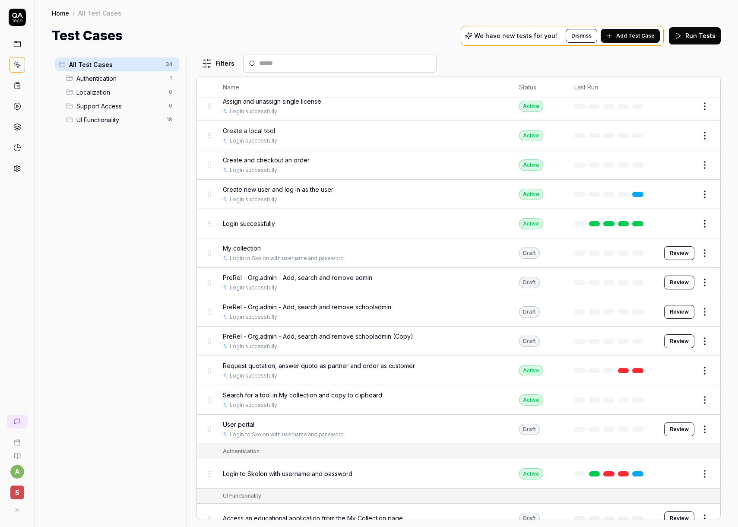
click at [330, 309] on span "PreRel - Org.admin - Add, search and remove schooladmin" at bounding box center [307, 306] width 168 height 9
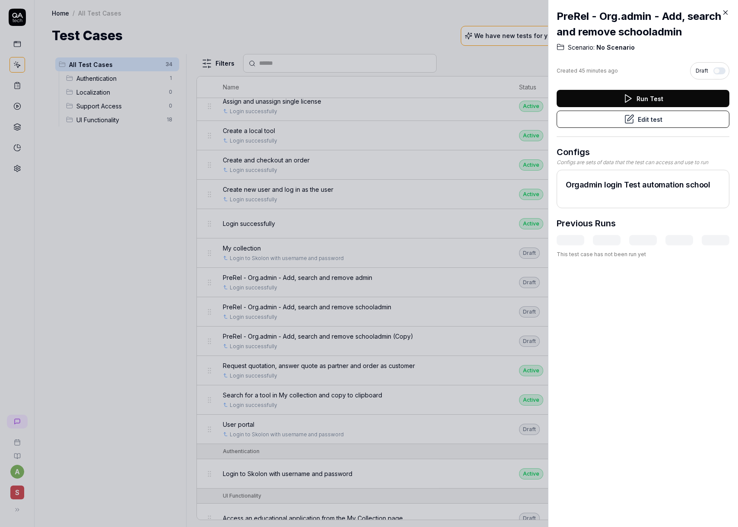
click at [632, 119] on icon at bounding box center [629, 119] width 10 height 10
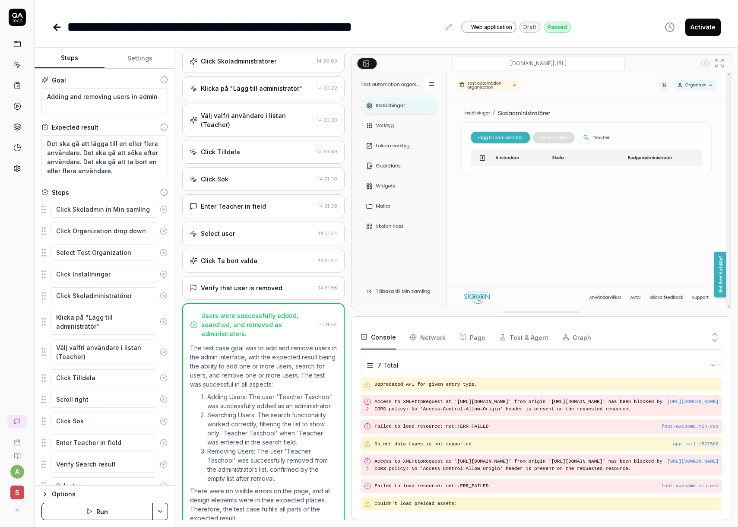
scroll to position [130, 0]
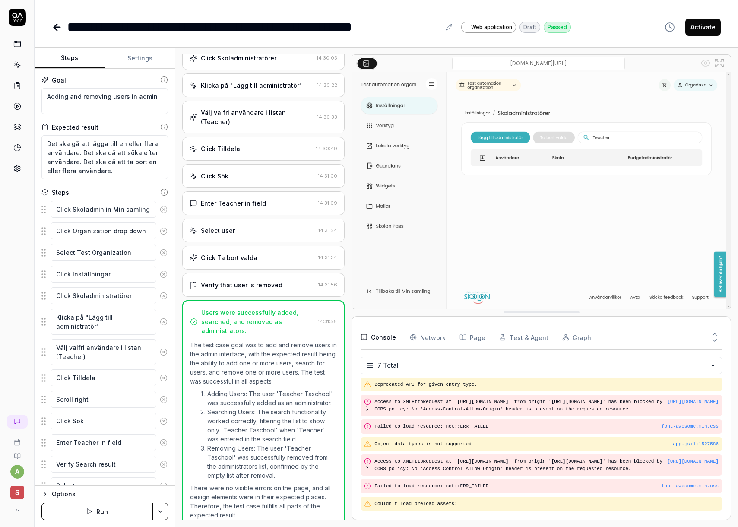
type textarea "*"
click at [131, 24] on div "**********" at bounding box center [253, 26] width 373 height 19
click at [60, 29] on icon at bounding box center [57, 27] width 10 height 10
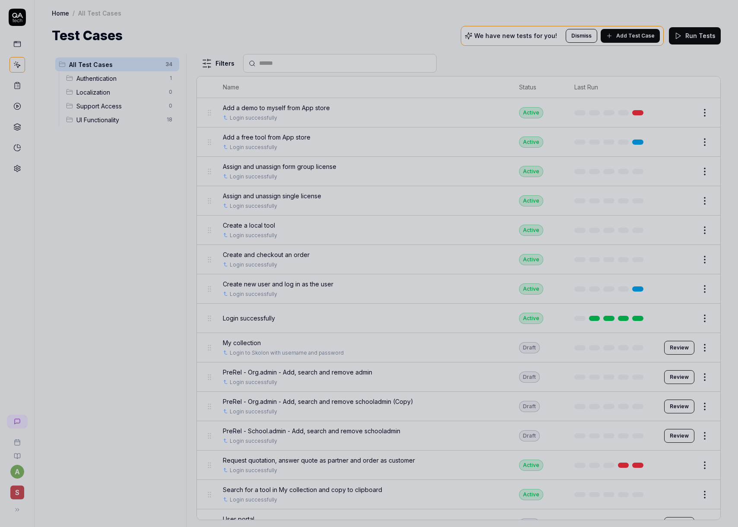
click at [405, 155] on div at bounding box center [369, 263] width 738 height 527
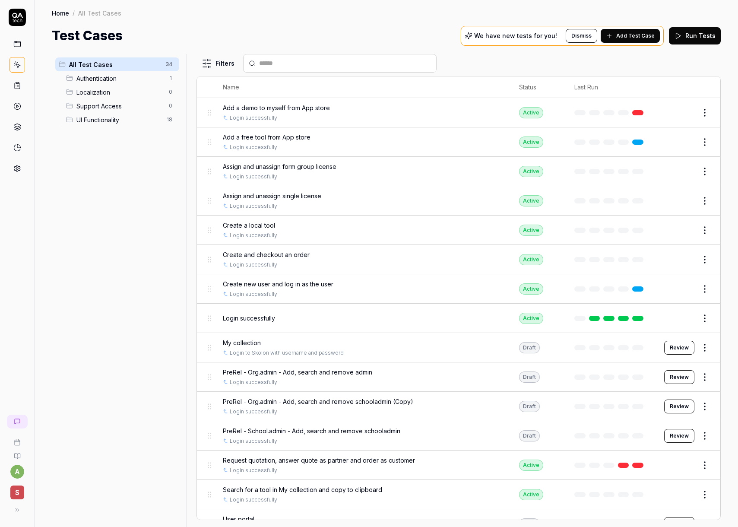
click at [388, 401] on span "PreRel - Org.admin - Add, search and remove schooladmin (Copy)" at bounding box center [318, 401] width 191 height 9
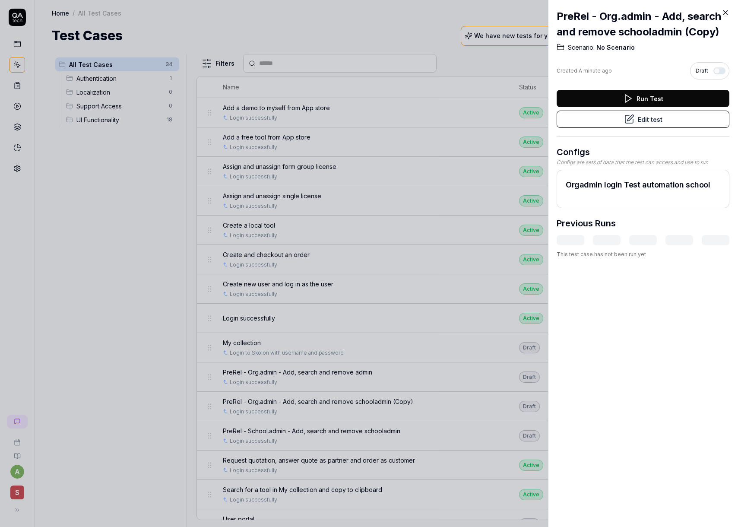
click at [648, 121] on button "Edit test" at bounding box center [643, 119] width 173 height 17
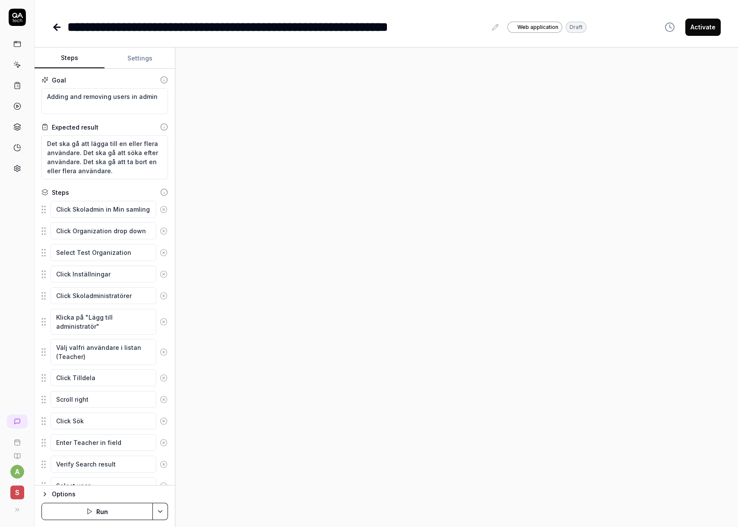
type textarea "*"
click at [137, 29] on div "**********" at bounding box center [276, 26] width 419 height 19
click at [106, 101] on textarea "Adding and removing users in admin" at bounding box center [104, 101] width 127 height 26
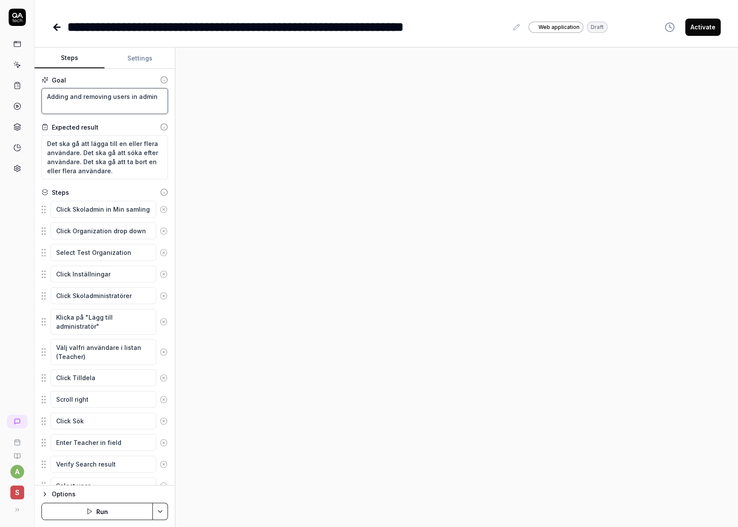
click at [106, 101] on textarea "Adding and removing users in admin" at bounding box center [104, 101] width 127 height 26
paste textarea "Kryssa i/ur budgetadmin. Logga in på användaren och verifiera att det fungerar"
type textarea "*"
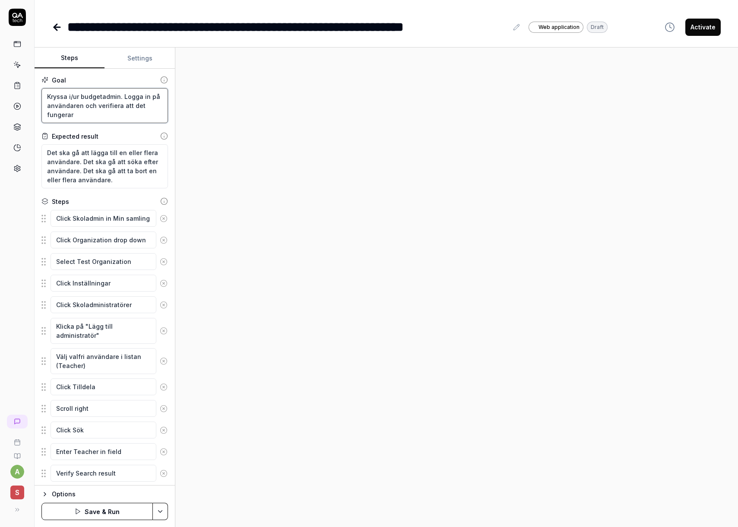
type textarea "Kryssa i/ur budgetadmin. Logga in på användaren och verifiera att det fungerar"
click at [86, 159] on textarea "Det ska gå att lägga till en eller flera användare. Det ska gå att söka efter a…" at bounding box center [104, 166] width 127 height 44
paste textarea "När "Budgetadministratör" är avaktiverat ska ska användaren inta ha möjlighet a…"
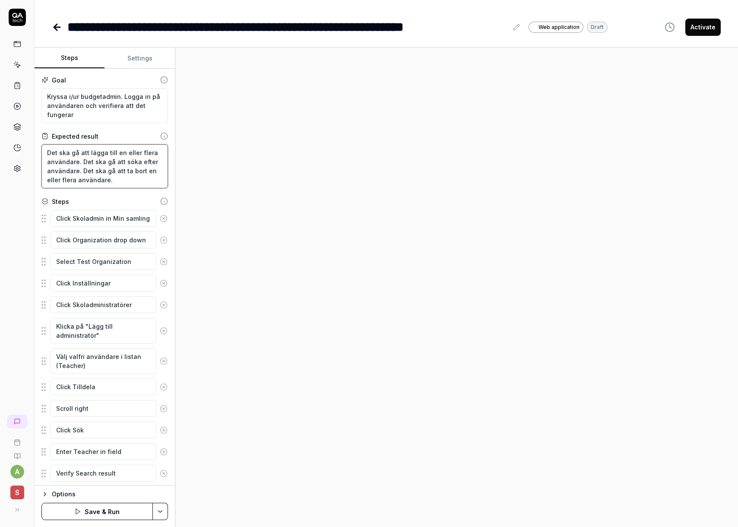
type textarea "*"
type textarea "När "Budgetadministratör" är avaktiverat ska ska användaren inta ha möjlighet a…"
click at [138, 60] on button "Settings" at bounding box center [140, 58] width 70 height 21
drag, startPoint x: 78, startPoint y: 56, endPoint x: 80, endPoint y: 68, distance: 11.9
click at [79, 57] on button "Steps" at bounding box center [70, 58] width 70 height 21
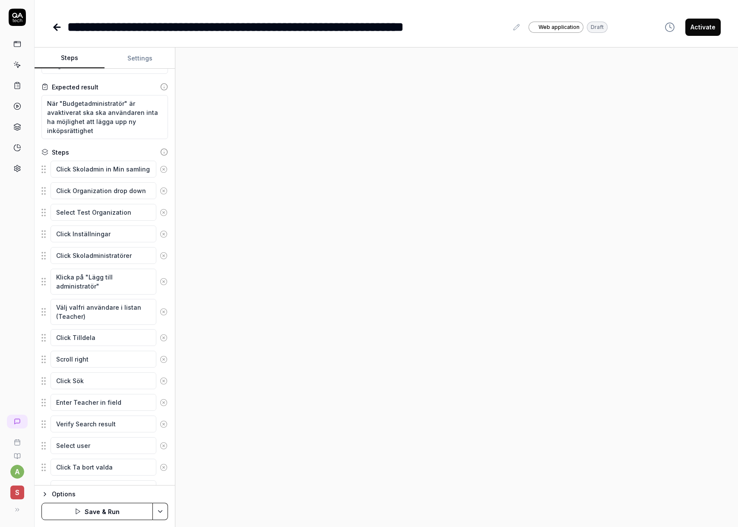
scroll to position [52, 0]
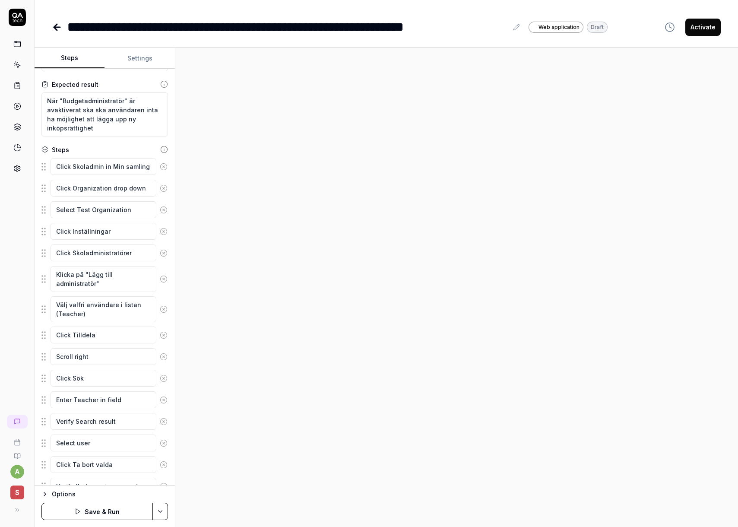
click at [57, 25] on icon at bounding box center [57, 27] width 10 height 10
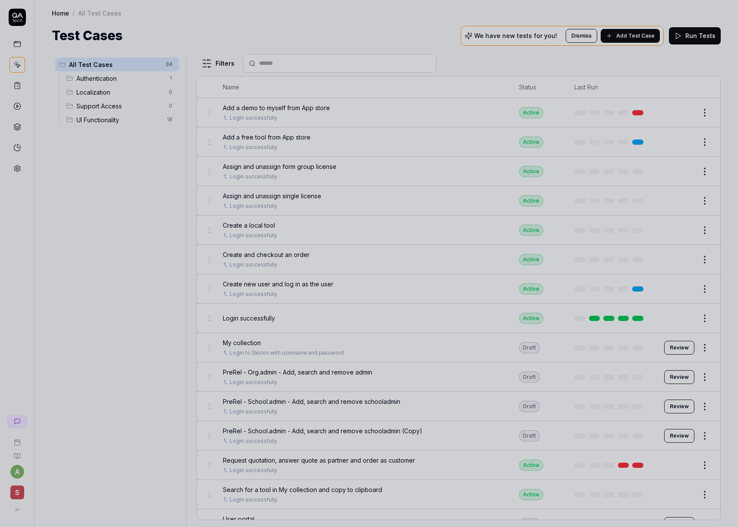
click at [386, 22] on div at bounding box center [369, 263] width 738 height 527
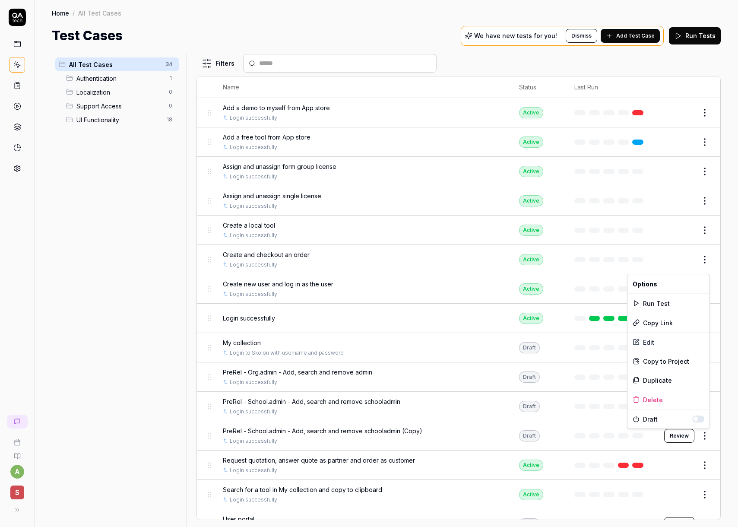
click at [702, 438] on html "a S Home / All Test Cases Home / All Test Cases Test Cases We have new tests fo…" at bounding box center [369, 263] width 738 height 527
click at [672, 399] on div "Delete" at bounding box center [669, 399] width 82 height 19
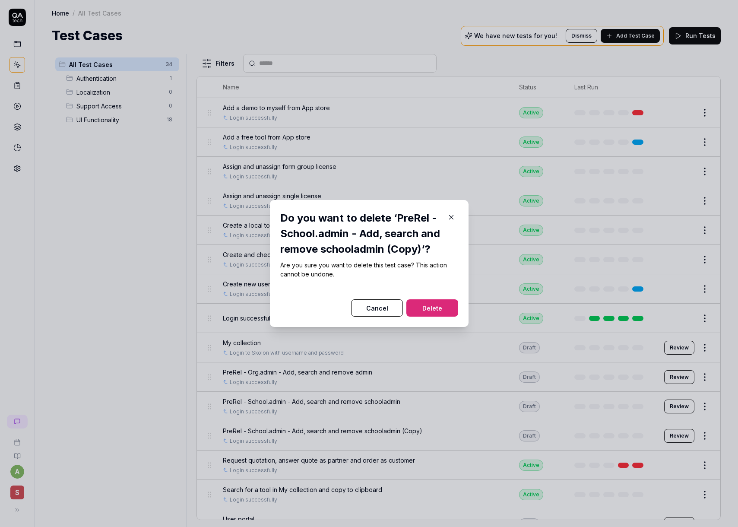
click at [426, 317] on button "Delete" at bounding box center [433, 307] width 52 height 17
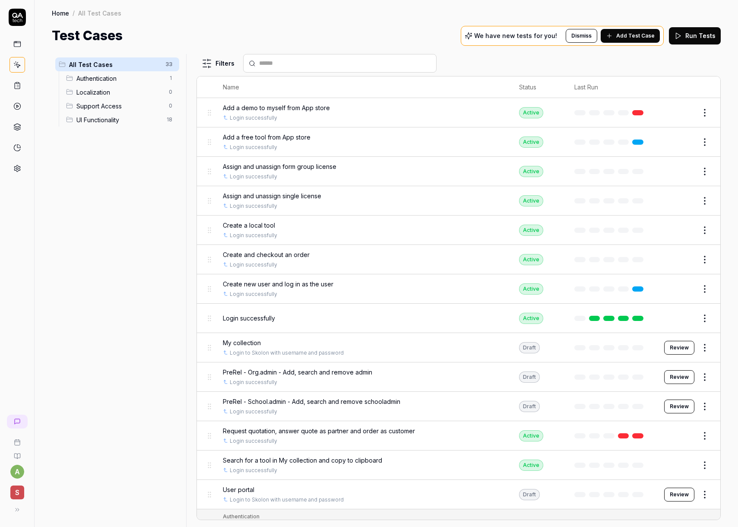
click at [704, 379] on html "a S Home / All Test Cases Home / All Test Cases Test Cases We have new tests fo…" at bounding box center [369, 263] width 738 height 527
click at [667, 320] on div "Duplicate" at bounding box center [669, 321] width 82 height 19
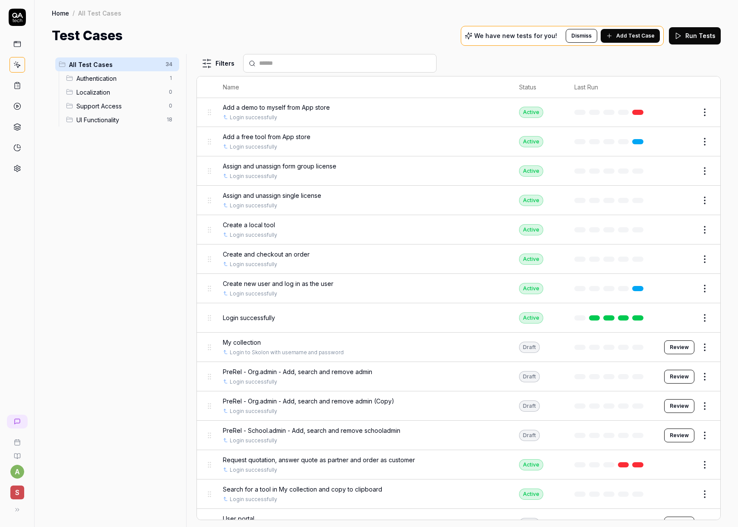
click at [332, 404] on span "PreRel - Org.admin - Add, search and remove admin (Copy)" at bounding box center [309, 401] width 172 height 9
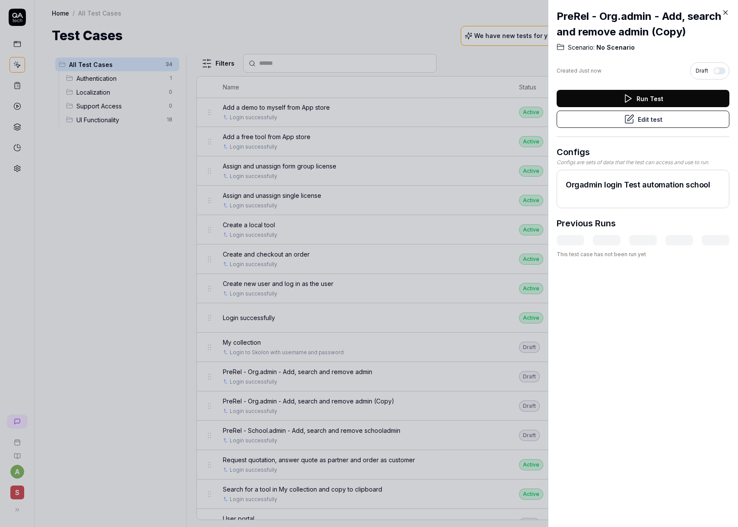
click at [622, 120] on button "Edit test" at bounding box center [643, 119] width 173 height 17
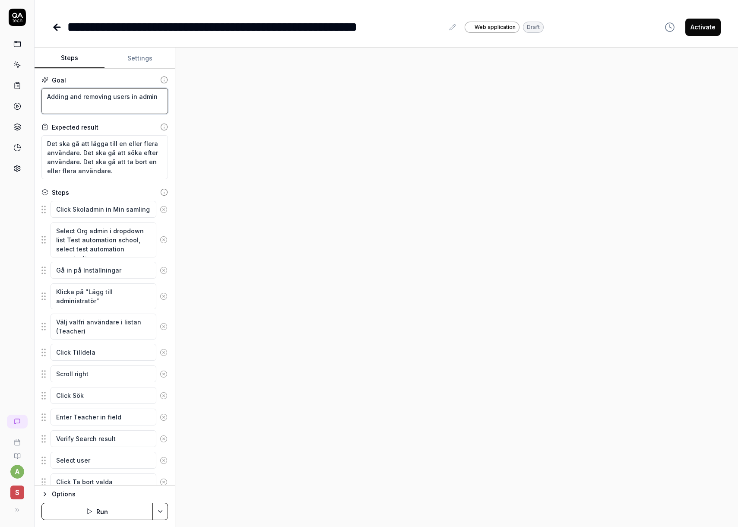
click at [96, 96] on textarea "Adding and removing users in admin" at bounding box center [104, 101] width 127 height 26
click at [97, 96] on textarea "Adding and removing users in admin" at bounding box center [104, 101] width 127 height 26
type textarea "*"
type textarea "H"
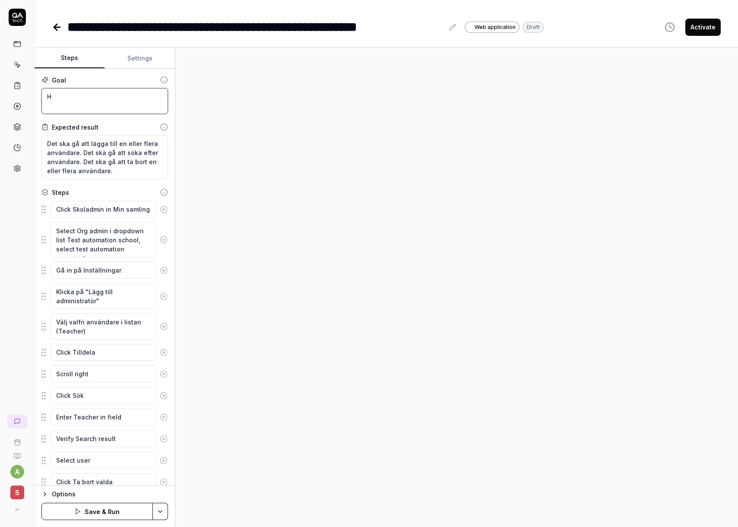
type textarea "*"
type textarea "Ha"
type textarea "*"
type textarea "[PERSON_NAME]"
type textarea "*"
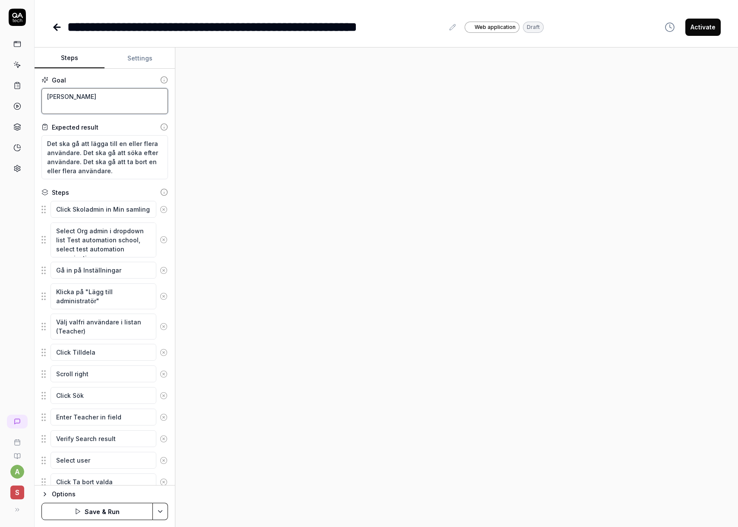
type textarea "Hand"
type textarea "*"
type textarea "Handl"
type textarea "*"
type textarea "Handle"
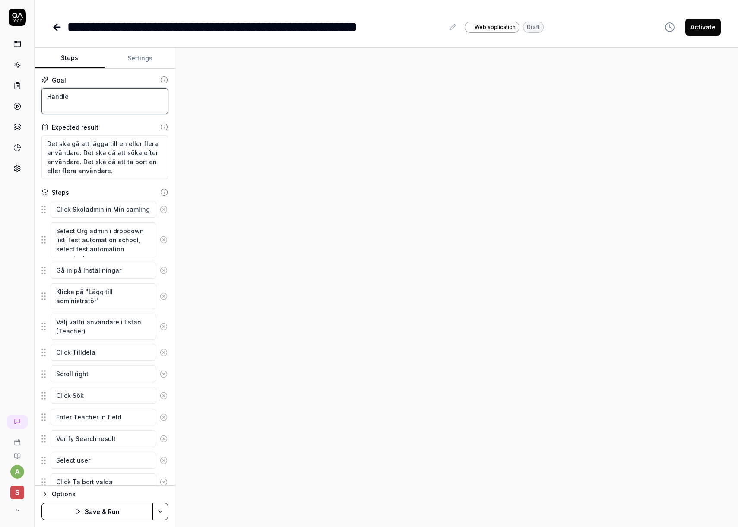
type textarea "*"
type textarea "Handle"
type textarea "*"
type textarea "Handle l"
type textarea "*"
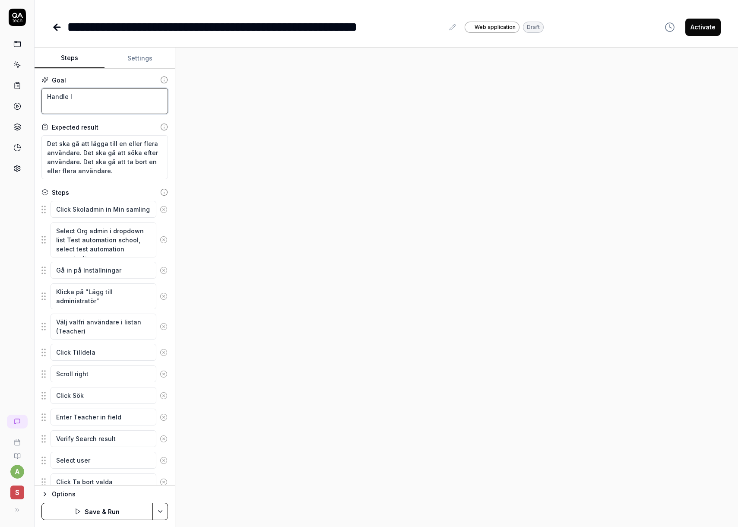
type textarea "Handle li"
type textarea "*"
type textarea "Handle lic"
type textarea "*"
type textarea "Handle lice"
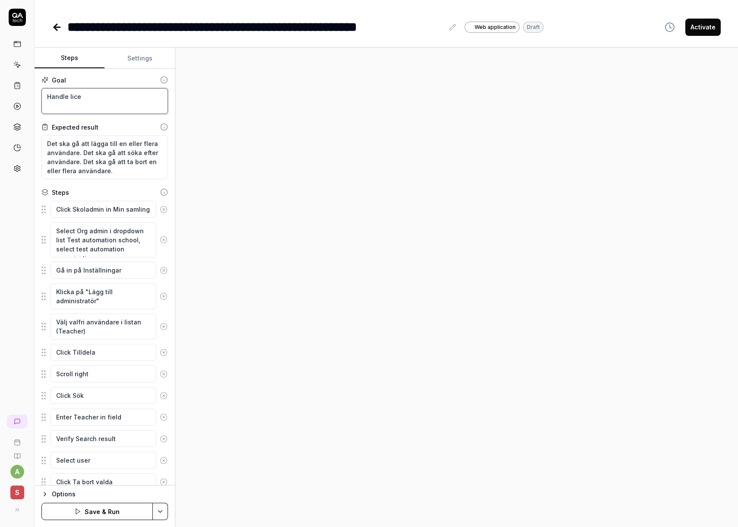
type textarea "*"
type textarea "Handle licen"
type textarea "*"
type textarea "Handle licens"
type textarea "*"
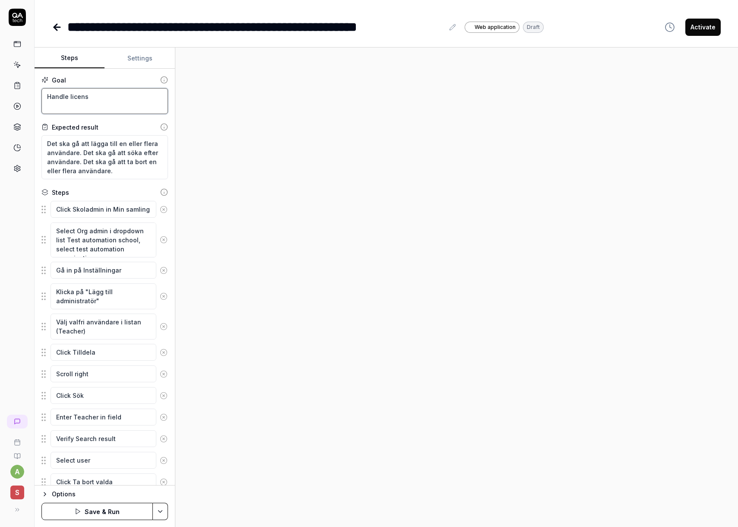
type textarea "Handle license"
type textarea "*"
type textarea "Handle licensen"
type textarea "*"
type textarea "Handle license"
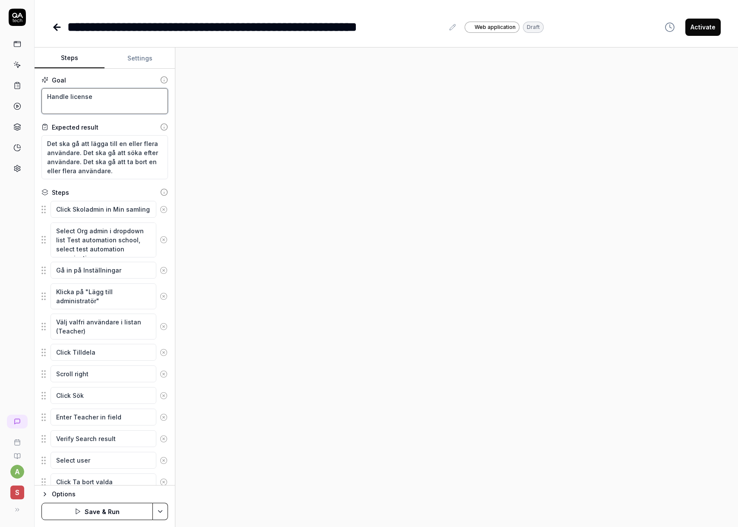
type textarea "*"
type textarea "Handle licens"
type textarea "*"
type textarea "Handle licen"
type textarea "*"
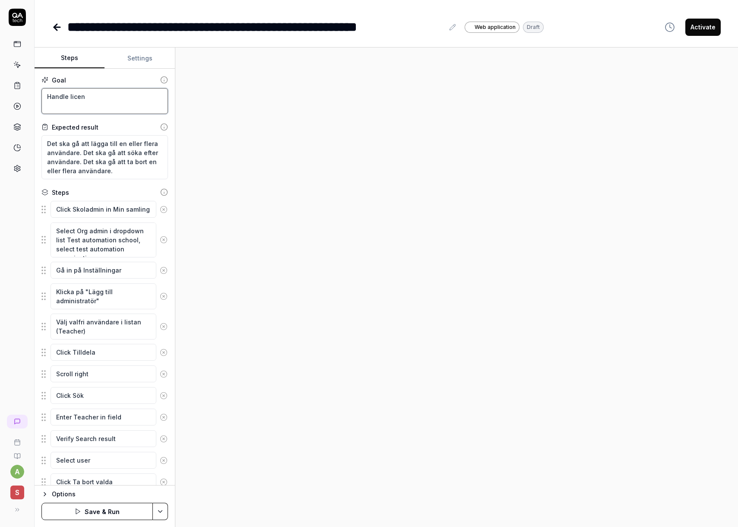
type textarea "Handle licens"
type textarea "*"
type textarea "Handle license"
type textarea "*"
type textarea "Handle licensen"
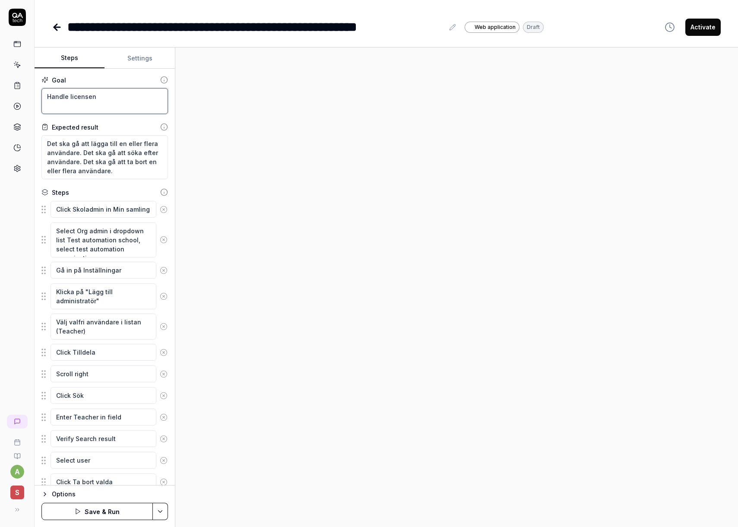
type textarea "*"
type textarea "Handle licensen"
type textarea "*"
type textarea "Handle licensen"
type textarea "*"
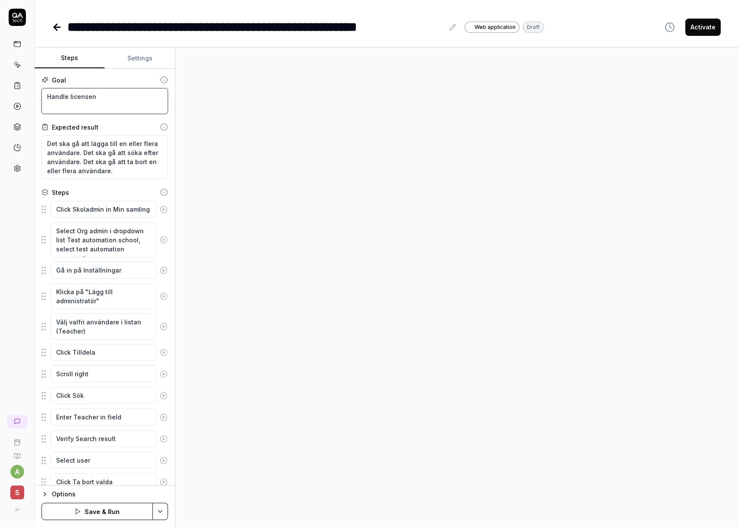
type textarea "Handle license"
type textarea "*"
type textarea "Handle licenses"
type textarea "*"
type textarea "Handle licenses"
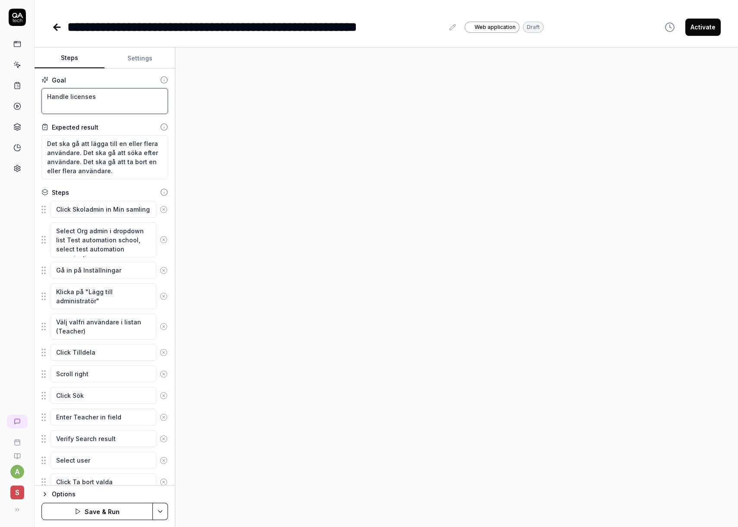
type textarea "*"
type textarea "Handle licenses"
click at [105, 164] on textarea "Det ska gå att lägga till en eller flera användare. Det ska gå att söka efter a…" at bounding box center [104, 157] width 127 height 44
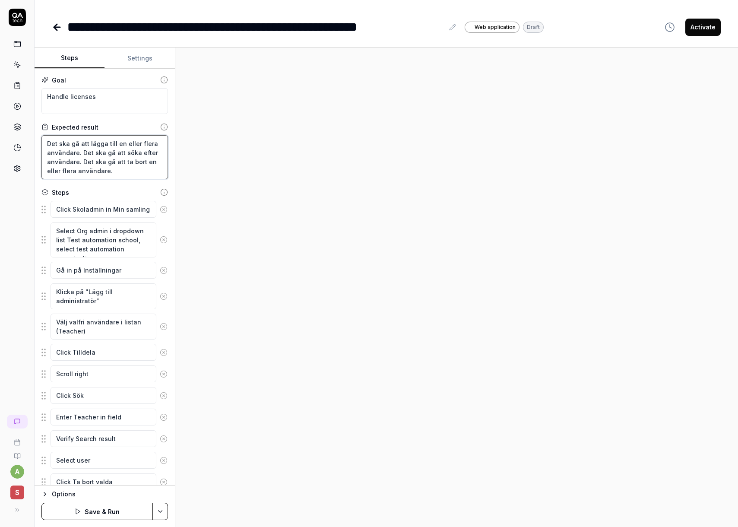
click at [105, 164] on textarea "Det ska gå att lägga till en eller flera användare. Det ska gå att söka efter a…" at bounding box center [104, 157] width 127 height 44
drag, startPoint x: 47, startPoint y: 143, endPoint x: 127, endPoint y: 174, distance: 86.0
click at [126, 174] on textarea "Det ska gå att lägga till en eller flera användare. Det ska gå att söka efter a…" at bounding box center [104, 157] width 127 height 44
type textarea "*"
type textarea "T"
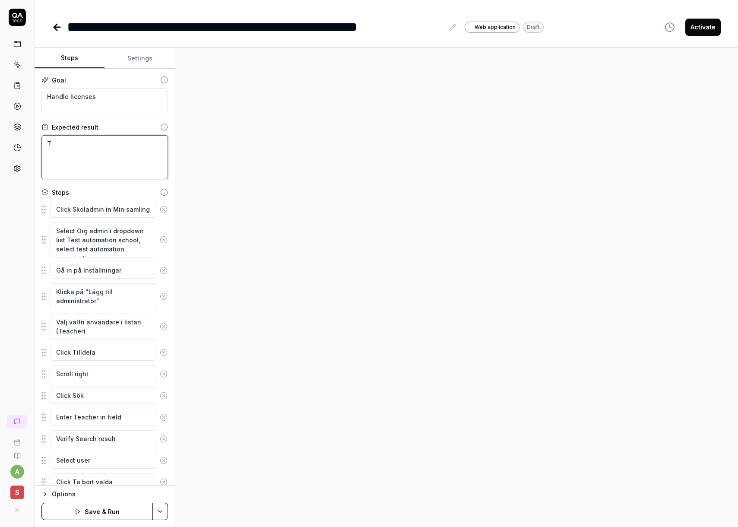
type textarea "*"
type textarea "To"
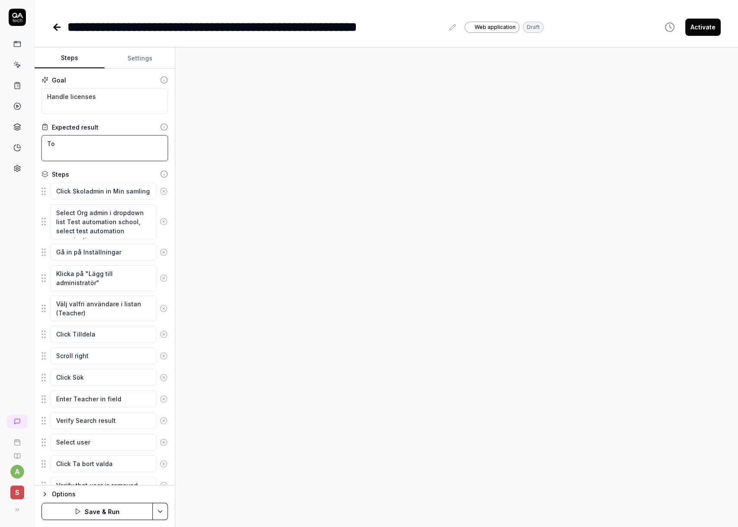
type textarea "*"
type textarea "Too"
type textarea "*"
type textarea "Tool"
type textarea "*"
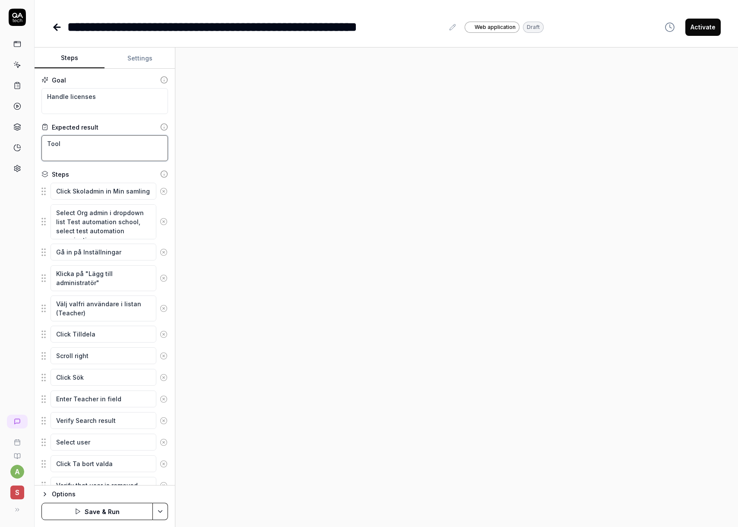
type textarea "Tools"
type textarea "*"
type textarea "Tools"
type textarea "*"
type textarea "Tools s"
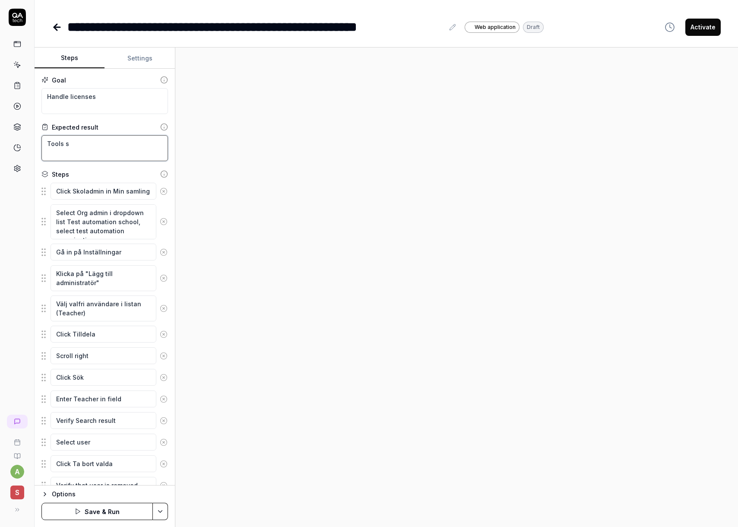
type textarea "*"
type textarea "Tools sho"
type textarea "*"
type textarea "Tools shou"
type textarea "*"
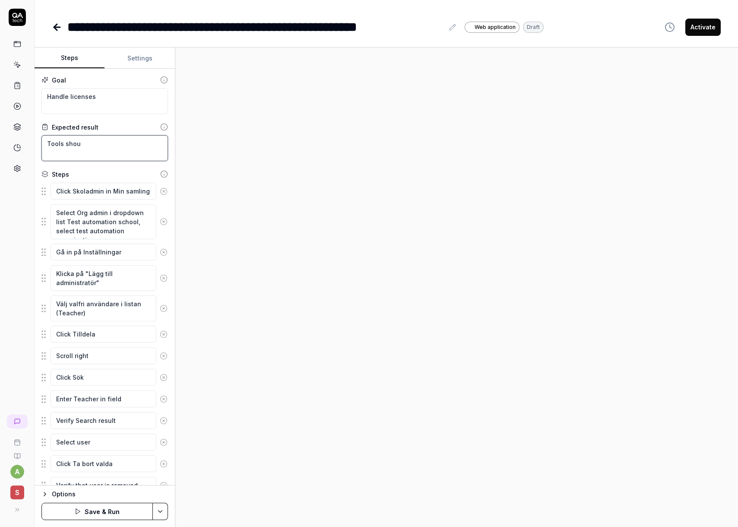
type textarea "Tools shoul"
type textarea "*"
type textarea "Tools should"
type textarea "*"
type textarea "Tools should"
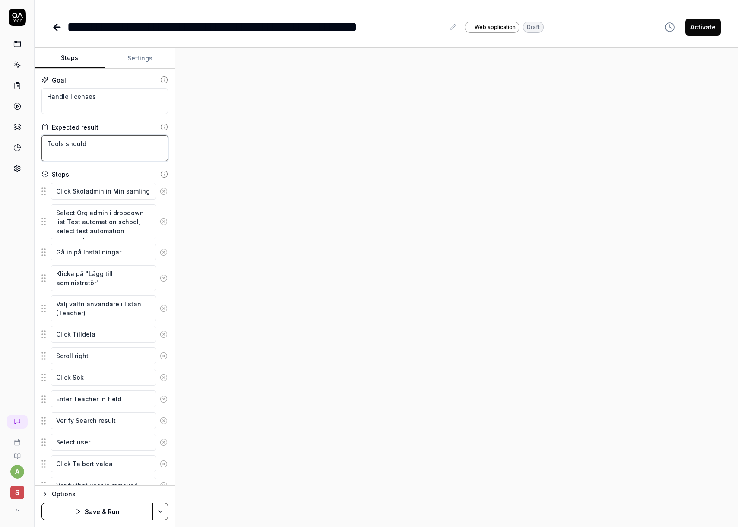
type textarea "*"
type textarea "Tools should s"
type textarea "*"
type textarea "Tools should sh"
type textarea "*"
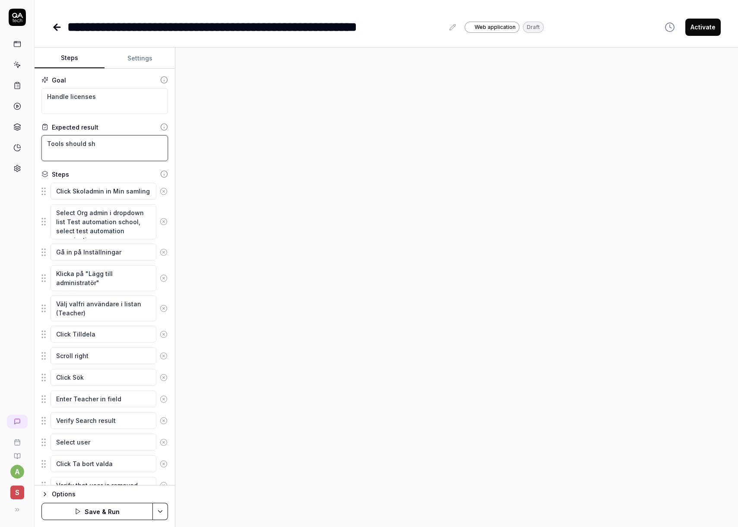
type textarea "Tools should sho"
type textarea "*"
type textarea "Tools should show"
click at [99, 253] on textarea "Gå in på Inställningar" at bounding box center [104, 252] width 106 height 17
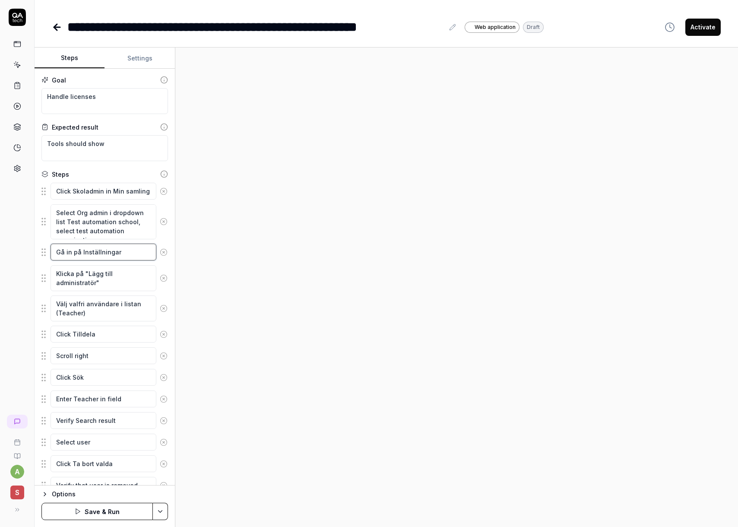
type textarea "*"
type textarea "Gå in på V"
type textarea "*"
type textarea "Gå in på Ve"
type textarea "*"
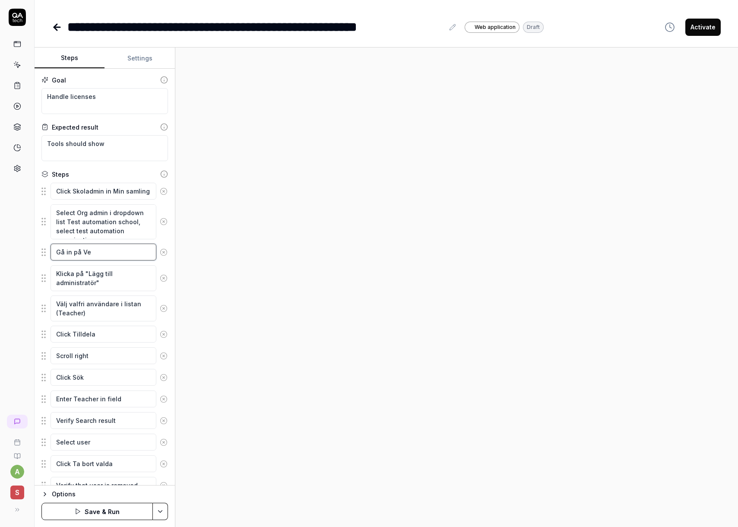
type textarea "Gå in på Ver"
type textarea "*"
type textarea "C Ver"
type textarea "*"
type textarea "Cl Ver"
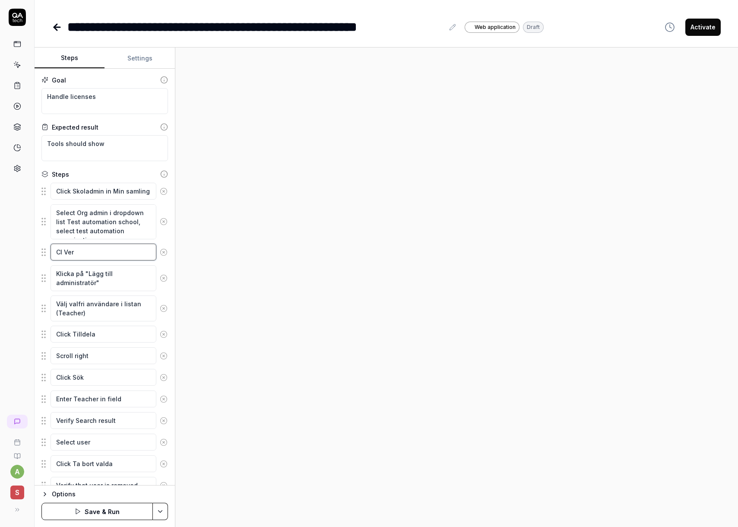
type textarea "*"
type textarea "Cli Ver"
type textarea "*"
type textarea "Clic Ver"
type textarea "*"
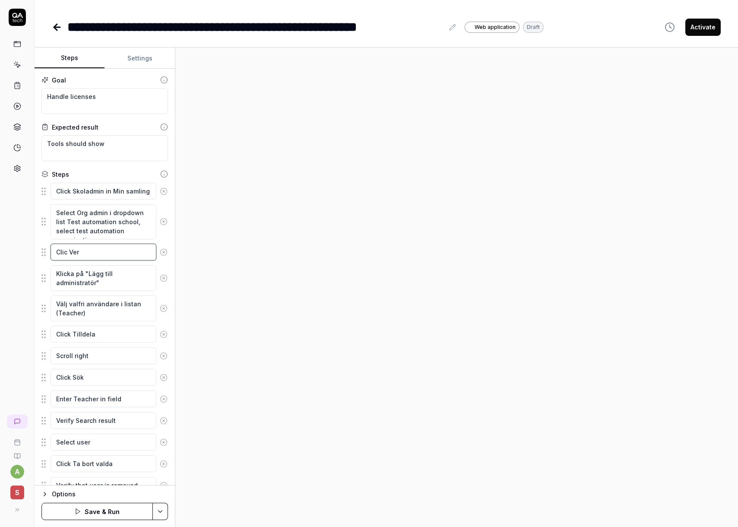
type textarea "Click Ver"
type textarea "*"
type textarea "Click Verk"
type textarea "*"
type textarea "Click Verkt"
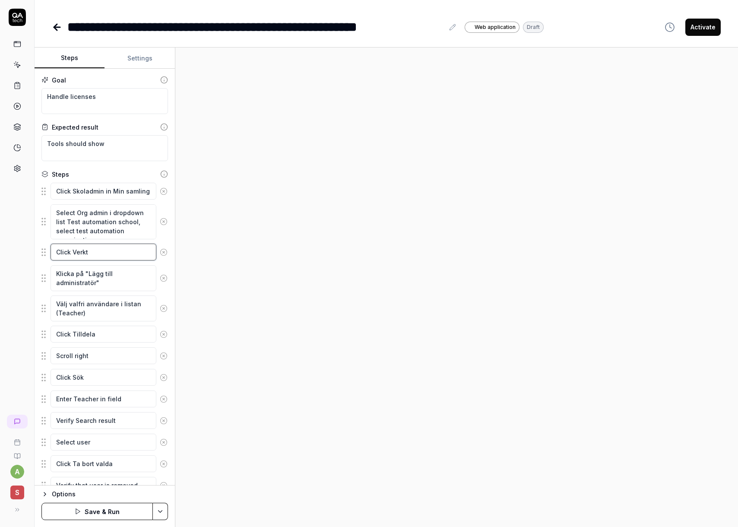
type textarea "*"
type textarea "Click Verkty"
type textarea "*"
type textarea "Click Verktyr"
type textarea "*"
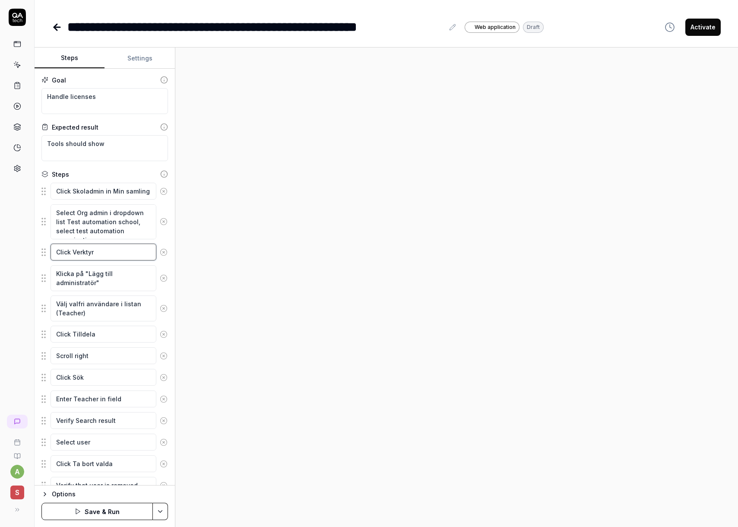
type textarea "Click Verkty"
drag, startPoint x: 104, startPoint y: 284, endPoint x: 37, endPoint y: 270, distance: 68.5
click at [38, 270] on div "Goal Handle licenses Expected result Tools should show Steps Click Skoladmin in…" at bounding box center [105, 277] width 140 height 417
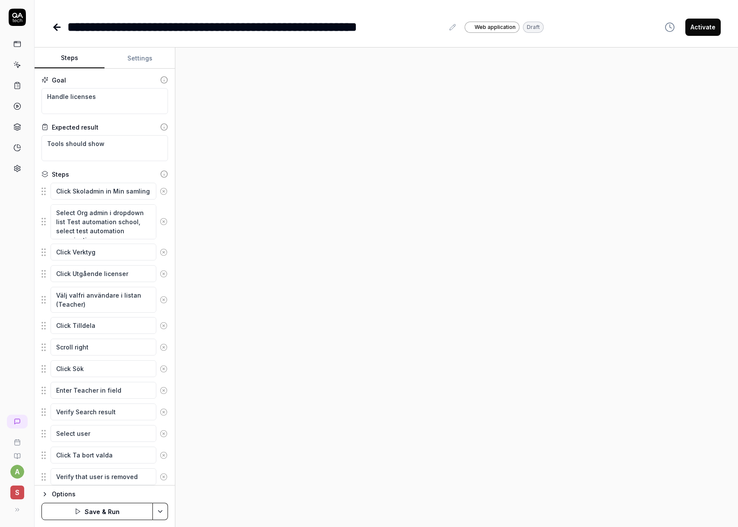
click at [165, 299] on icon at bounding box center [164, 300] width 8 height 8
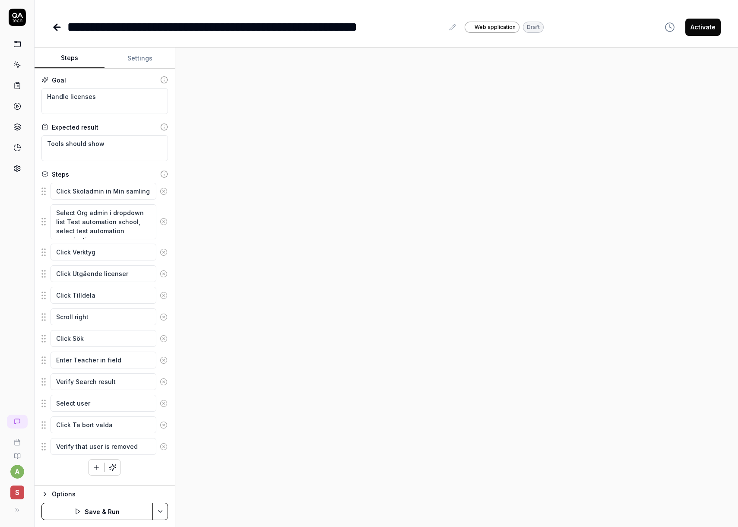
click at [165, 299] on button at bounding box center [163, 295] width 15 height 17
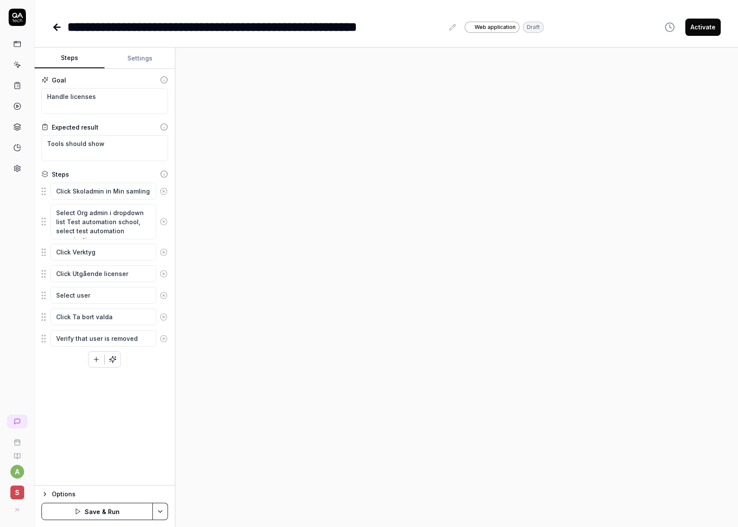
click at [165, 299] on button at bounding box center [163, 295] width 15 height 17
click at [97, 296] on icon "button" at bounding box center [96, 295] width 8 height 8
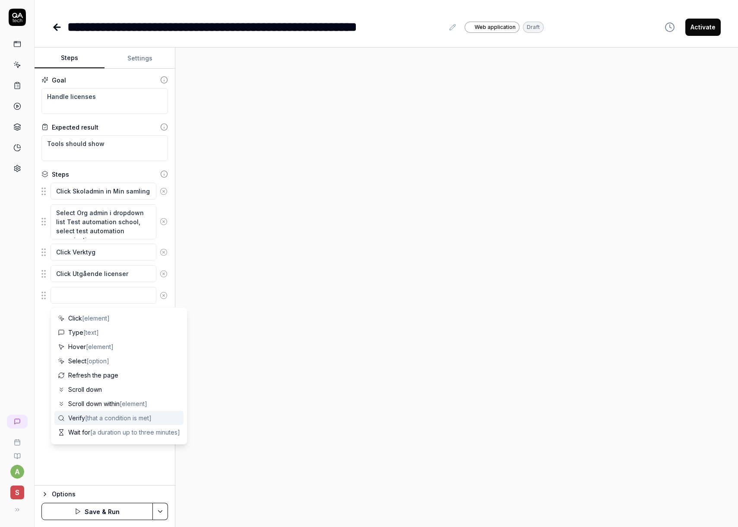
click at [102, 417] on span "[that a condition is met]" at bounding box center [118, 417] width 67 height 7
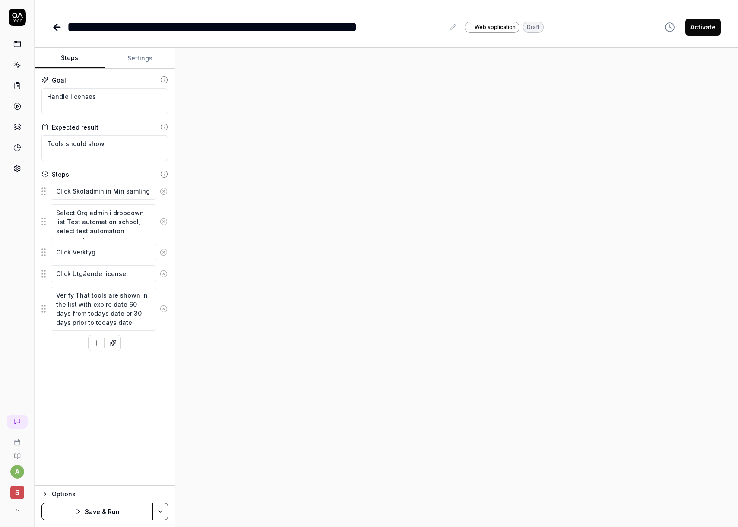
click at [93, 514] on button "Save & Run" at bounding box center [96, 511] width 111 height 17
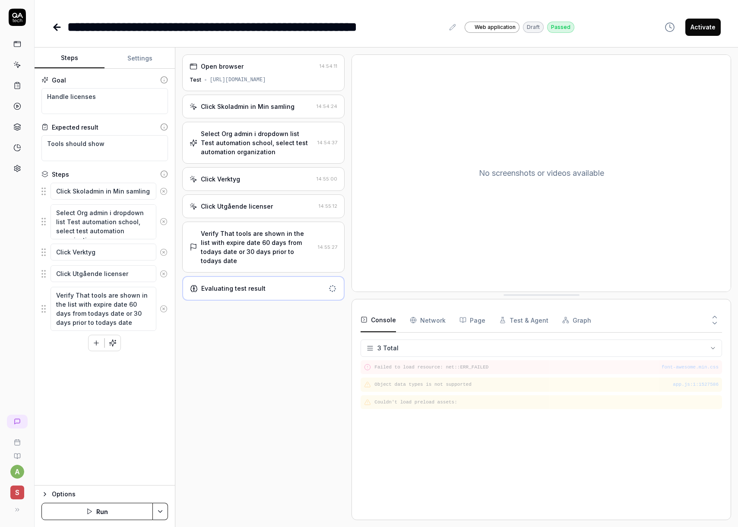
click at [259, 322] on div "Open browser 14:54:11 Test [URL][DOMAIN_NAME] Click Skoladmin in Min samling 14…" at bounding box center [263, 287] width 163 height 466
drag, startPoint x: 201, startPoint y: 27, endPoint x: 440, endPoint y: 32, distance: 239.0
click at [444, 27] on div "**********" at bounding box center [255, 26] width 377 height 19
click at [275, 345] on div "Open browser 14:54:11 Test [URL][DOMAIN_NAME] Click Skoladmin in Min samling 14…" at bounding box center [263, 287] width 163 height 466
click at [260, 284] on div "Evaluating test result" at bounding box center [233, 288] width 64 height 9
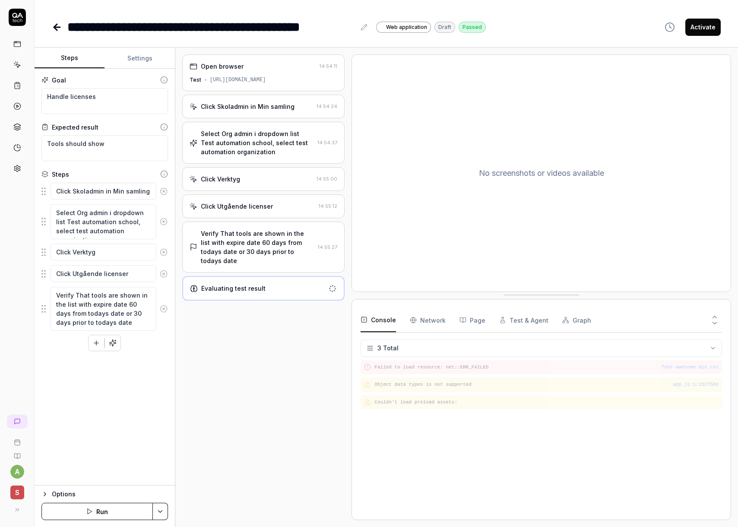
click at [254, 310] on div "Open browser 14:54:11 Test [URL][DOMAIN_NAME] Click Skoladmin in Min samling 14…" at bounding box center [263, 287] width 163 height 466
click at [61, 27] on icon at bounding box center [57, 27] width 10 height 10
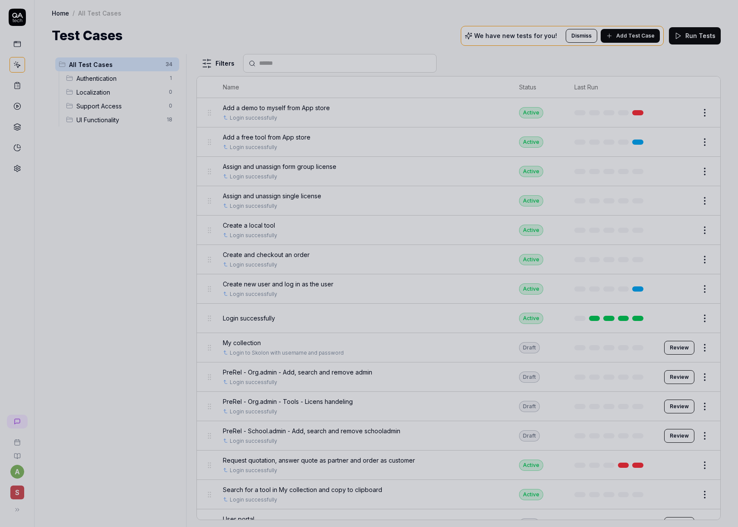
click at [334, 42] on div at bounding box center [369, 263] width 738 height 527
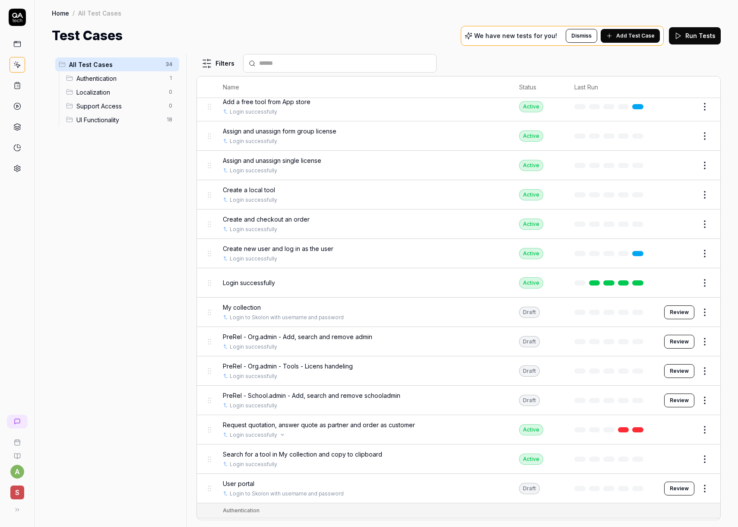
scroll to position [36, 0]
click at [337, 367] on span "PreRel - Org.admin - Tools - Licens handeling" at bounding box center [288, 365] width 130 height 9
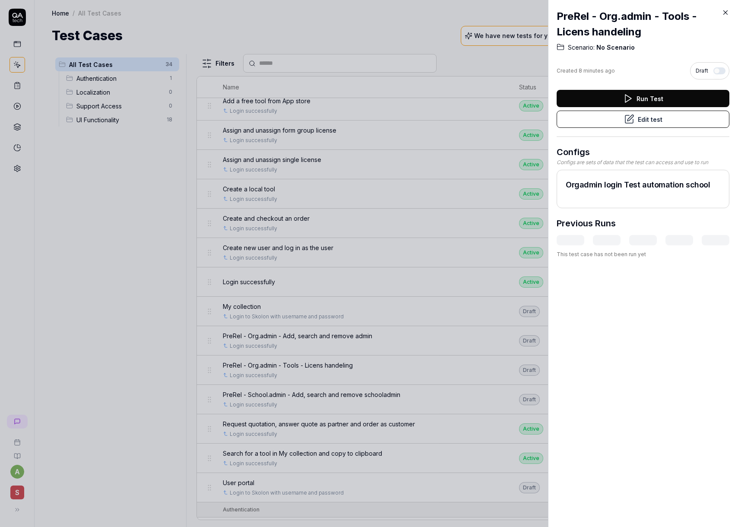
click at [656, 116] on button "Edit test" at bounding box center [643, 119] width 173 height 17
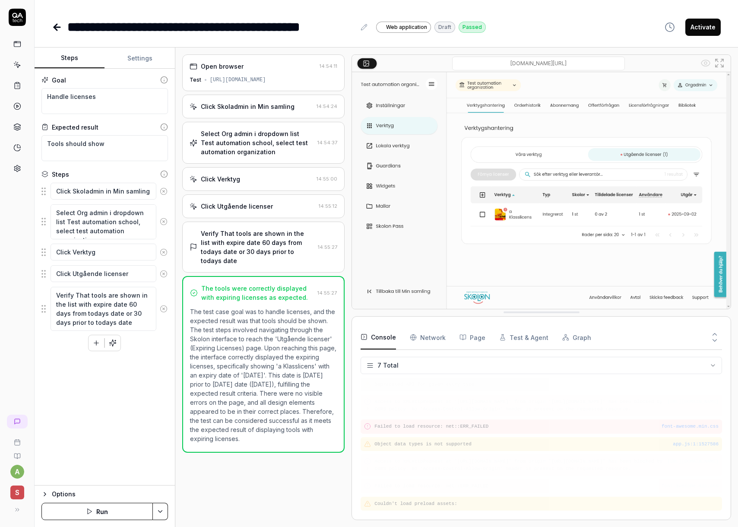
click at [284, 29] on div "**********" at bounding box center [211, 26] width 288 height 19
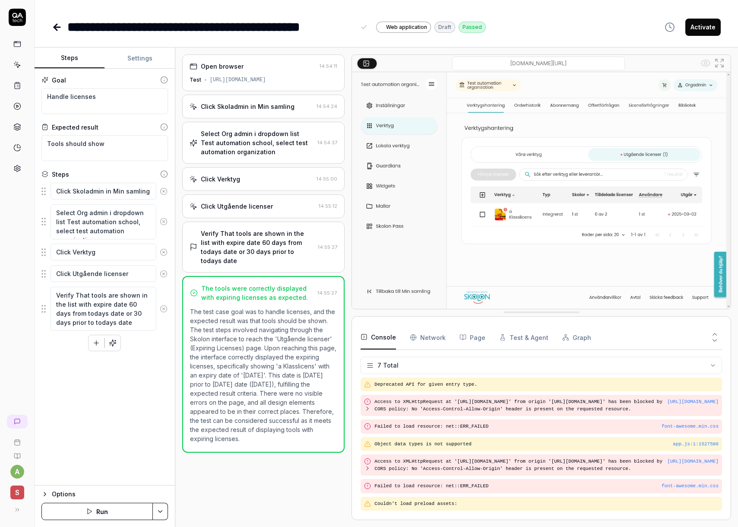
click at [289, 28] on div "**********" at bounding box center [211, 26] width 288 height 19
click at [322, 26] on div "**********" at bounding box center [215, 26] width 296 height 19
click at [55, 22] on icon at bounding box center [57, 27] width 10 height 10
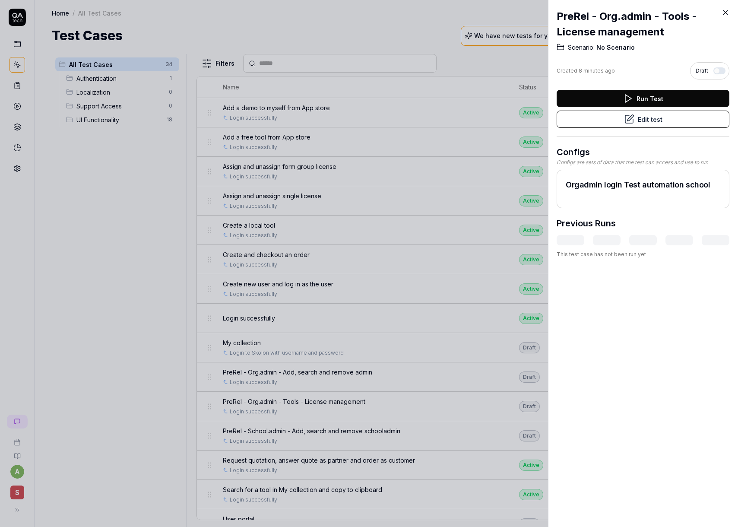
drag, startPoint x: 159, startPoint y: 261, endPoint x: 151, endPoint y: 263, distance: 7.9
click at [160, 262] on div at bounding box center [369, 263] width 738 height 527
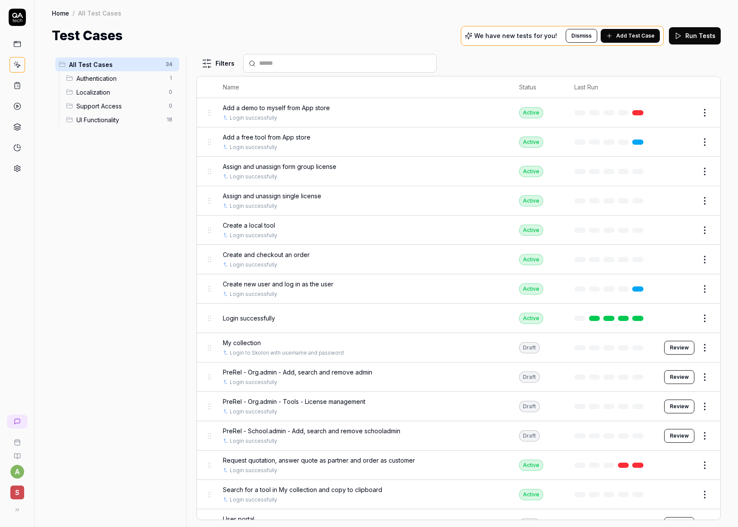
scroll to position [33, 0]
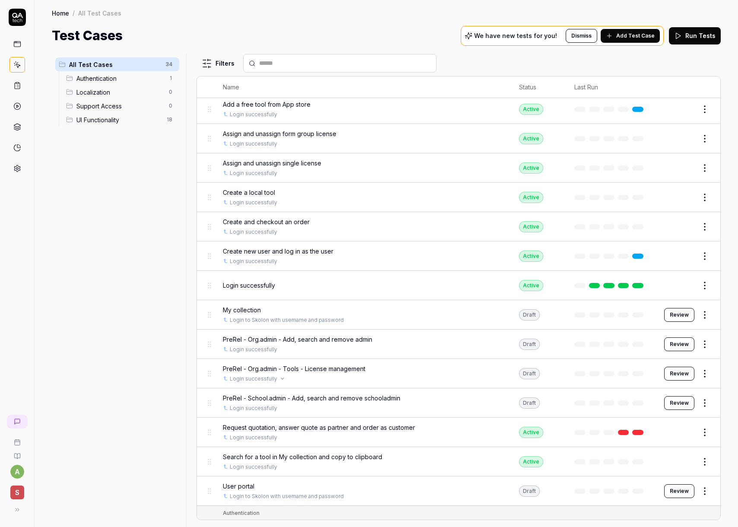
click at [394, 377] on div "Login successfully" at bounding box center [362, 379] width 279 height 8
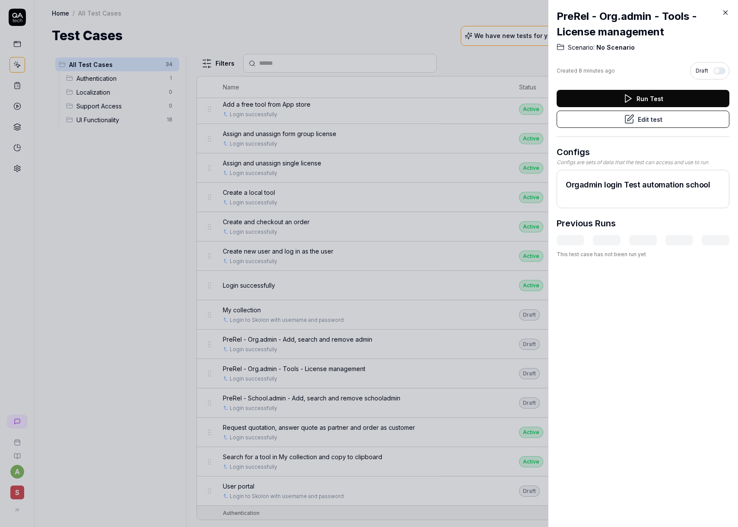
click at [638, 102] on button "Run Test" at bounding box center [643, 98] width 173 height 17
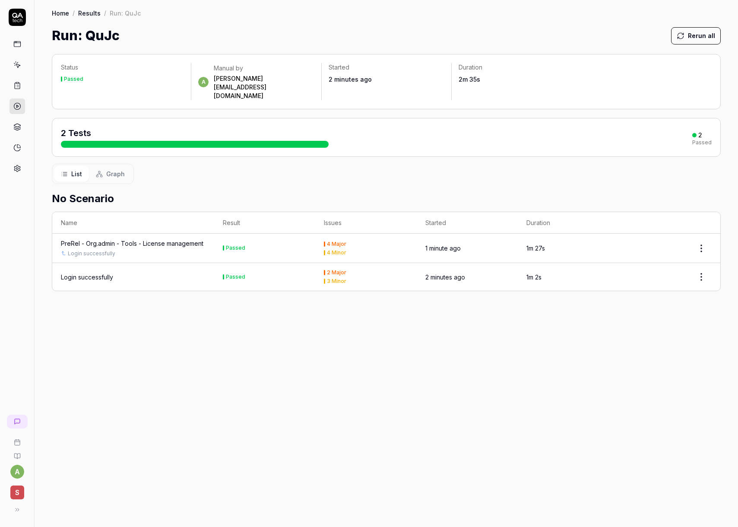
click at [111, 169] on span "Graph" at bounding box center [115, 173] width 19 height 9
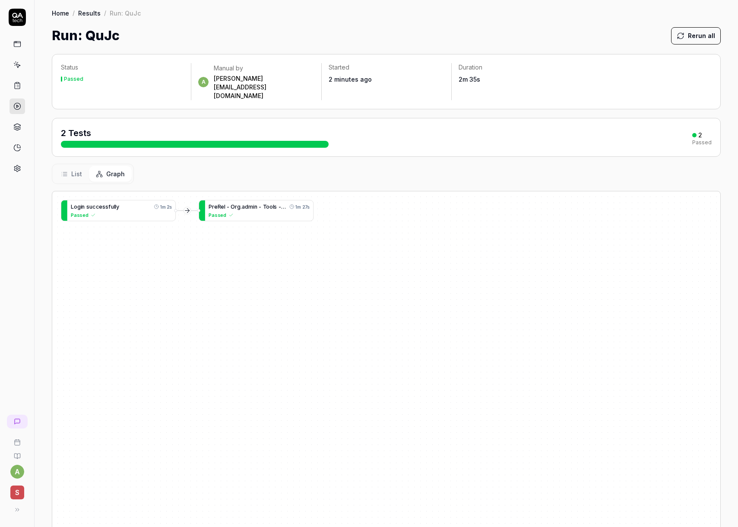
click at [83, 166] on button "List" at bounding box center [71, 174] width 35 height 16
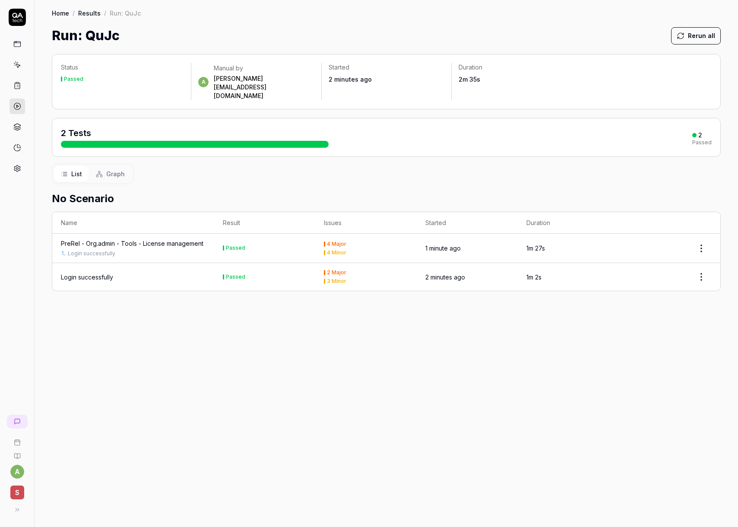
click at [699, 234] on html "a S Home / Results / Run: QuJc Home / Results / Run: QuJc Run: QuJc Rerun all S…" at bounding box center [369, 263] width 738 height 527
drag, startPoint x: 468, startPoint y: 337, endPoint x: 392, endPoint y: 259, distance: 109.1
click at [467, 336] on html "a S Home / Results / Run: QuJc Home / Results / Run: QuJc Run: QuJc Rerun all S…" at bounding box center [369, 263] width 738 height 527
click at [335, 242] on div "4 Major" at bounding box center [336, 244] width 19 height 5
click at [336, 242] on div "4 Major" at bounding box center [336, 244] width 19 height 5
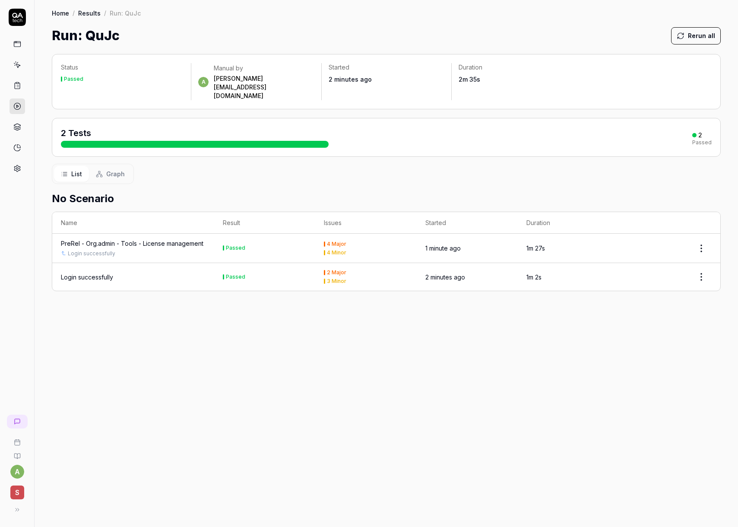
click at [337, 250] on div "4 Minor" at bounding box center [336, 252] width 19 height 5
click at [16, 64] on icon at bounding box center [18, 66] width 4 height 4
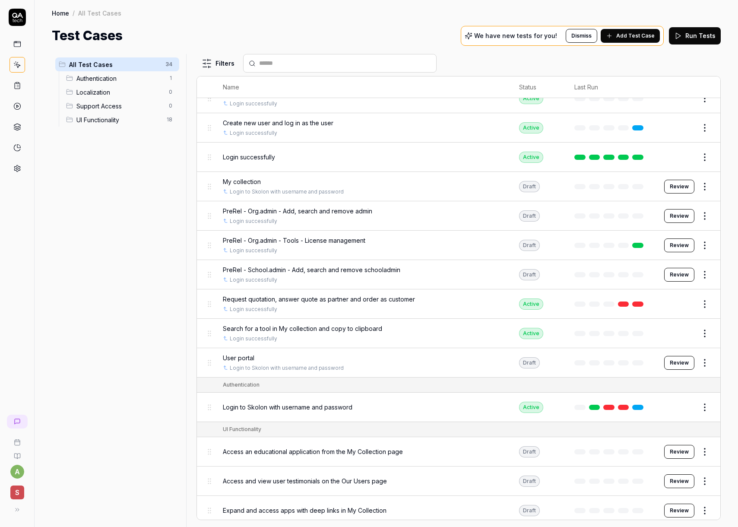
scroll to position [178, 0]
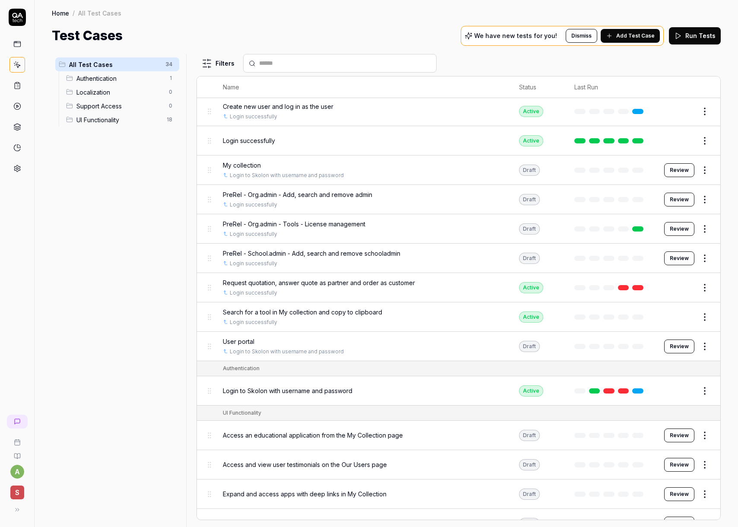
click at [710, 227] on html "a S Home / All Test Cases Home / All Test Cases Test Cases We have new tests fo…" at bounding box center [369, 263] width 738 height 527
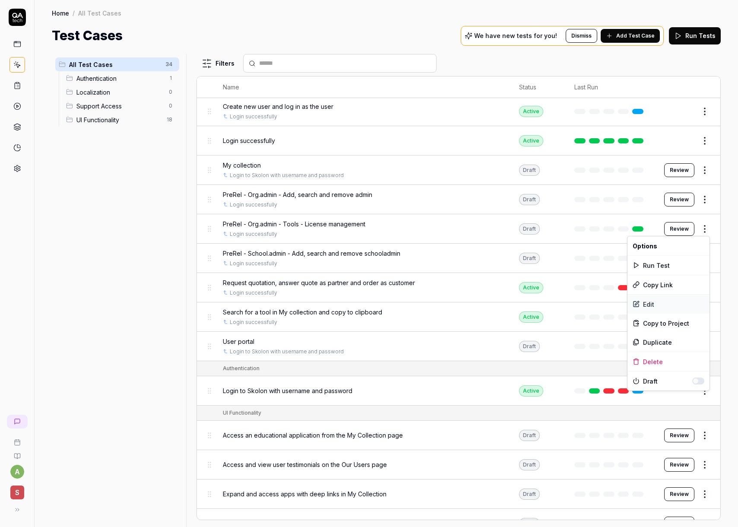
click at [665, 308] on div "Edit" at bounding box center [669, 304] width 82 height 19
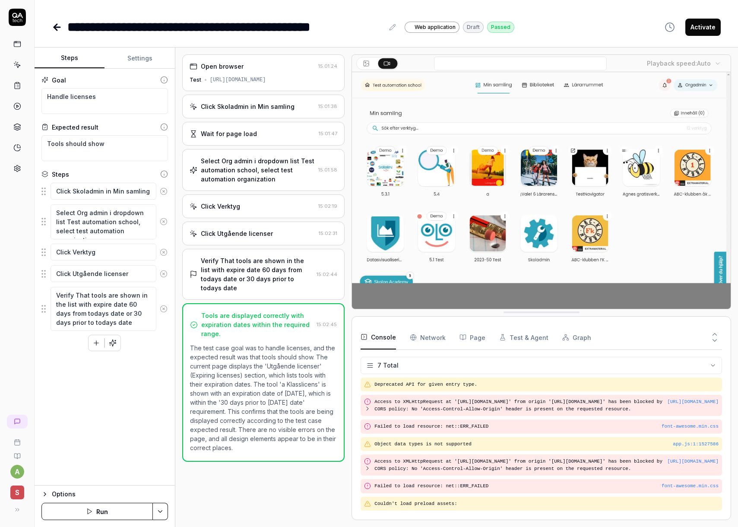
click at [59, 27] on icon at bounding box center [57, 27] width 6 height 0
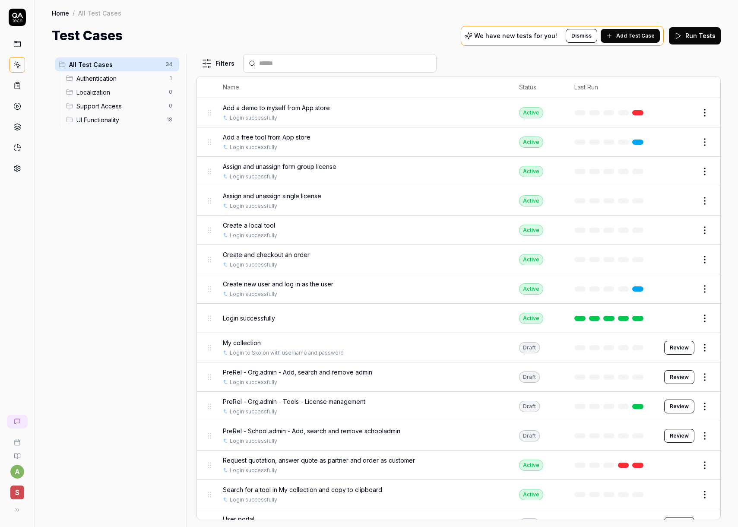
click at [701, 404] on html "a S Home / All Test Cases Home / All Test Cases Test Cases We have new tests fo…" at bounding box center [369, 263] width 738 height 527
click at [677, 351] on div "Duplicate" at bounding box center [669, 350] width 82 height 19
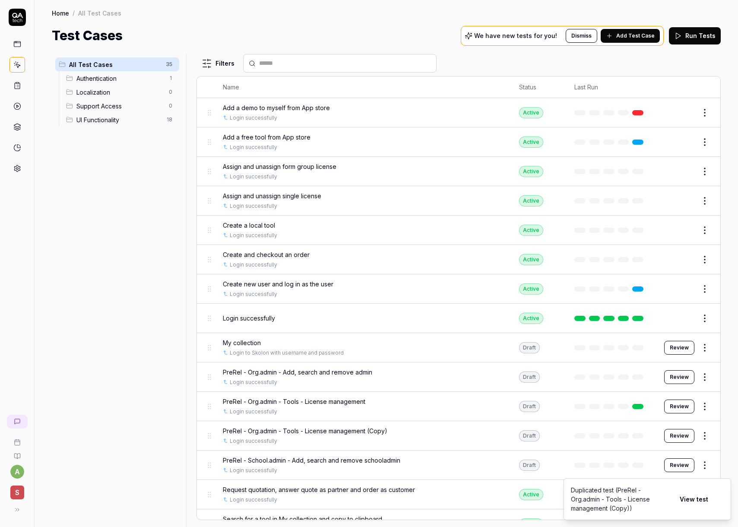
click at [372, 429] on span "PreRel - Org.admin - Tools - License management (Copy)" at bounding box center [305, 430] width 165 height 9
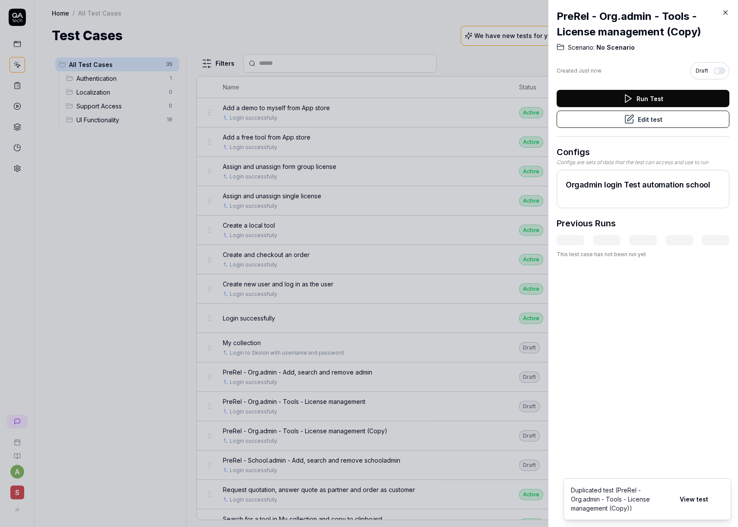
click at [669, 121] on button "Edit test" at bounding box center [643, 119] width 173 height 17
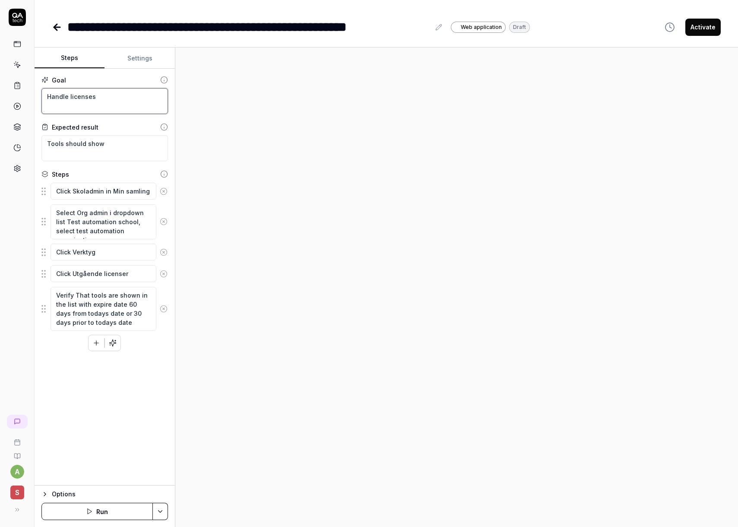
click at [112, 101] on textarea "Handle licenses" at bounding box center [104, 101] width 127 height 26
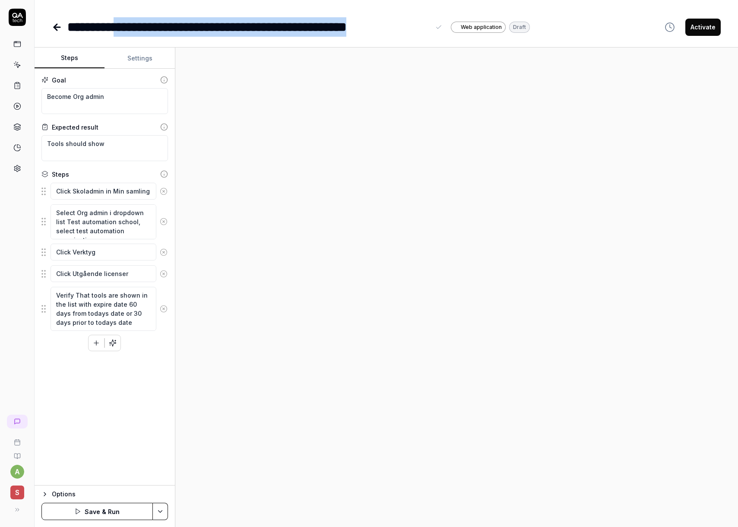
drag, startPoint x: 121, startPoint y: 26, endPoint x: 439, endPoint y: 29, distance: 317.1
click at [439, 29] on div "**********" at bounding box center [255, 26] width 377 height 19
click at [65, 27] on div "**********" at bounding box center [291, 26] width 478 height 19
drag, startPoint x: 67, startPoint y: 27, endPoint x: 451, endPoint y: 25, distance: 383.2
click at [451, 25] on div "**********" at bounding box center [291, 26] width 478 height 19
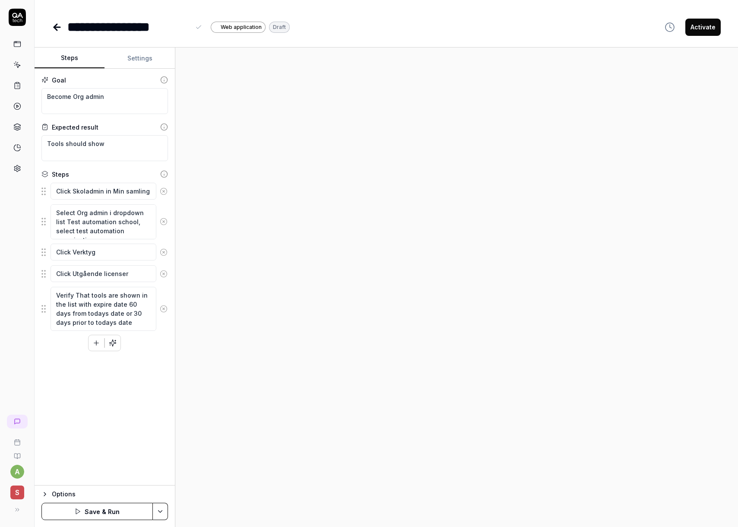
click at [163, 252] on icon at bounding box center [164, 252] width 2 height 2
click at [164, 252] on icon at bounding box center [164, 252] width 2 height 2
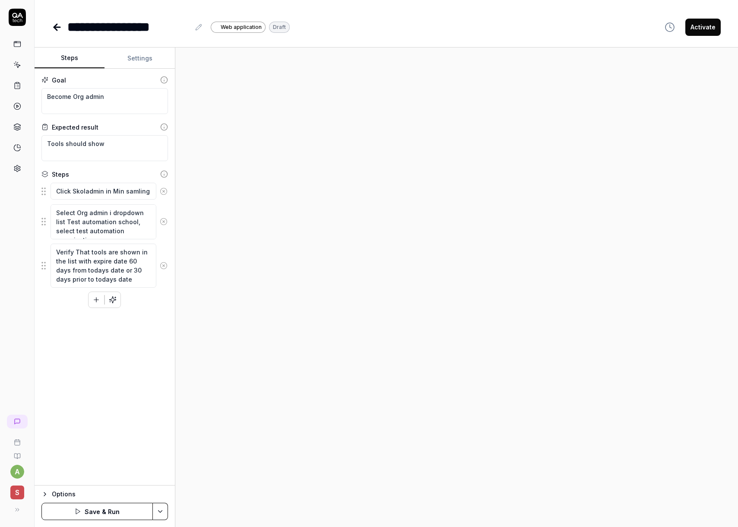
click at [162, 262] on circle at bounding box center [163, 265] width 6 height 6
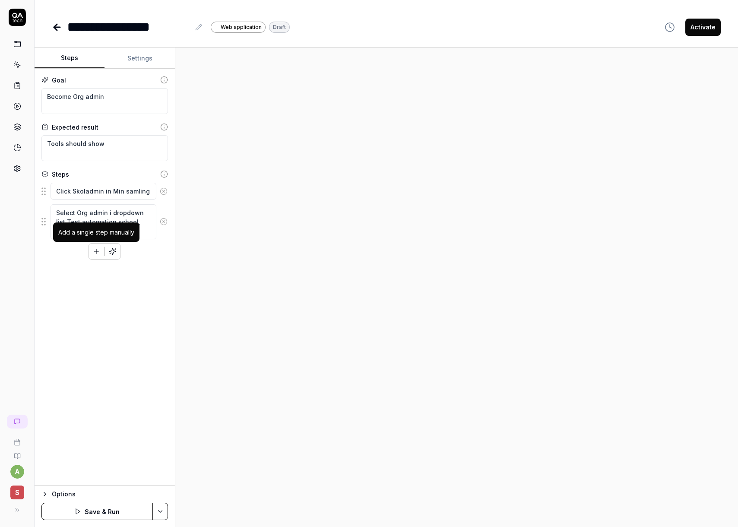
click at [97, 250] on icon "button" at bounding box center [96, 252] width 8 height 8
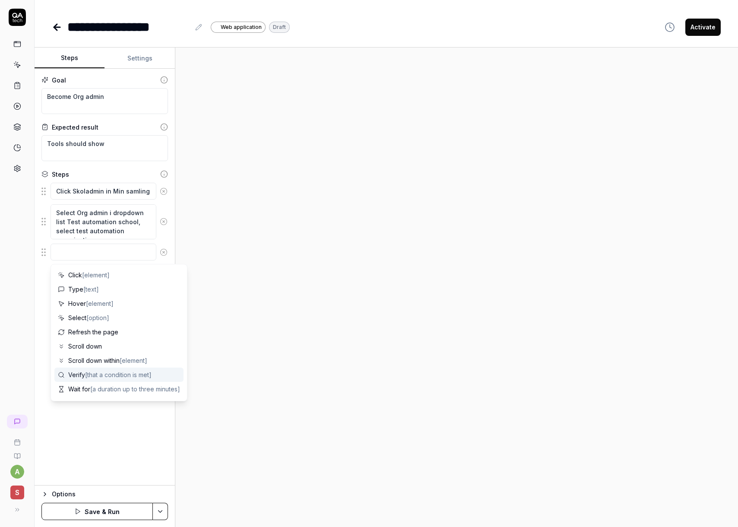
click at [113, 380] on div "Verify [that a condition is met]" at bounding box center [118, 375] width 129 height 14
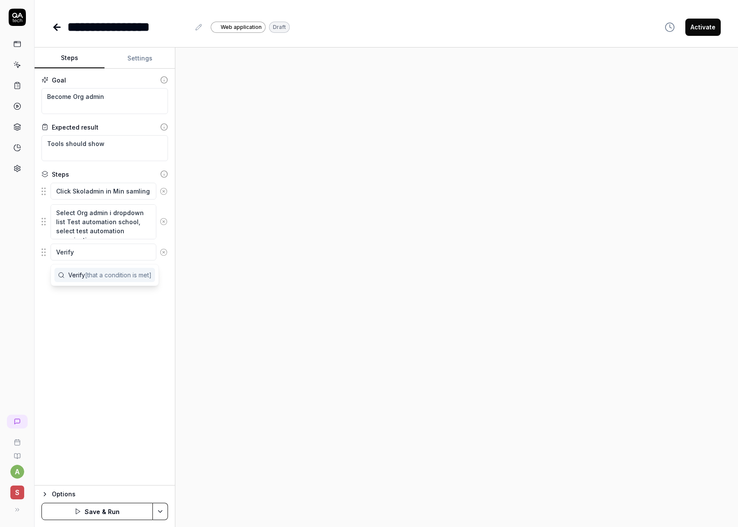
click at [195, 28] on icon at bounding box center [198, 27] width 7 height 7
click at [117, 28] on div "**********" at bounding box center [128, 26] width 123 height 19
click at [105, 27] on div "**********" at bounding box center [128, 26] width 123 height 19
click at [104, 27] on div "**********" at bounding box center [128, 26] width 123 height 19
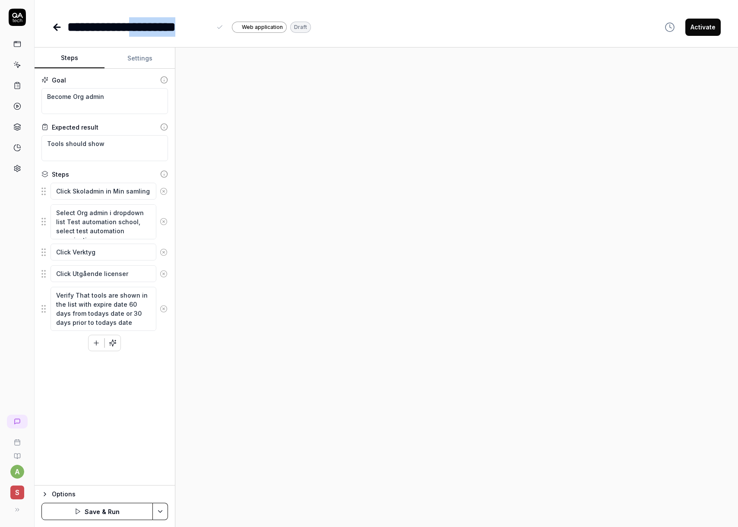
drag, startPoint x: 143, startPoint y: 27, endPoint x: 206, endPoint y: 27, distance: 62.2
click at [210, 26] on div "**********" at bounding box center [139, 26] width 144 height 19
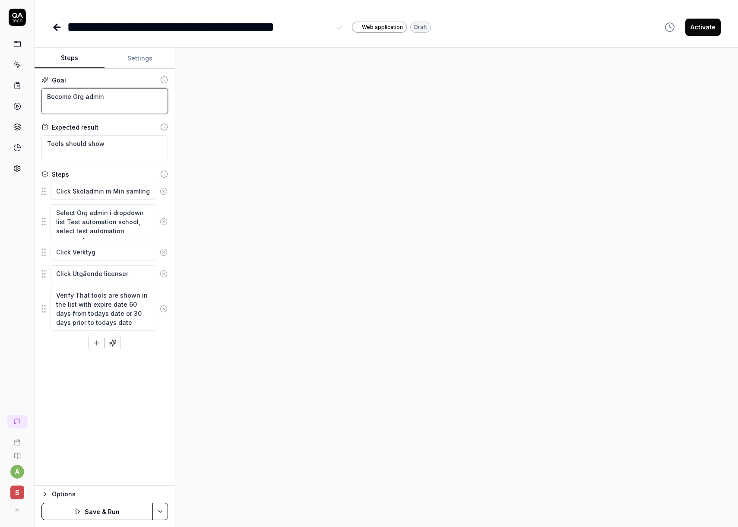
click at [98, 99] on textarea "Become Org admin" at bounding box center [104, 101] width 127 height 26
click at [94, 142] on textarea "Tools should show" at bounding box center [104, 148] width 127 height 26
click at [94, 143] on textarea "Tools should show" at bounding box center [104, 148] width 127 height 26
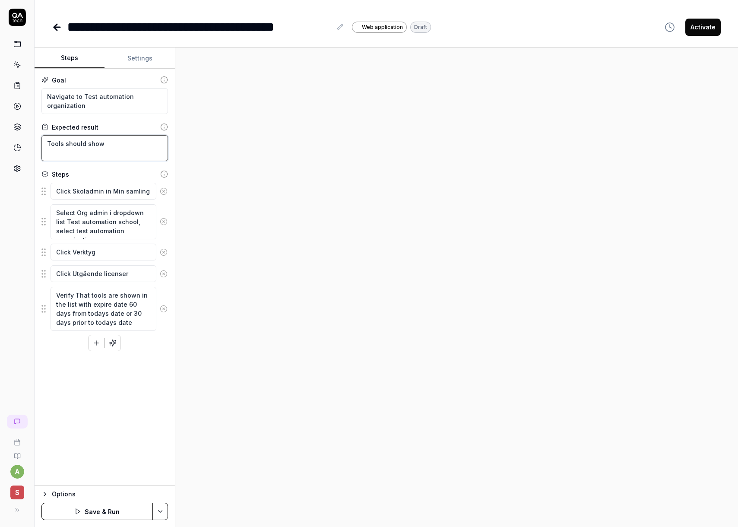
click at [94, 143] on textarea "Tools should show" at bounding box center [104, 148] width 127 height 26
click at [165, 252] on icon at bounding box center [164, 252] width 8 height 8
click at [165, 253] on icon at bounding box center [164, 252] width 8 height 8
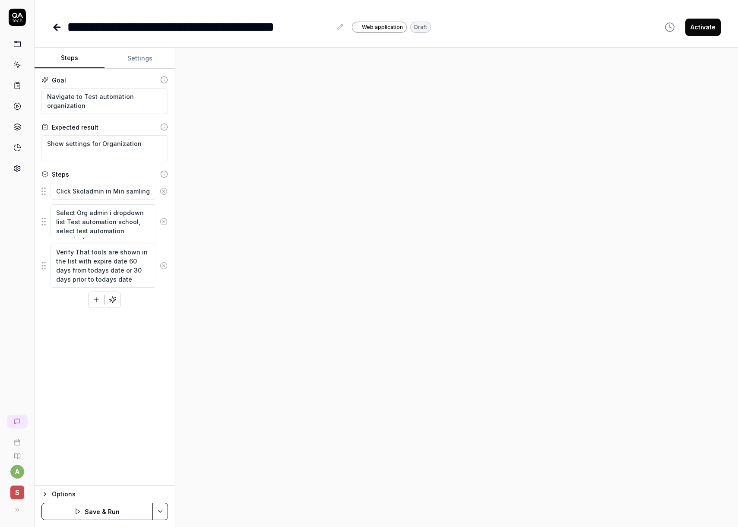
click at [165, 262] on icon at bounding box center [164, 266] width 8 height 8
click at [99, 252] on icon "button" at bounding box center [96, 252] width 8 height 8
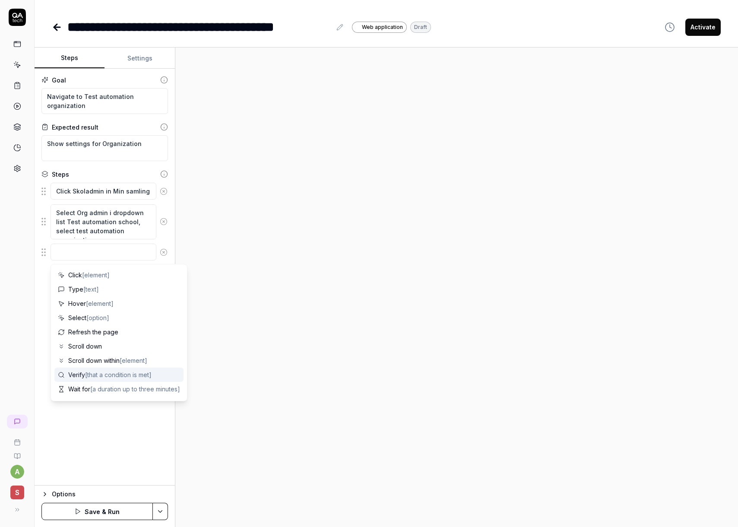
click at [114, 375] on span "[that a condition is met]" at bounding box center [118, 374] width 67 height 7
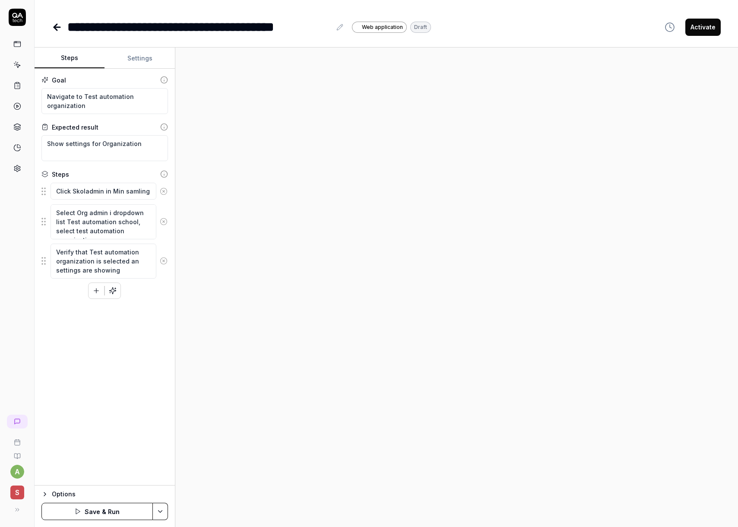
click at [91, 366] on div "Goal Navigate to Test automation organization Expected result Show settings for…" at bounding box center [105, 277] width 140 height 417
click at [109, 516] on button "Save & Run" at bounding box center [96, 511] width 111 height 17
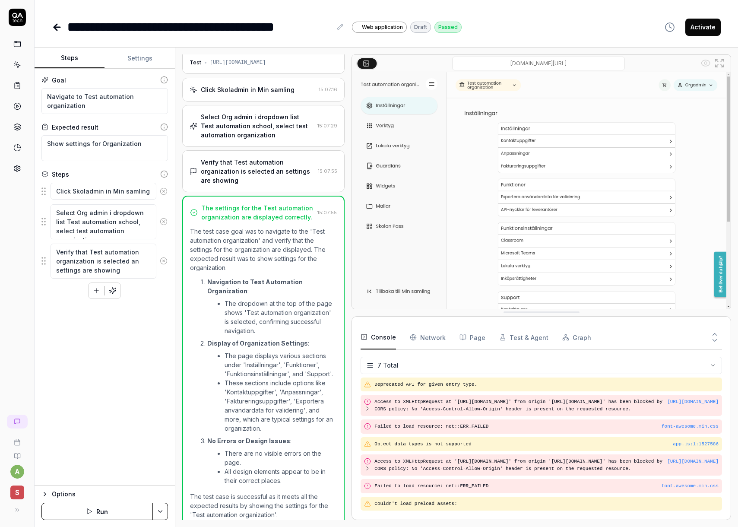
scroll to position [16, 0]
click at [60, 29] on icon at bounding box center [57, 27] width 10 height 10
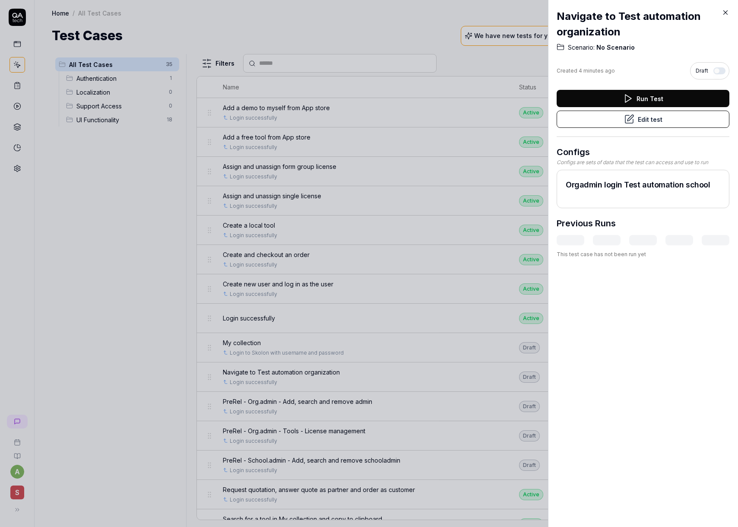
click at [727, 13] on icon at bounding box center [726, 13] width 4 height 4
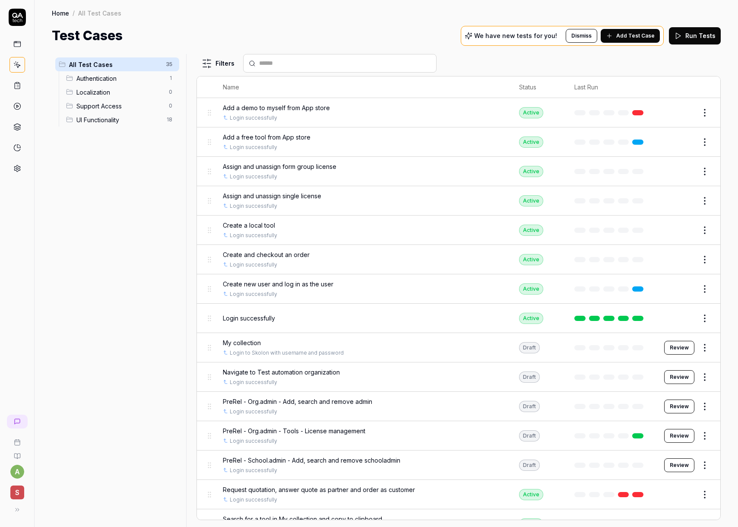
click at [700, 432] on html "a S Home / All Test Cases Home / All Test Cases Test Cases We have new tests fo…" at bounding box center [369, 263] width 738 height 527
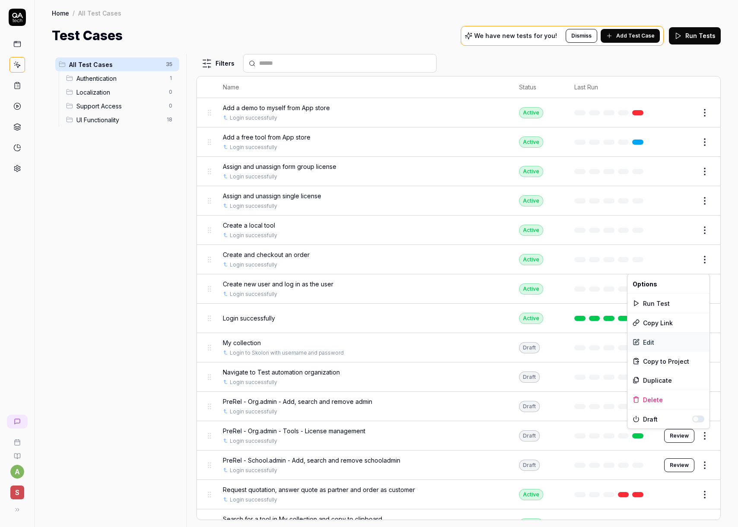
click at [667, 346] on div "Edit" at bounding box center [669, 342] width 82 height 19
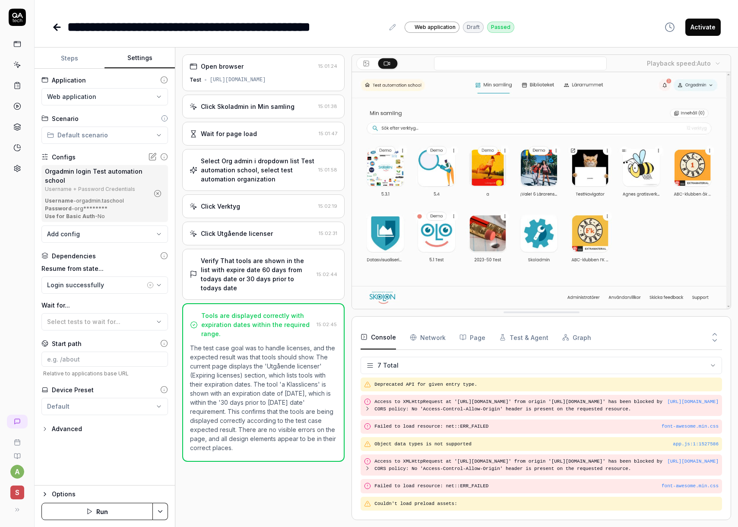
click at [144, 61] on button "Settings" at bounding box center [140, 58] width 70 height 21
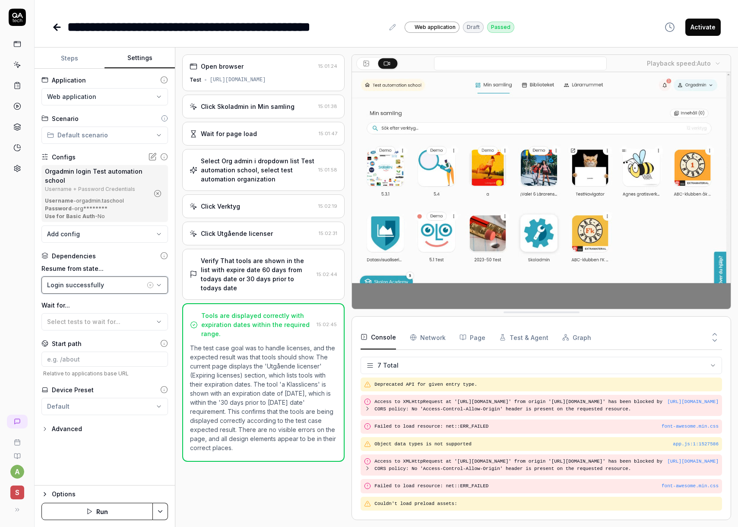
click at [99, 281] on div "Login successfully" at bounding box center [96, 284] width 98 height 9
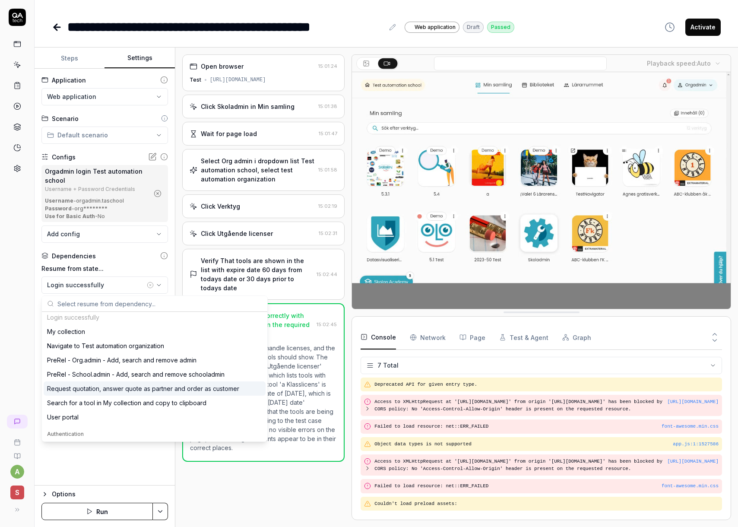
scroll to position [115, 0]
click at [109, 347] on div "Navigate to Test automation organization" at bounding box center [105, 346] width 117 height 9
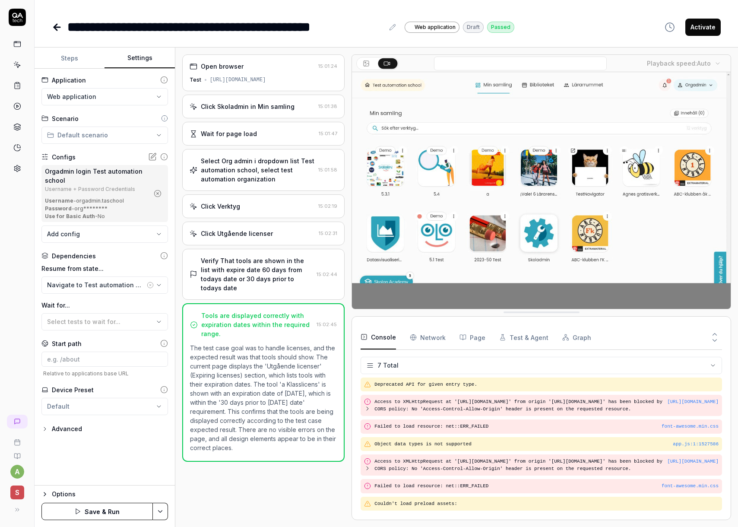
click at [111, 514] on button "Save & Run" at bounding box center [96, 511] width 111 height 17
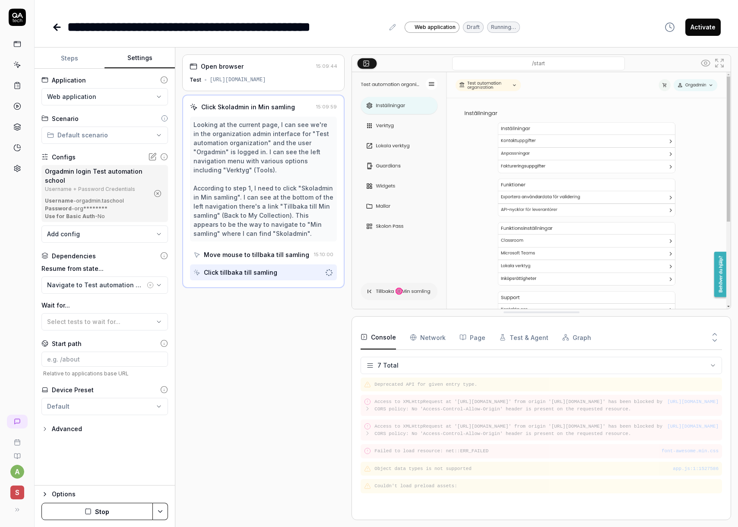
scroll to position [7, 0]
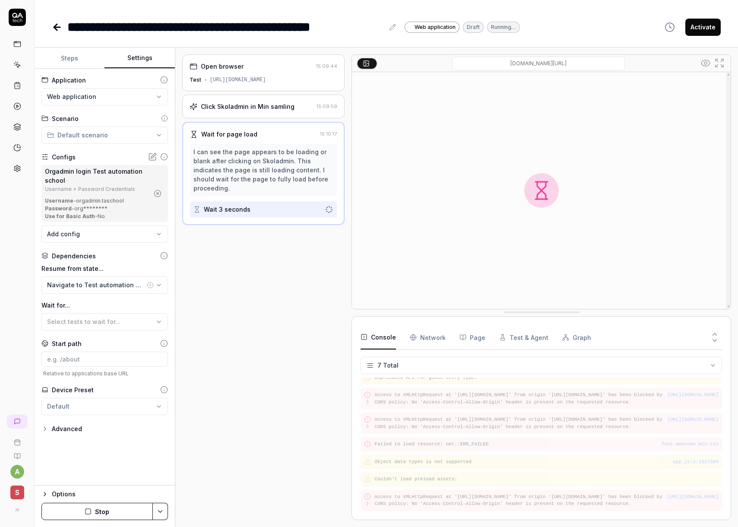
click at [100, 510] on button "Stop" at bounding box center [96, 511] width 111 height 17
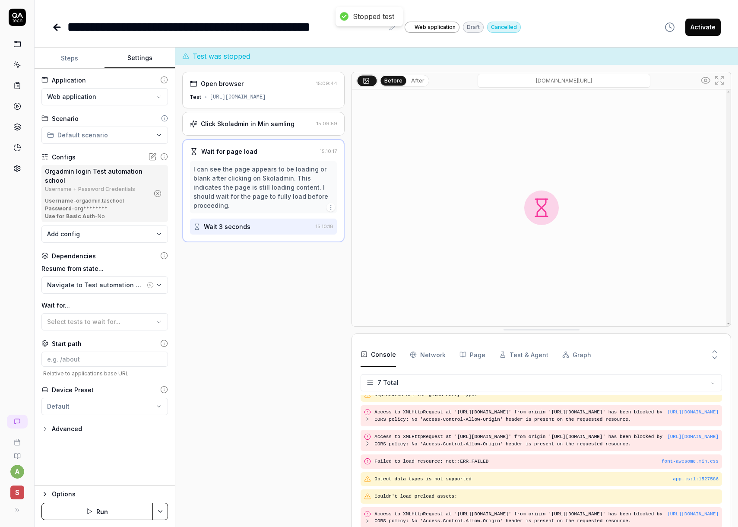
click at [71, 64] on button "Steps" at bounding box center [70, 58] width 70 height 21
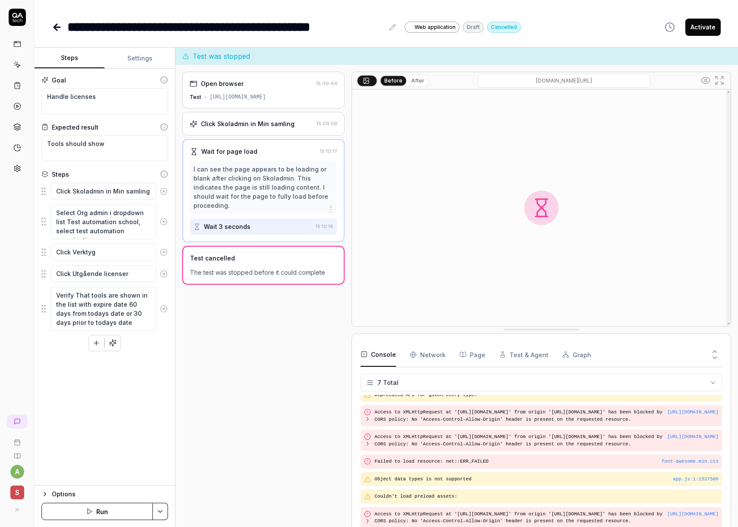
click at [162, 191] on icon at bounding box center [164, 191] width 8 height 8
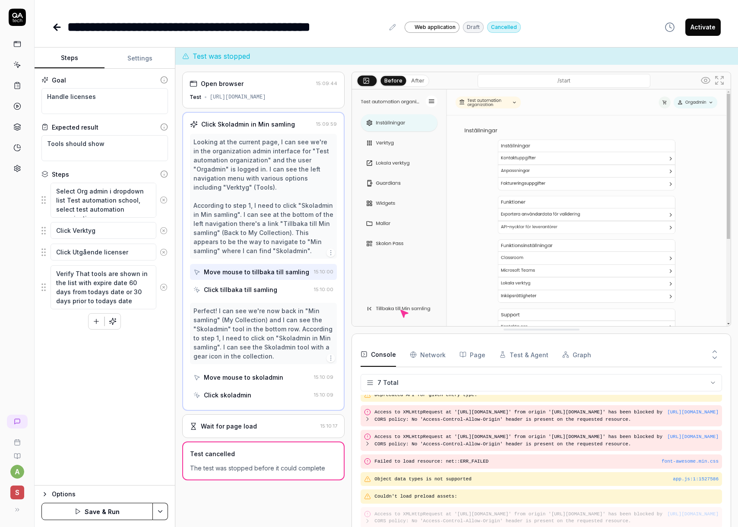
click at [165, 197] on icon at bounding box center [164, 200] width 8 height 8
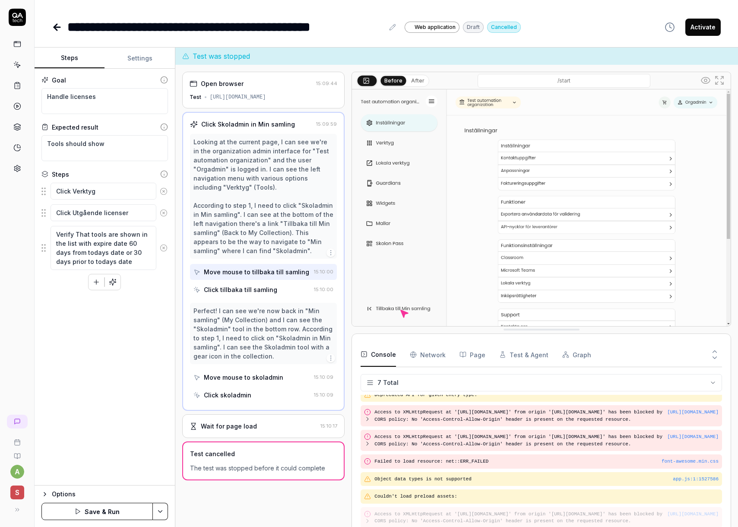
click at [102, 509] on button "Save & Run" at bounding box center [96, 511] width 111 height 17
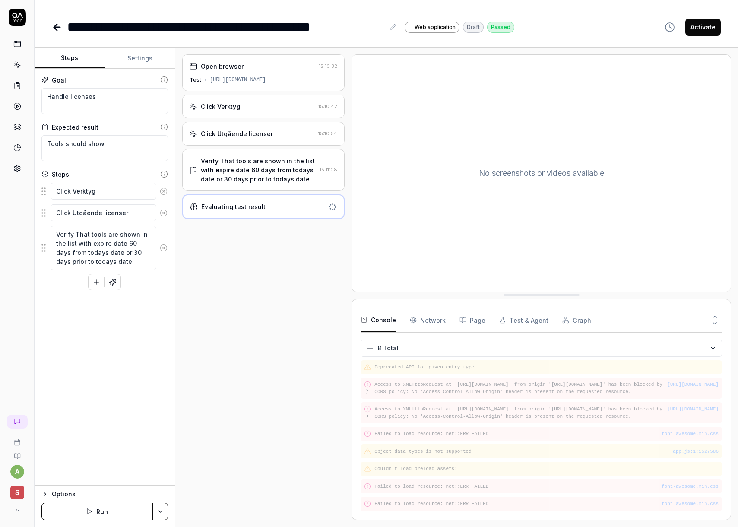
click at [515, 318] on button "Test & Agent" at bounding box center [523, 320] width 49 height 24
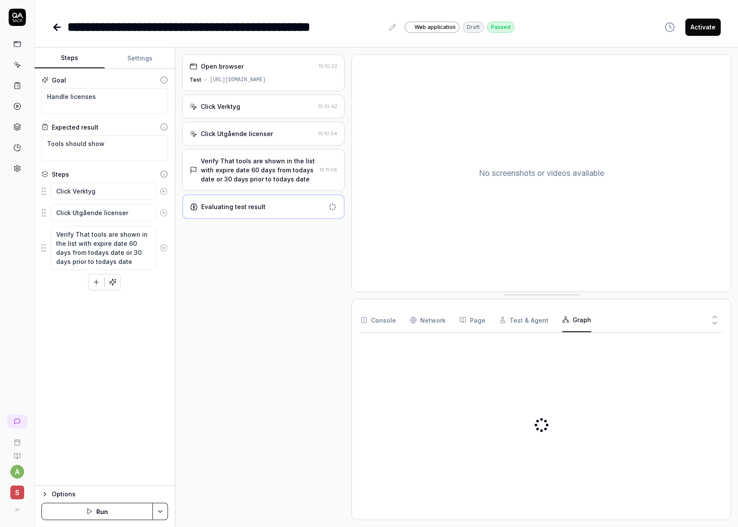
click at [562, 323] on button "Graph" at bounding box center [576, 320] width 29 height 24
click at [242, 292] on div "Open browser 15:10:32 Test [URL][DOMAIN_NAME] Click Verktyg 15:10:42 Click Utgå…" at bounding box center [263, 287] width 163 height 466
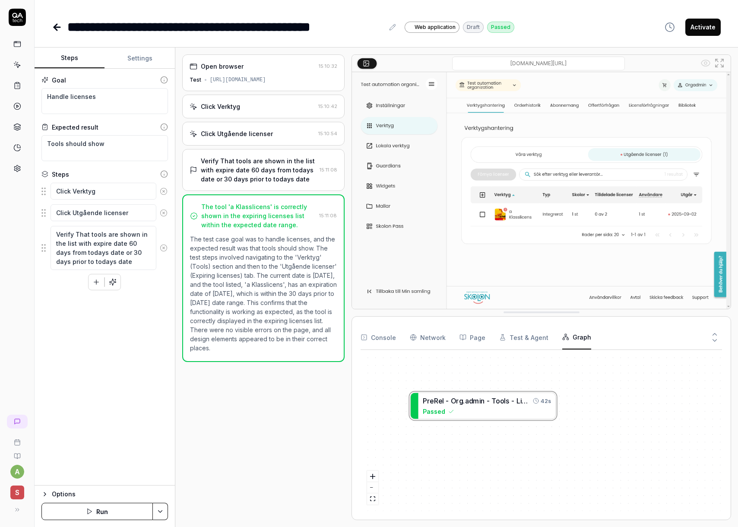
click at [55, 26] on icon at bounding box center [57, 27] width 10 height 10
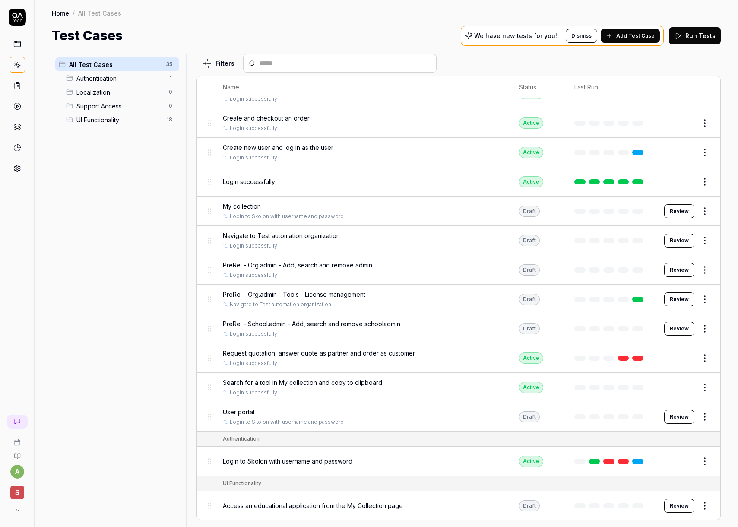
scroll to position [137, 0]
click at [705, 301] on html "a S Home / All Test Cases Home / All Test Cases Test Cases We have new tests fo…" at bounding box center [369, 263] width 738 height 527
click at [654, 416] on div "Duplicate" at bounding box center [669, 412] width 82 height 19
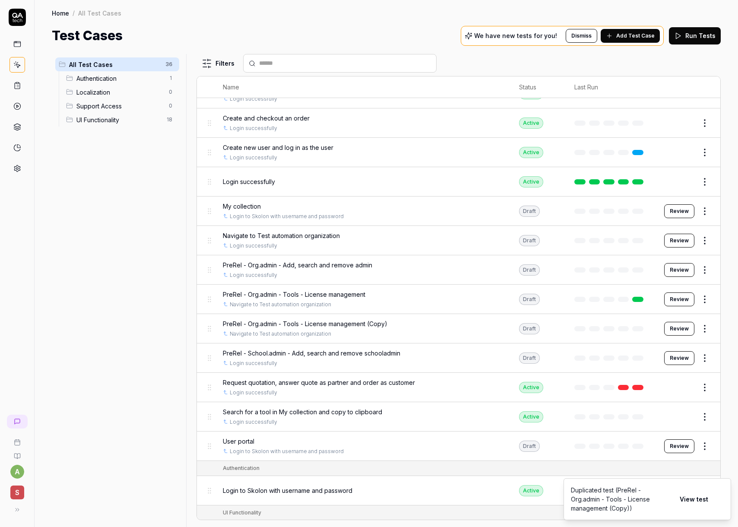
click at [372, 326] on span "PreRel - Org.admin - Tools - License management (Copy)" at bounding box center [305, 323] width 165 height 9
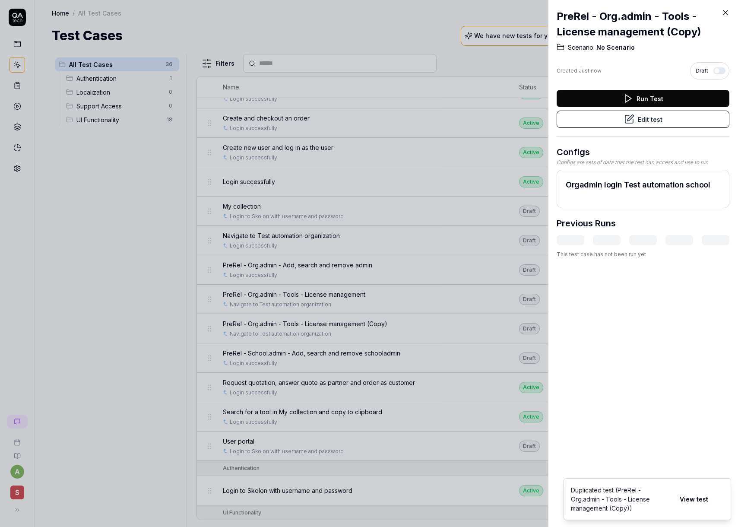
click at [647, 119] on button "Edit test" at bounding box center [643, 119] width 173 height 17
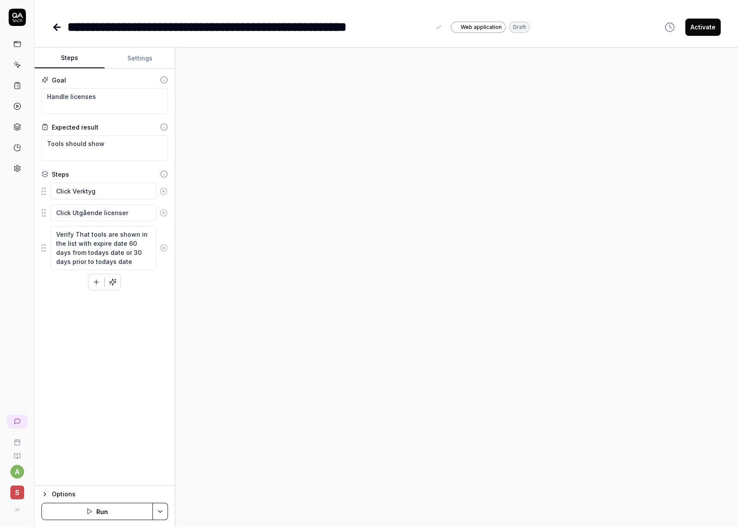
drag, startPoint x: 385, startPoint y: 28, endPoint x: 434, endPoint y: 29, distance: 48.8
click at [435, 29] on div "**********" at bounding box center [255, 26] width 377 height 19
click at [135, 97] on textarea "Handle licenses" at bounding box center [104, 101] width 127 height 26
click at [134, 97] on textarea "Handle licenses" at bounding box center [104, 101] width 127 height 26
drag, startPoint x: 132, startPoint y: 97, endPoint x: 5, endPoint y: 95, distance: 126.6
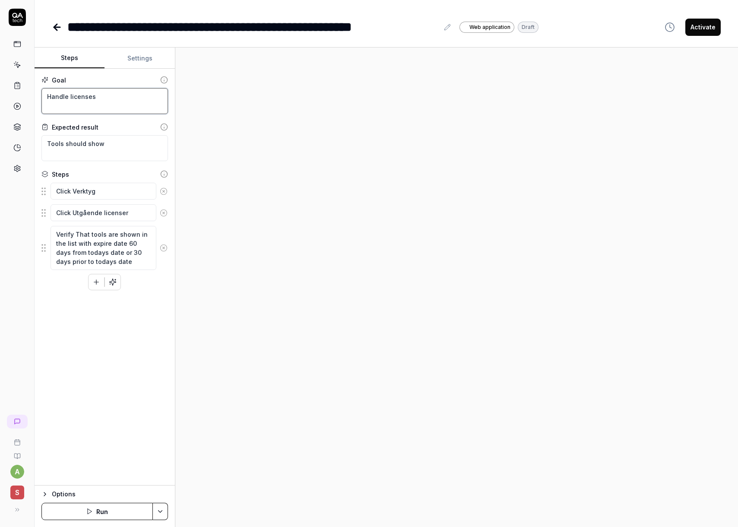
click at [6, 92] on div "**********" at bounding box center [369, 263] width 738 height 527
click at [118, 155] on textarea "Tools should show" at bounding box center [104, 148] width 127 height 26
paste textarea "Licenser för verktyget visas Förnya licenser modal visas Vald licens visas i va…"
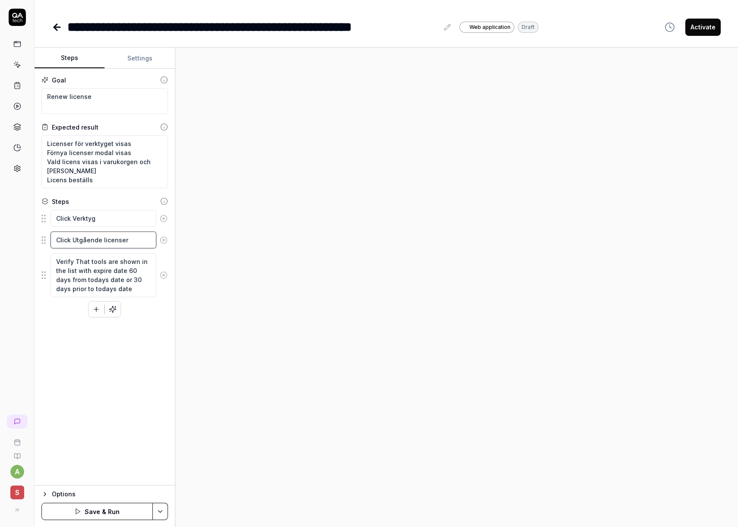
drag, startPoint x: 73, startPoint y: 240, endPoint x: 123, endPoint y: 238, distance: 50.2
click at [123, 238] on textarea "Click Utgående licenser" at bounding box center [104, 240] width 106 height 17
drag, startPoint x: 128, startPoint y: 238, endPoint x: 79, endPoint y: 261, distance: 54.7
click at [73, 240] on textarea "Click Utgående licenser" at bounding box center [104, 240] width 106 height 17
drag, startPoint x: 120, startPoint y: 289, endPoint x: 9, endPoint y: 254, distance: 116.7
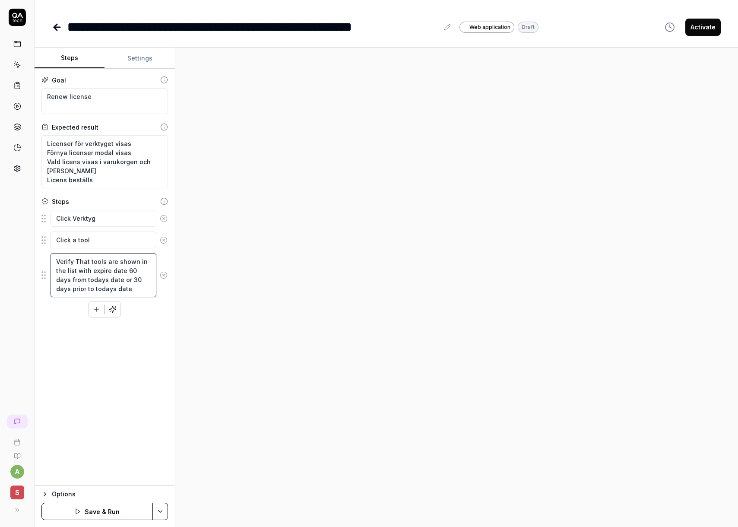
click at [9, 254] on div "**********" at bounding box center [369, 263] width 738 height 527
click at [99, 285] on icon "button" at bounding box center [96, 283] width 8 height 8
click at [93, 305] on icon "button" at bounding box center [96, 304] width 8 height 8
click at [99, 322] on icon "button" at bounding box center [96, 326] width 8 height 8
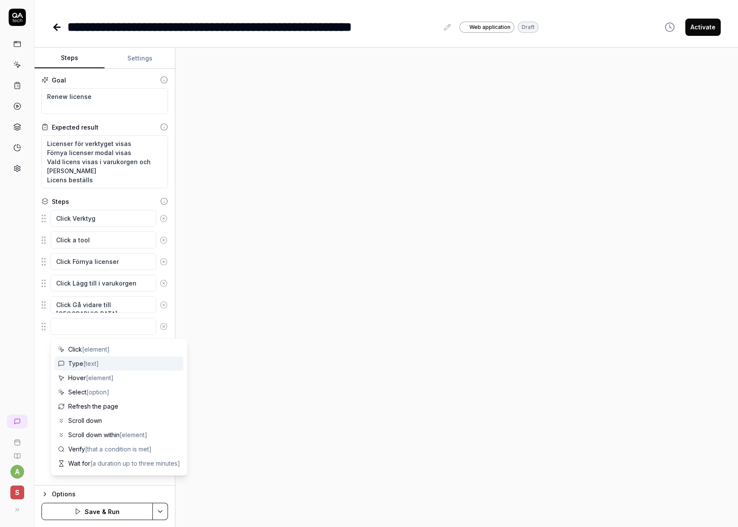
click at [97, 362] on span "[text]" at bounding box center [91, 363] width 16 height 7
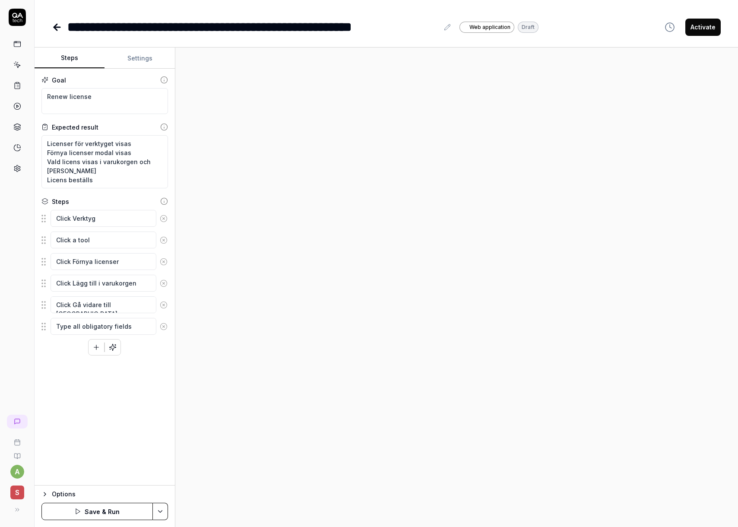
click at [95, 347] on icon "button" at bounding box center [96, 347] width 5 height 0
click at [71, 386] on div "Goal Renew license Expected result Licenser för verktyget visas Förnya licenser…" at bounding box center [105, 277] width 140 height 417
click at [101, 517] on button "Save & Run" at bounding box center [96, 511] width 111 height 17
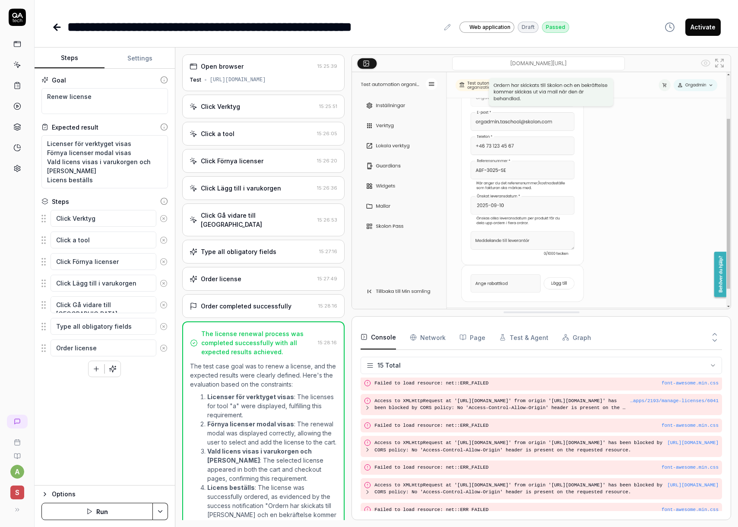
scroll to position [168, 0]
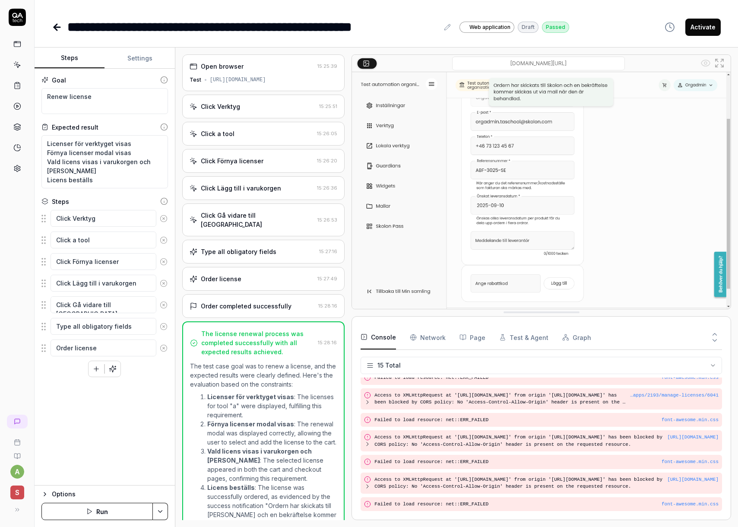
click at [55, 26] on icon at bounding box center [55, 27] width 3 height 6
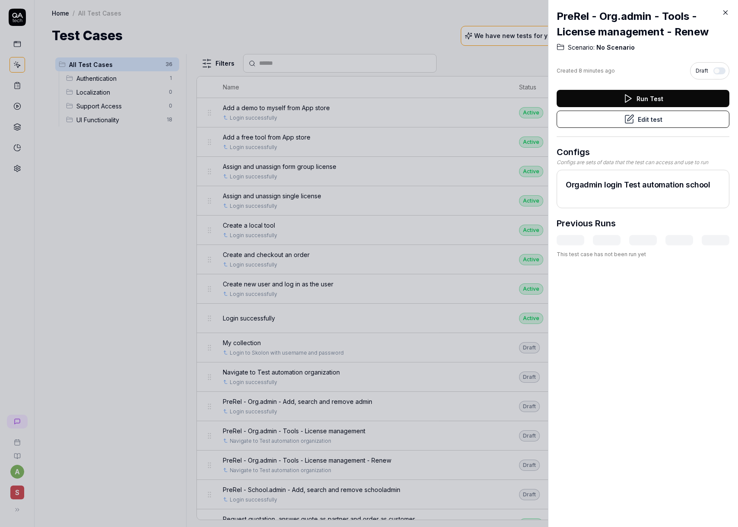
click at [725, 14] on icon at bounding box center [726, 13] width 8 height 8
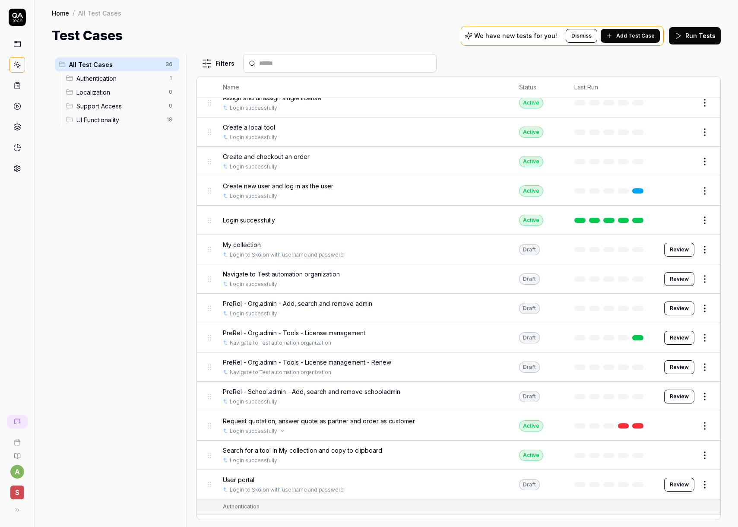
scroll to position [140, 0]
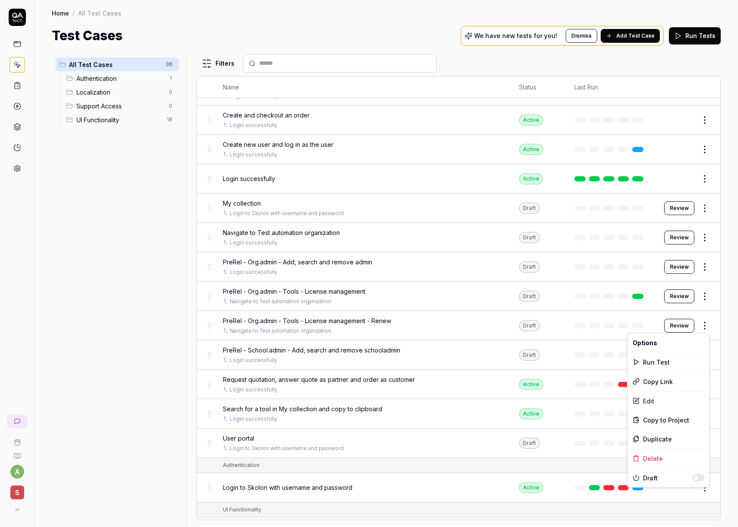
click at [705, 324] on html "a S Home / All Test Cases Home / All Test Cases Test Cases We have new tests fo…" at bounding box center [369, 263] width 738 height 527
click at [719, 265] on html "a S Home / All Test Cases Home / All Test Cases Test Cases We have new tests fo…" at bounding box center [369, 263] width 738 height 527
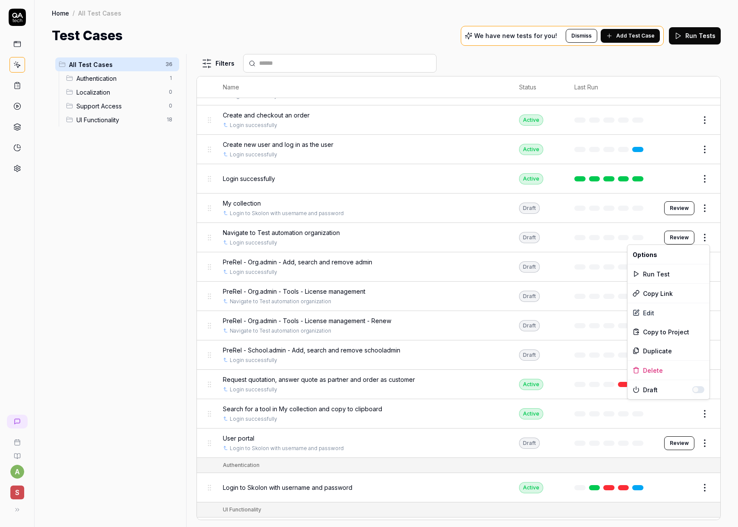
click at [705, 239] on html "a S Home / All Test Cases Home / All Test Cases Test Cases We have new tests fo…" at bounding box center [369, 263] width 738 height 527
click at [56, 292] on html "a S Home / All Test Cases Home / All Test Cases Test Cases We have new tests fo…" at bounding box center [369, 263] width 738 height 527
